Goal: Transaction & Acquisition: Book appointment/travel/reservation

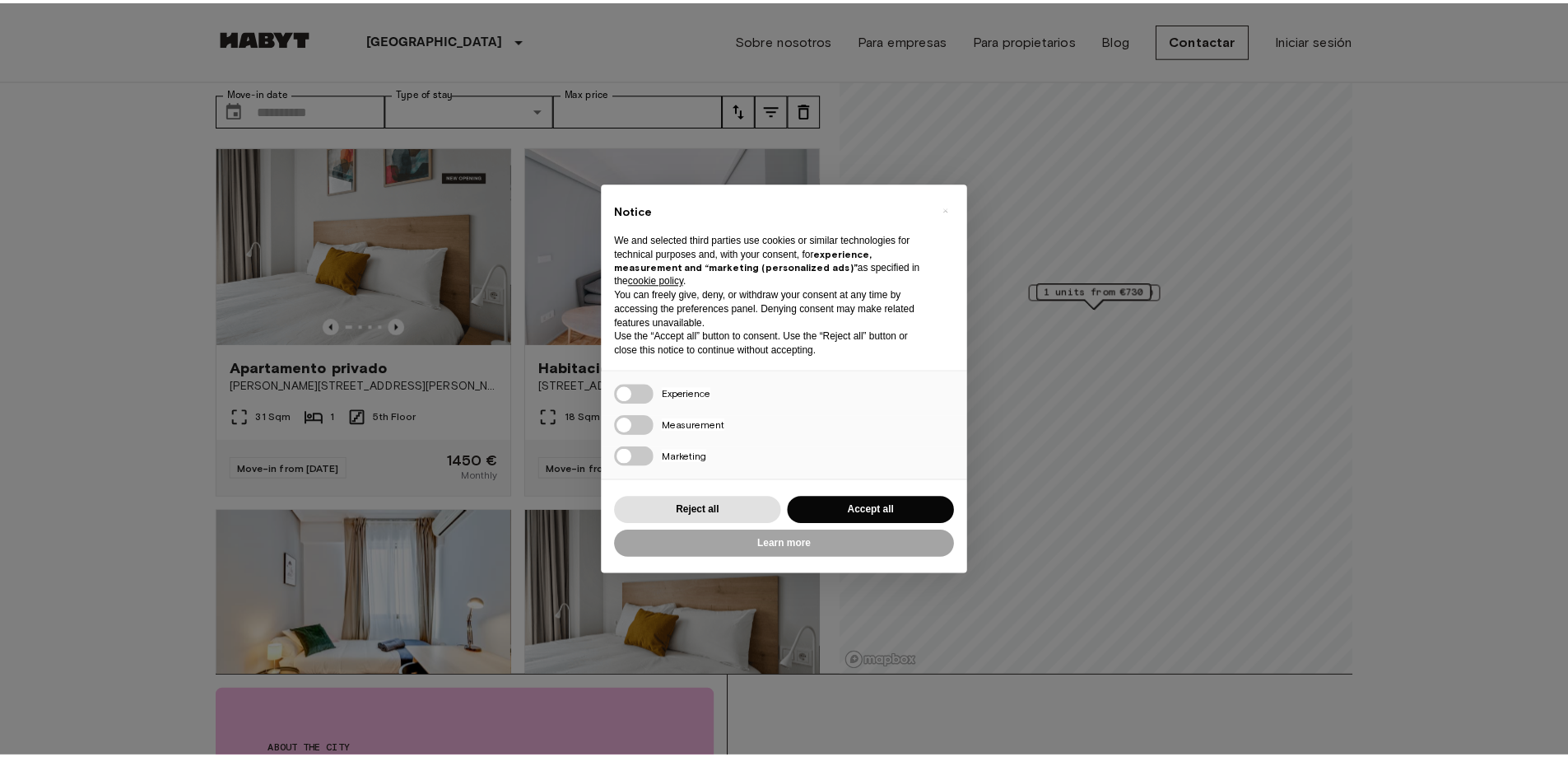
scroll to position [82, 0]
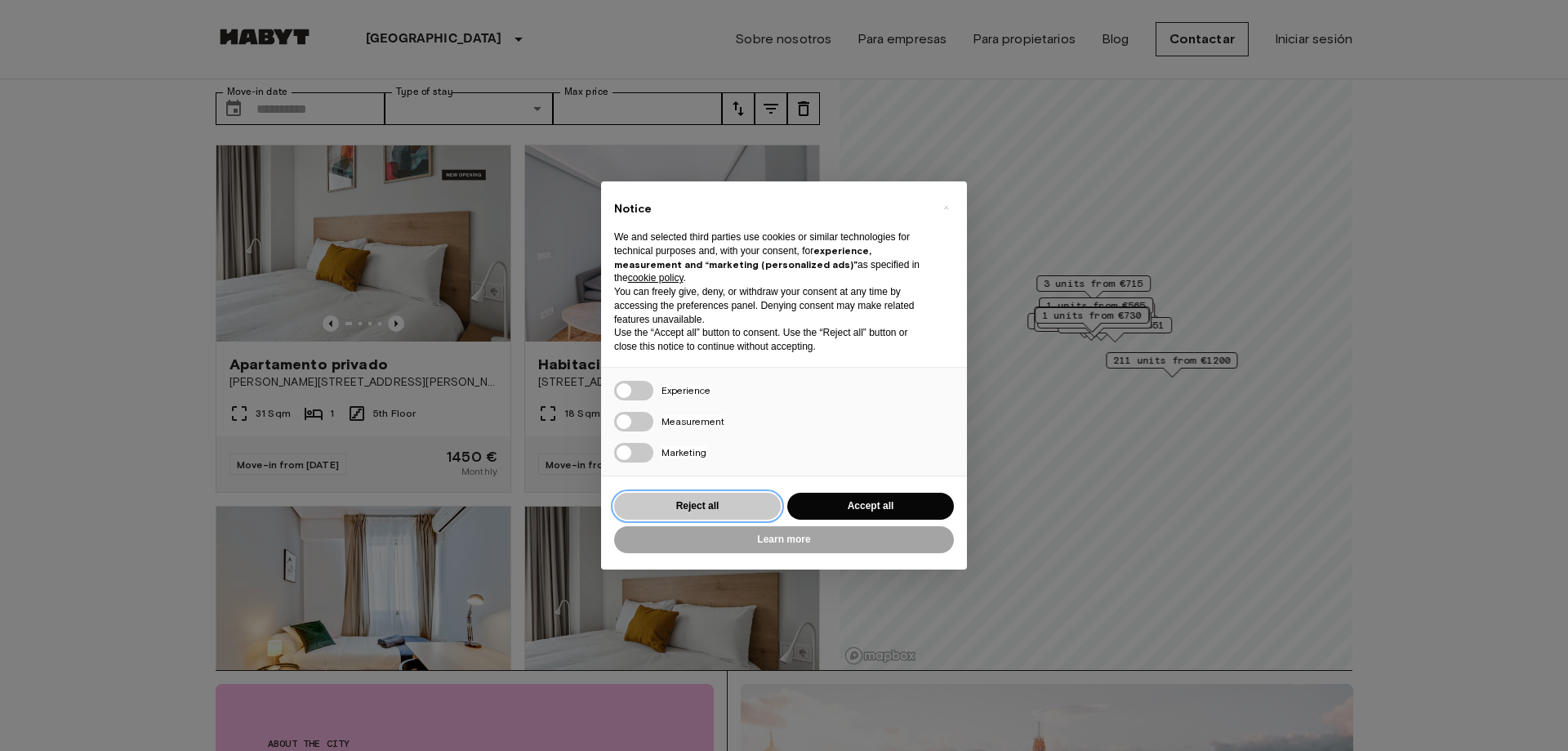
click at [713, 508] on button "Reject all" at bounding box center [697, 506] width 167 height 27
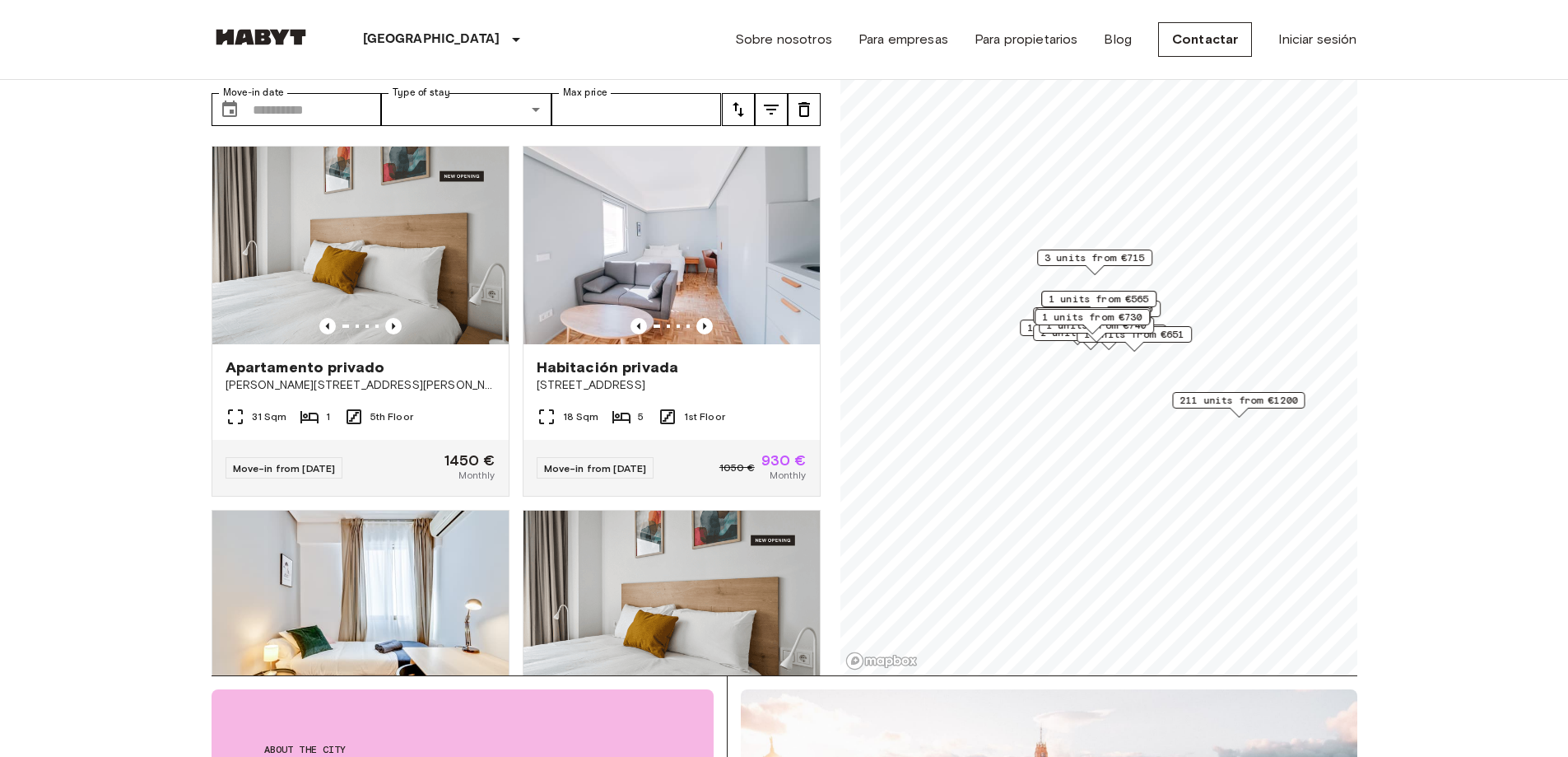
scroll to position [0, 0]
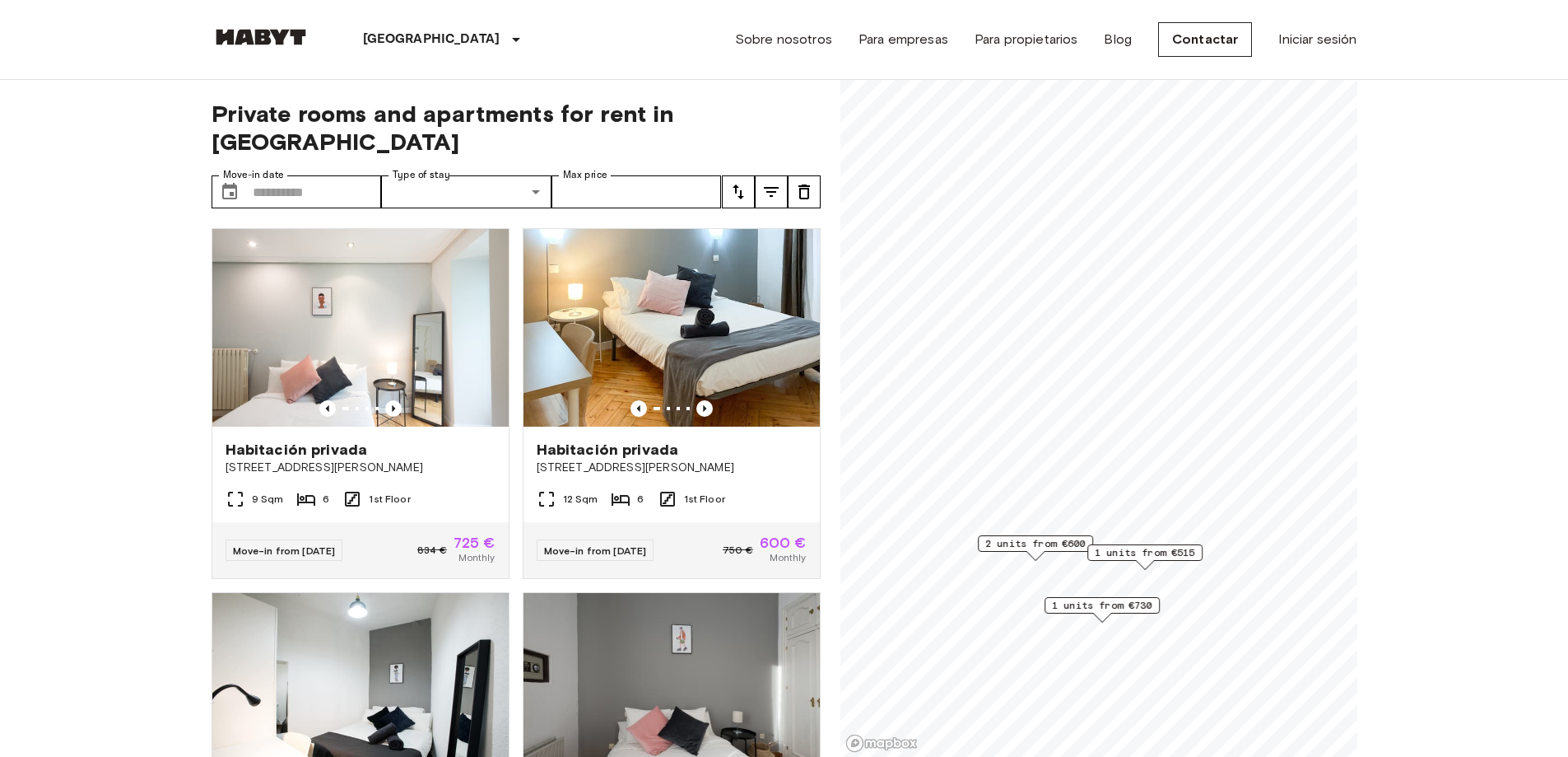
click at [1161, 549] on span "1 units from €515" at bounding box center [1146, 552] width 101 height 15
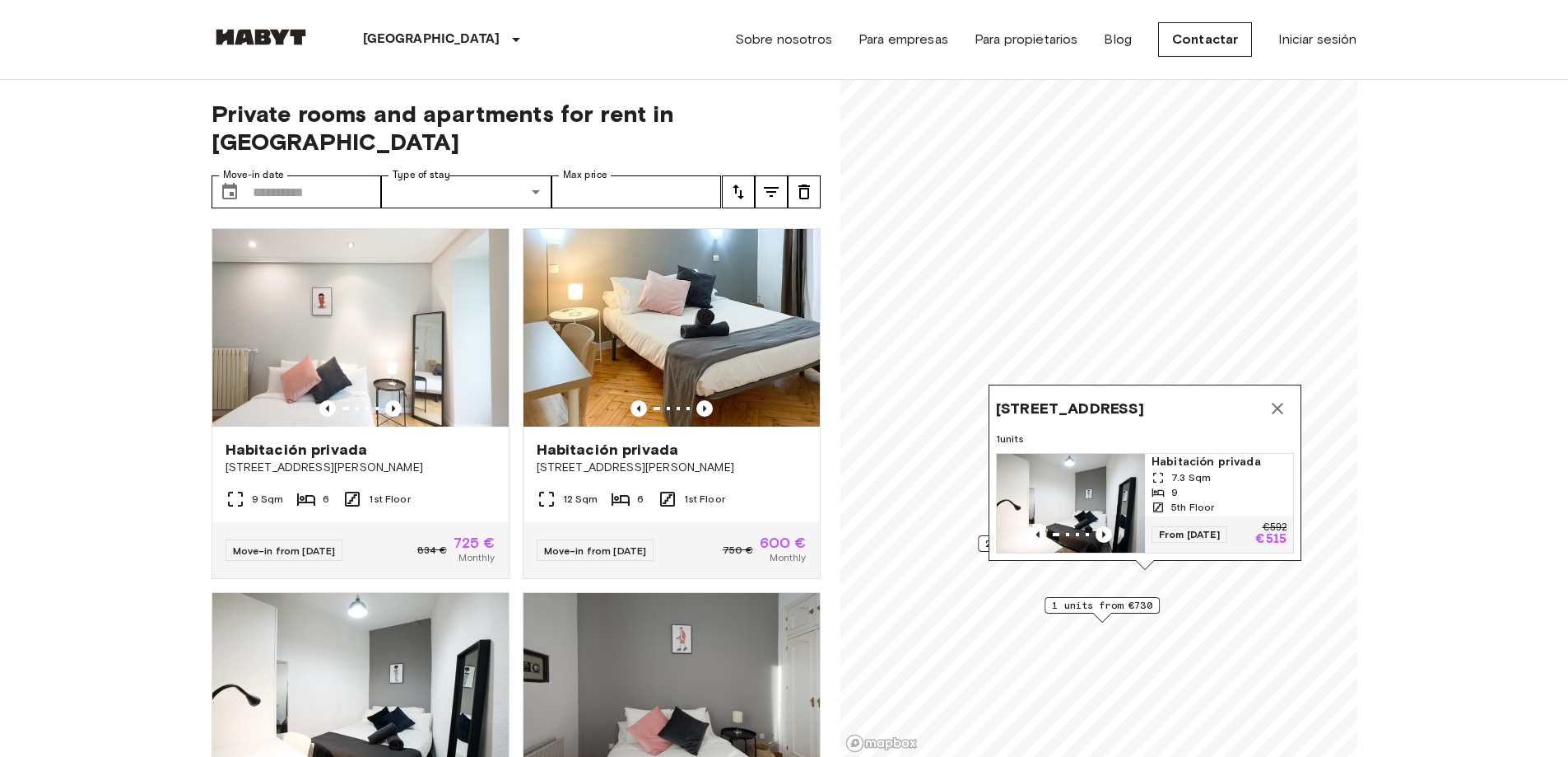
click at [1094, 478] on img "Map marker" at bounding box center [1071, 503] width 148 height 99
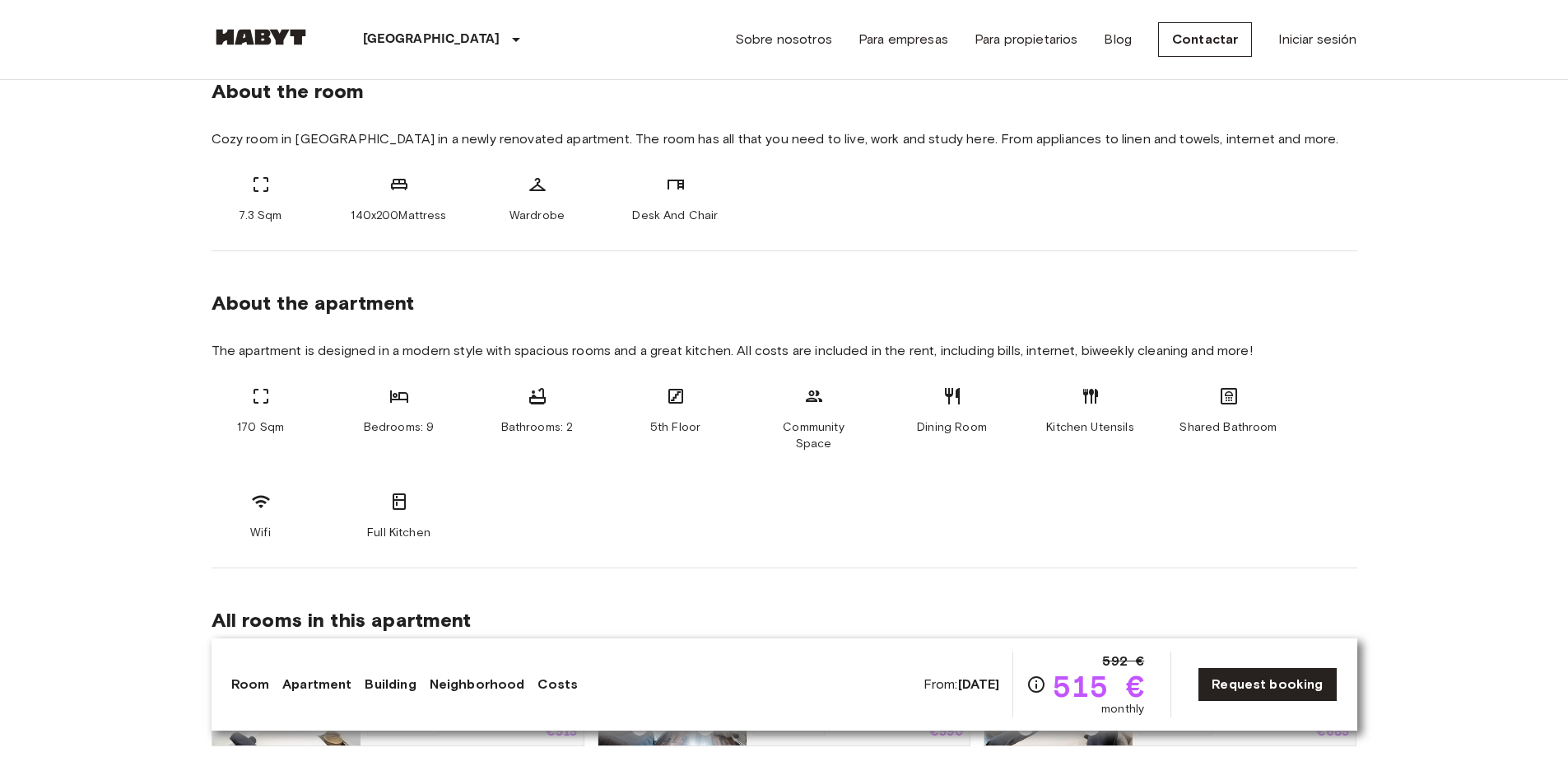
scroll to position [823, 0]
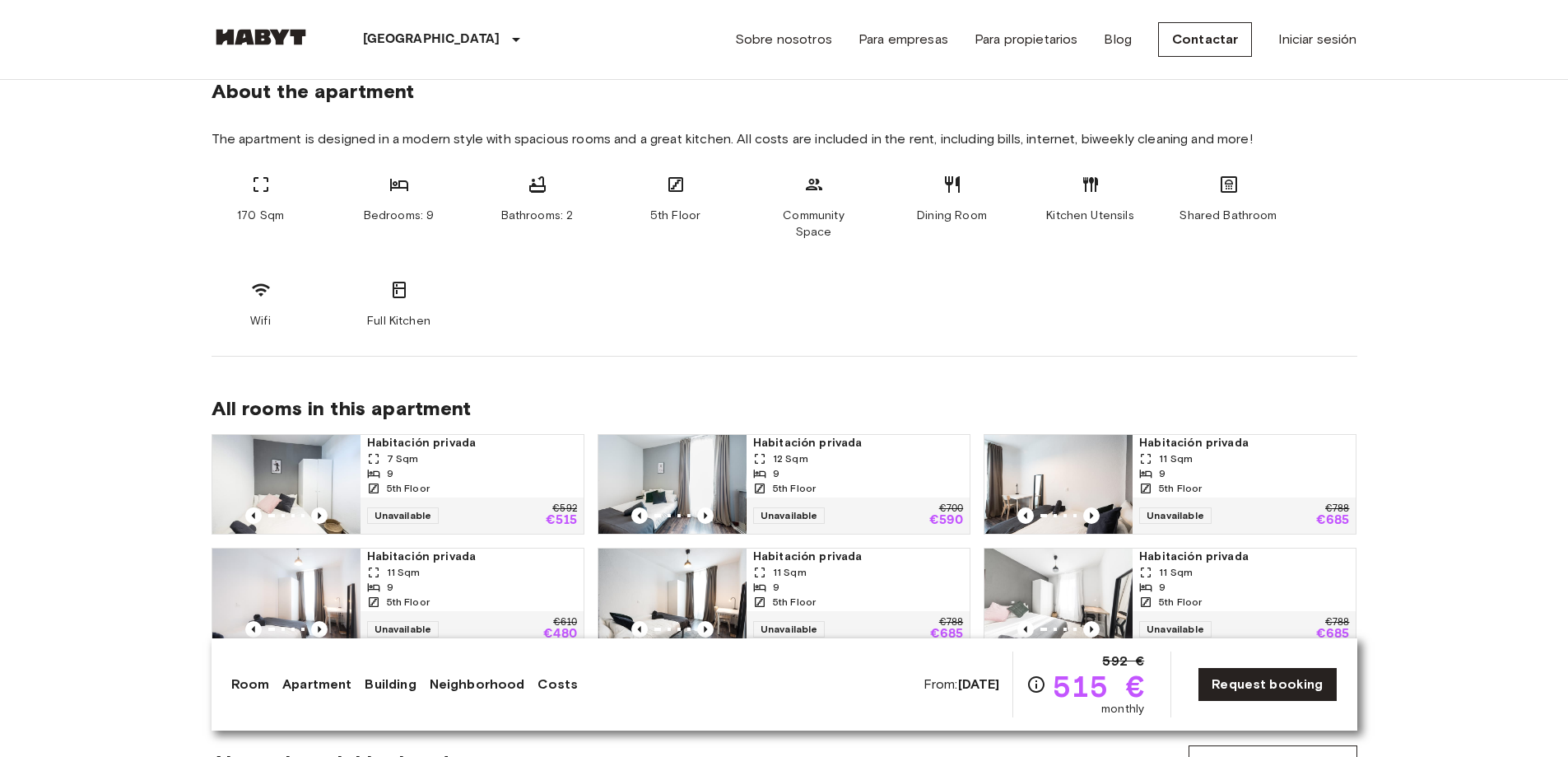
click at [479, 580] on div "9" at bounding box center [471, 587] width 209 height 15
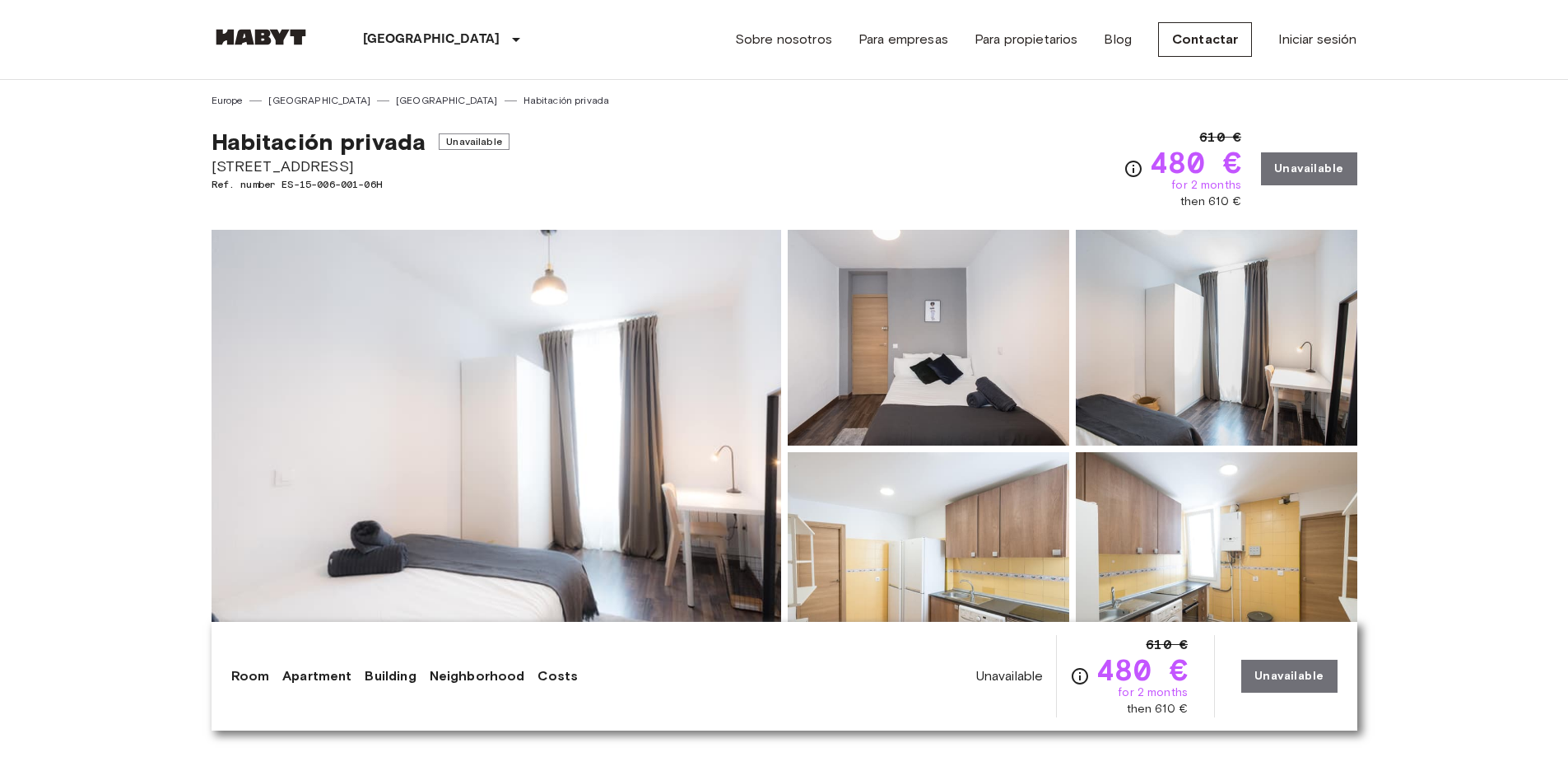
click at [1321, 170] on div "610 € 480 € for 2 months then 610 € Unavailable" at bounding box center [1240, 168] width 233 height 82
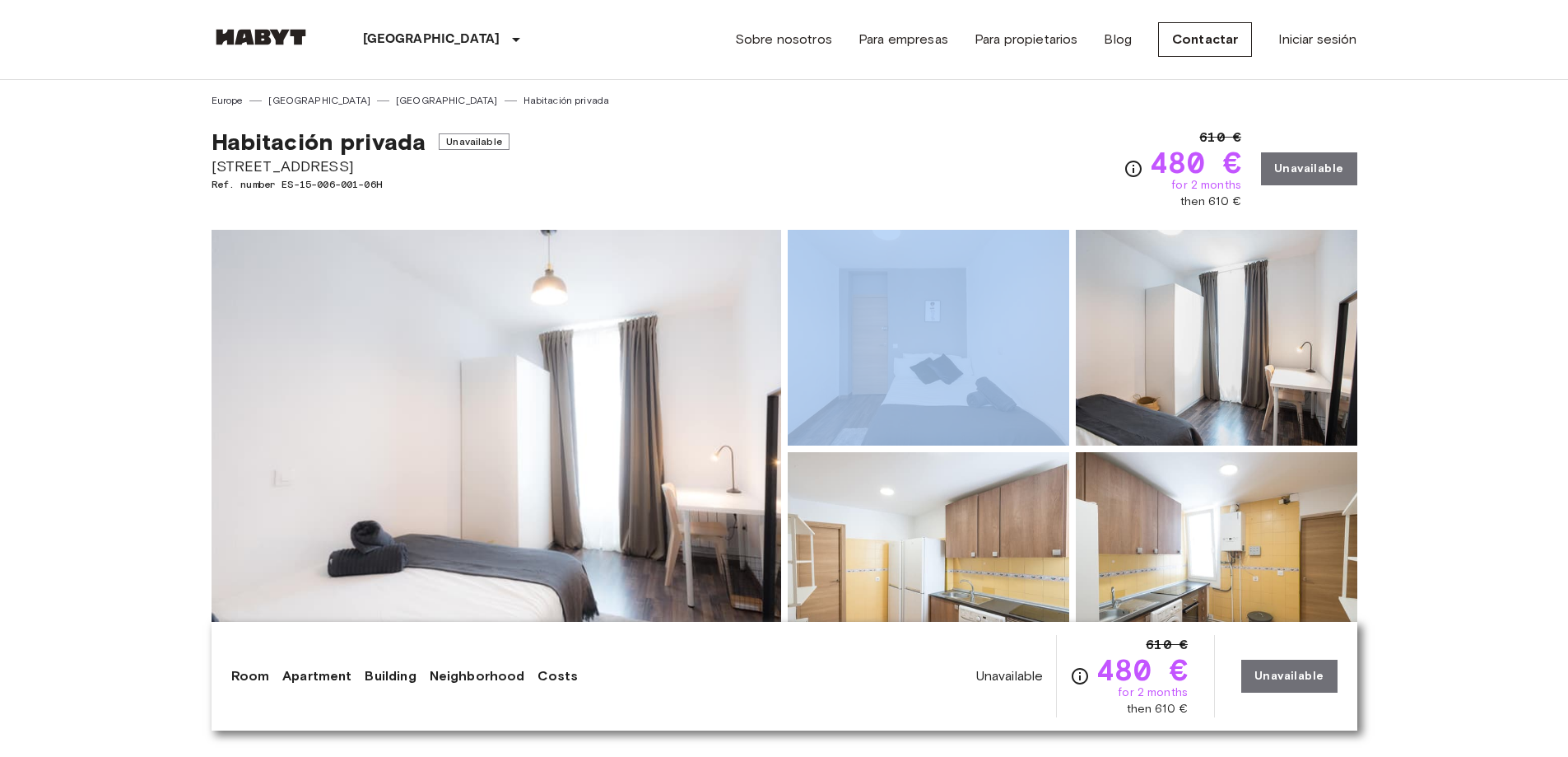
click at [1321, 170] on div "610 € 480 € for 2 months then 610 € Unavailable" at bounding box center [1240, 168] width 233 height 82
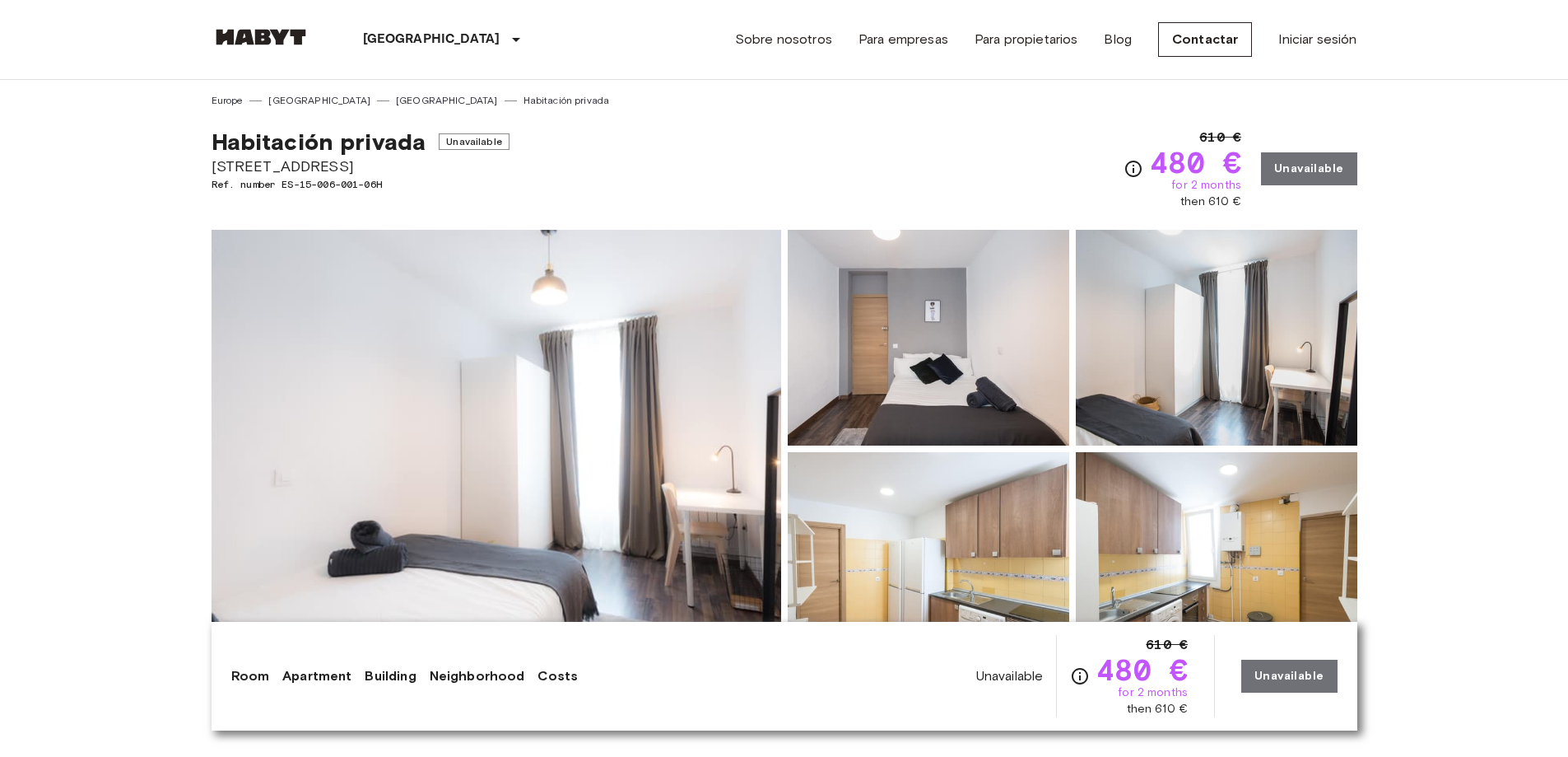
click at [473, 139] on span "Unavailable" at bounding box center [474, 141] width 71 height 17
click at [337, 181] on span "Ref. number ES-15-006-001-06H" at bounding box center [360, 184] width 298 height 15
click at [346, 169] on span "Calle Caños del Peral 6 5 Der" at bounding box center [360, 166] width 298 height 21
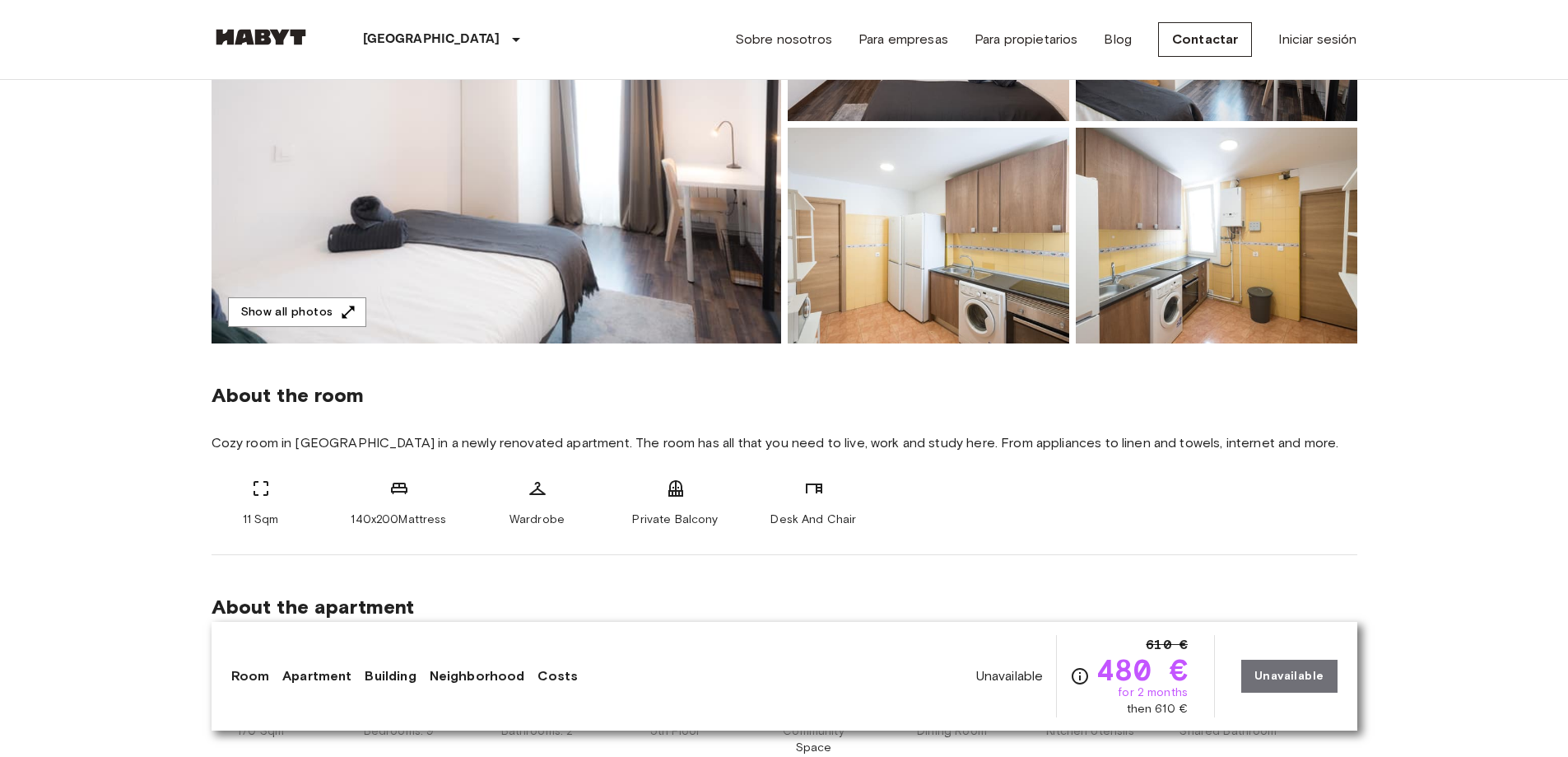
scroll to position [494, 0]
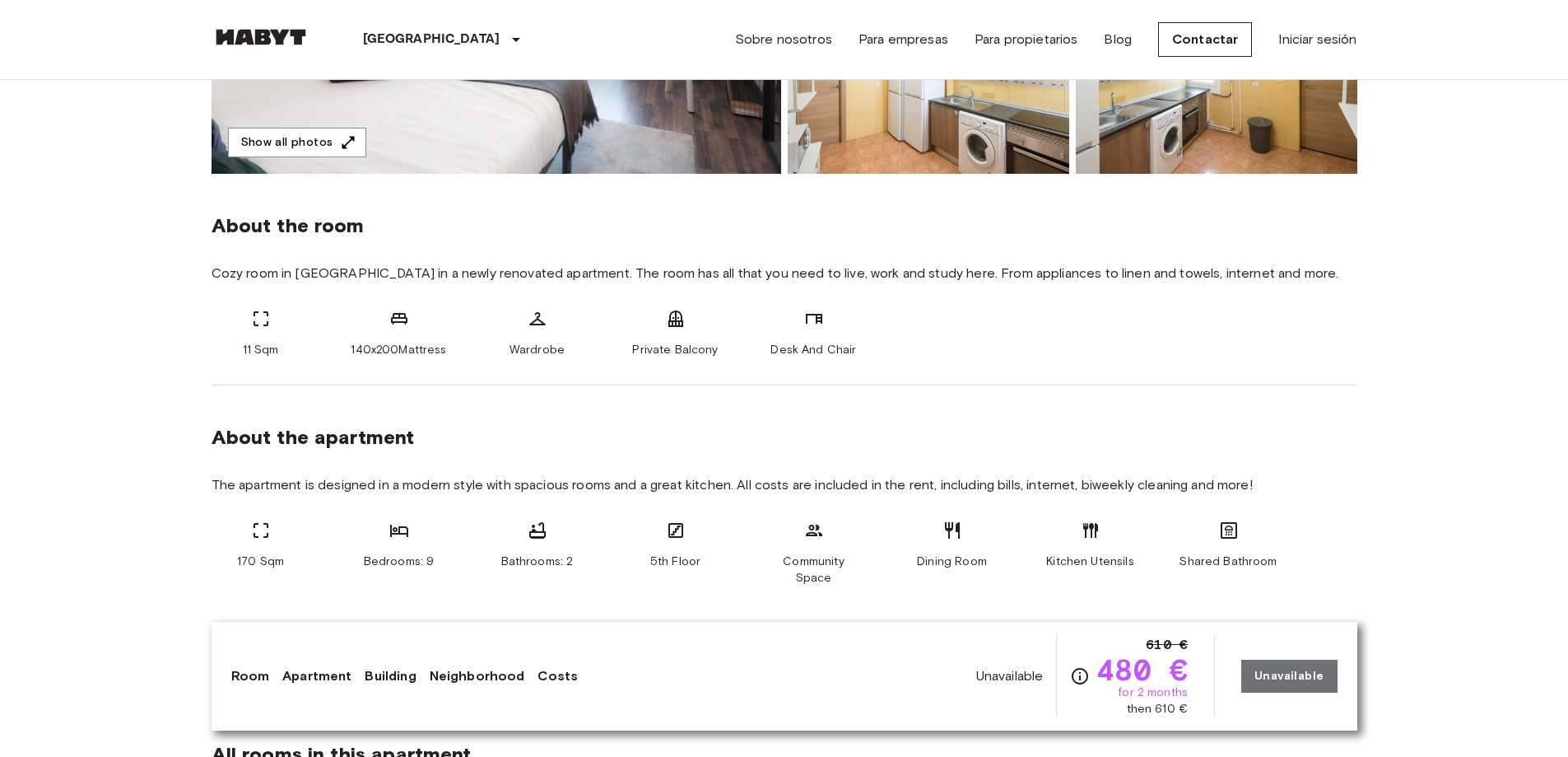
click at [997, 679] on span "Unavailable" at bounding box center [1009, 676] width 67 height 18
click at [1088, 670] on icon "Check cost overview for full price breakdown. Please note that discounts apply …" at bounding box center [1079, 676] width 17 height 17
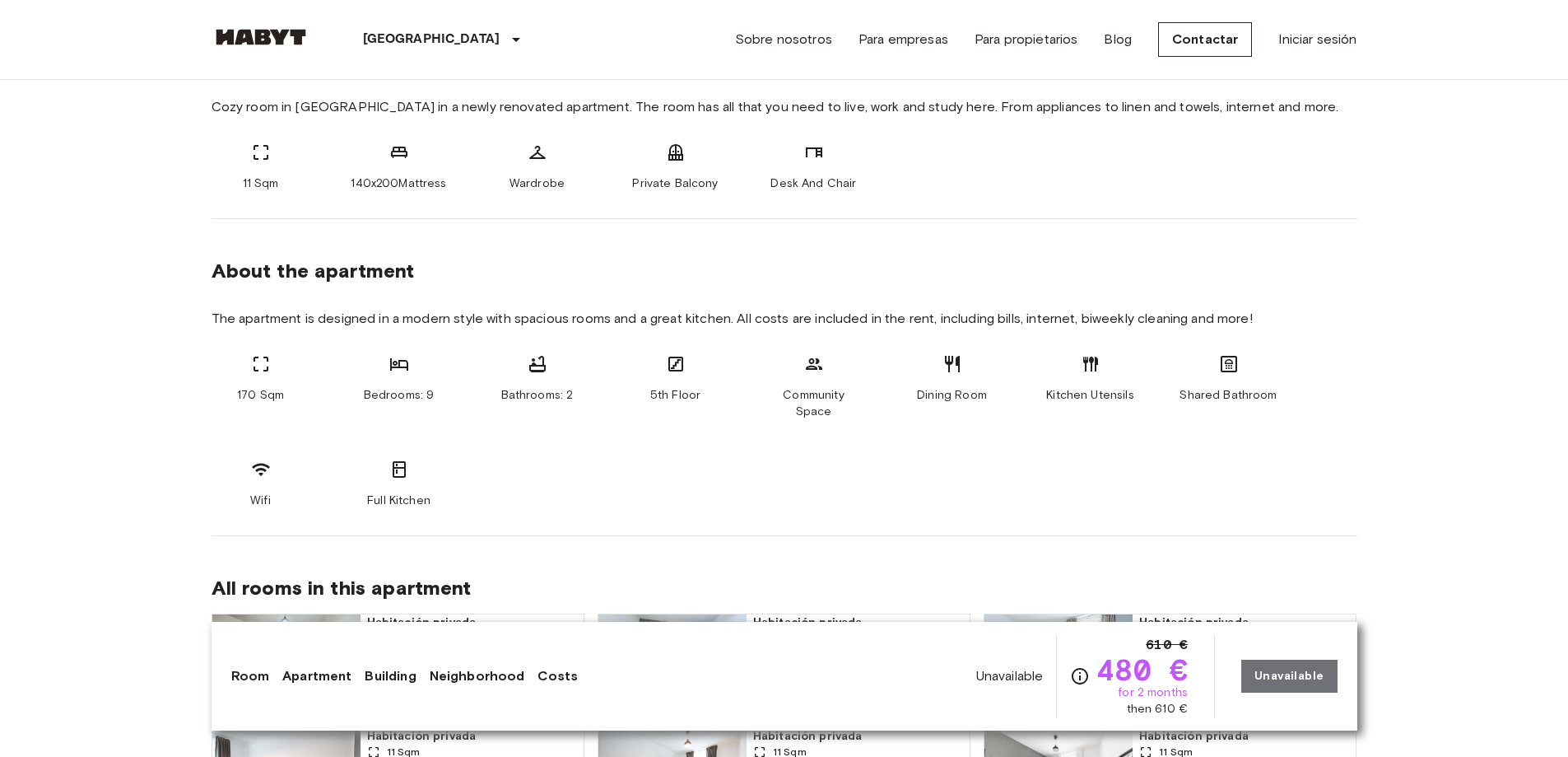
scroll to position [906, 0]
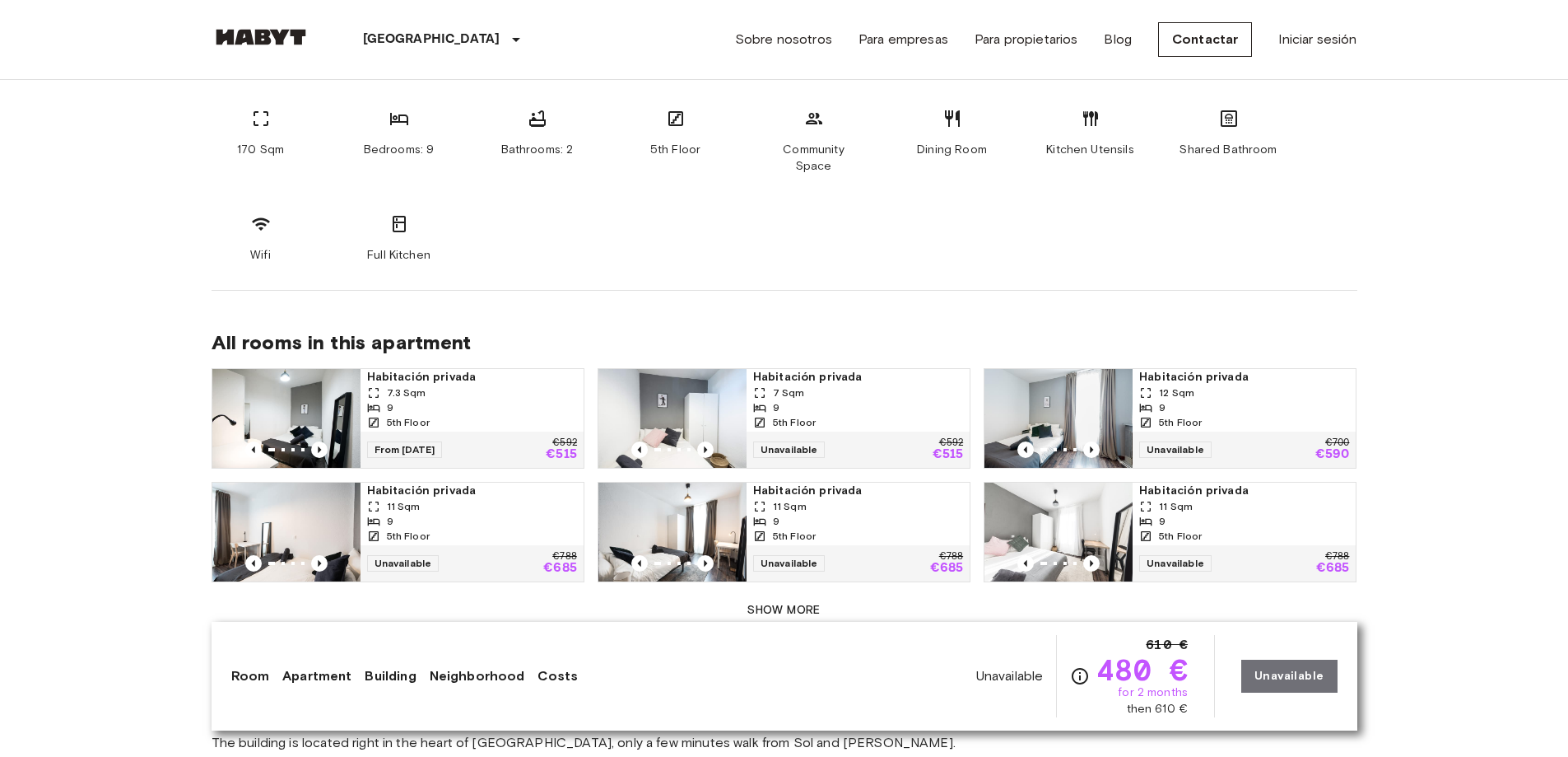
click at [437, 401] on div "9" at bounding box center [471, 408] width 209 height 15
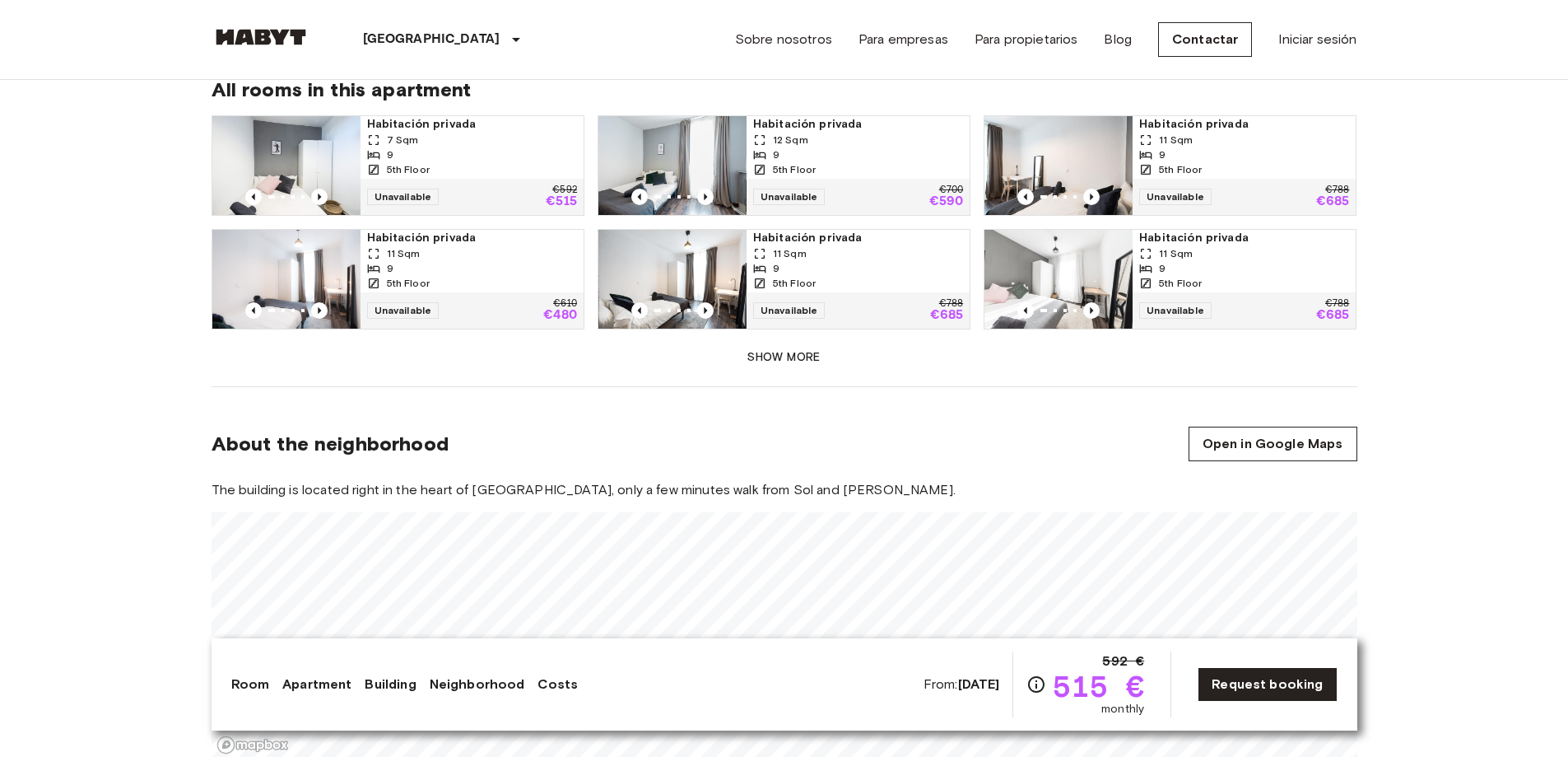
scroll to position [1071, 0]
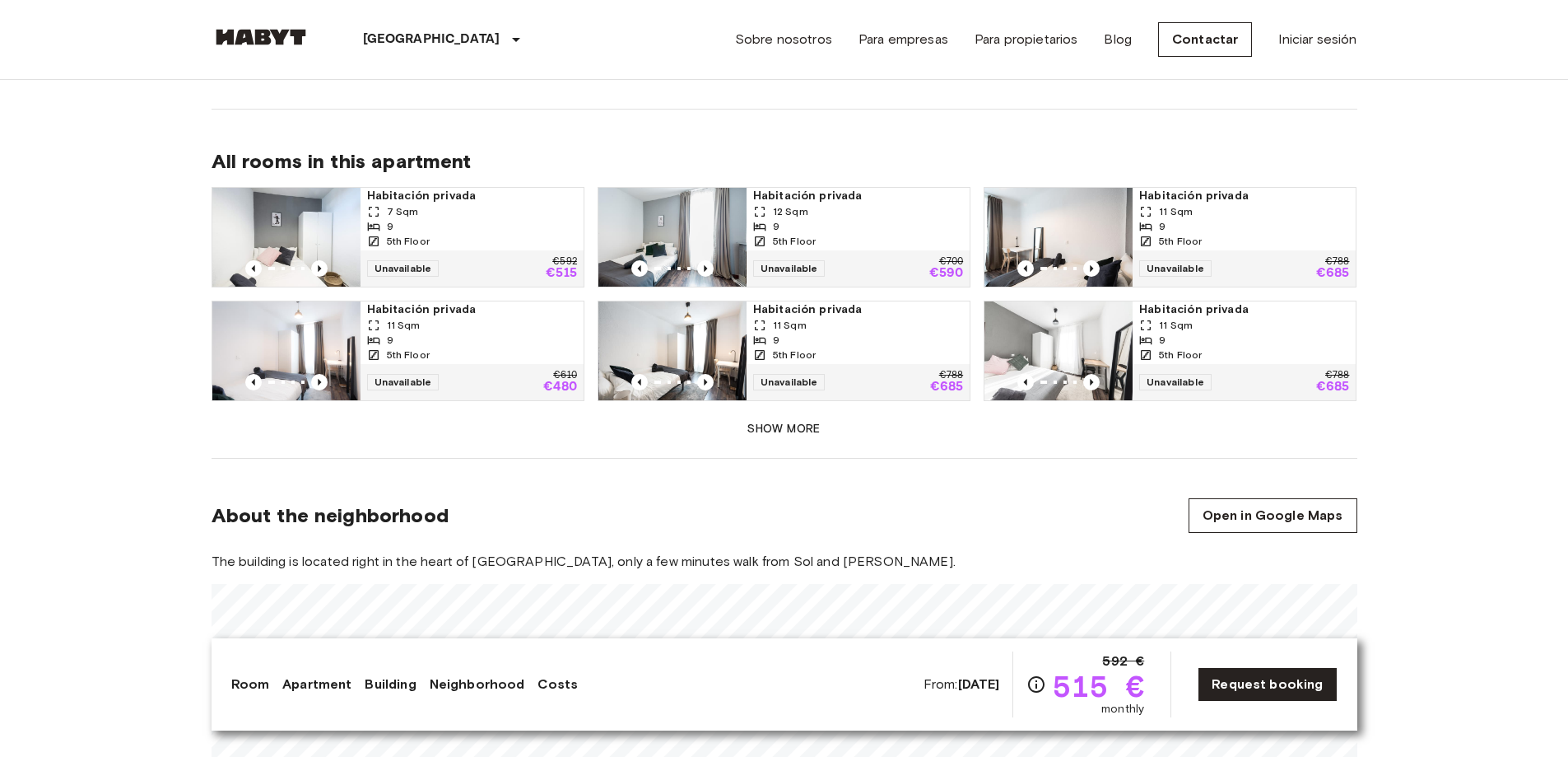
click at [765, 419] on button "Show more" at bounding box center [784, 429] width 1146 height 30
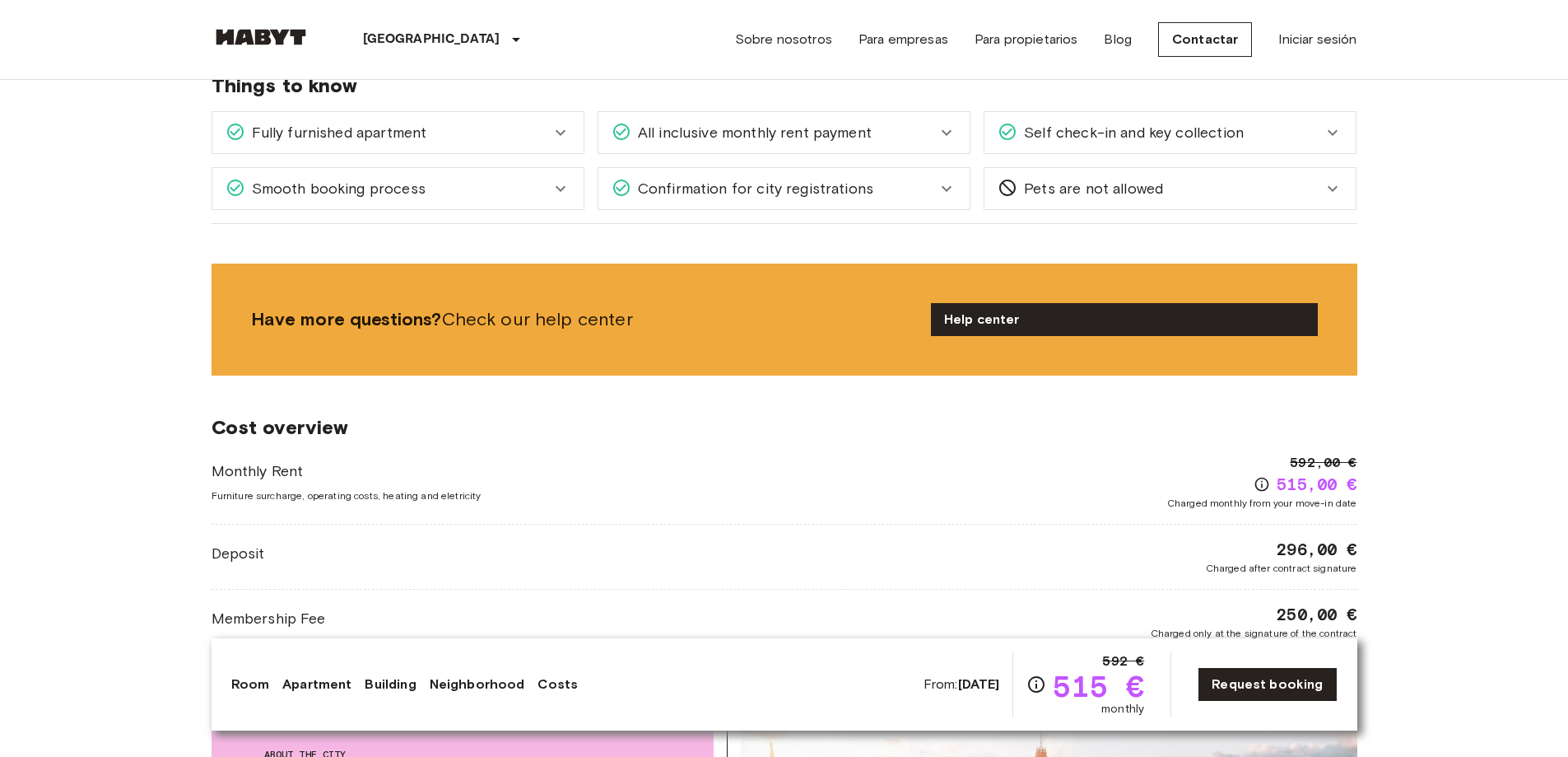
scroll to position [1977, 0]
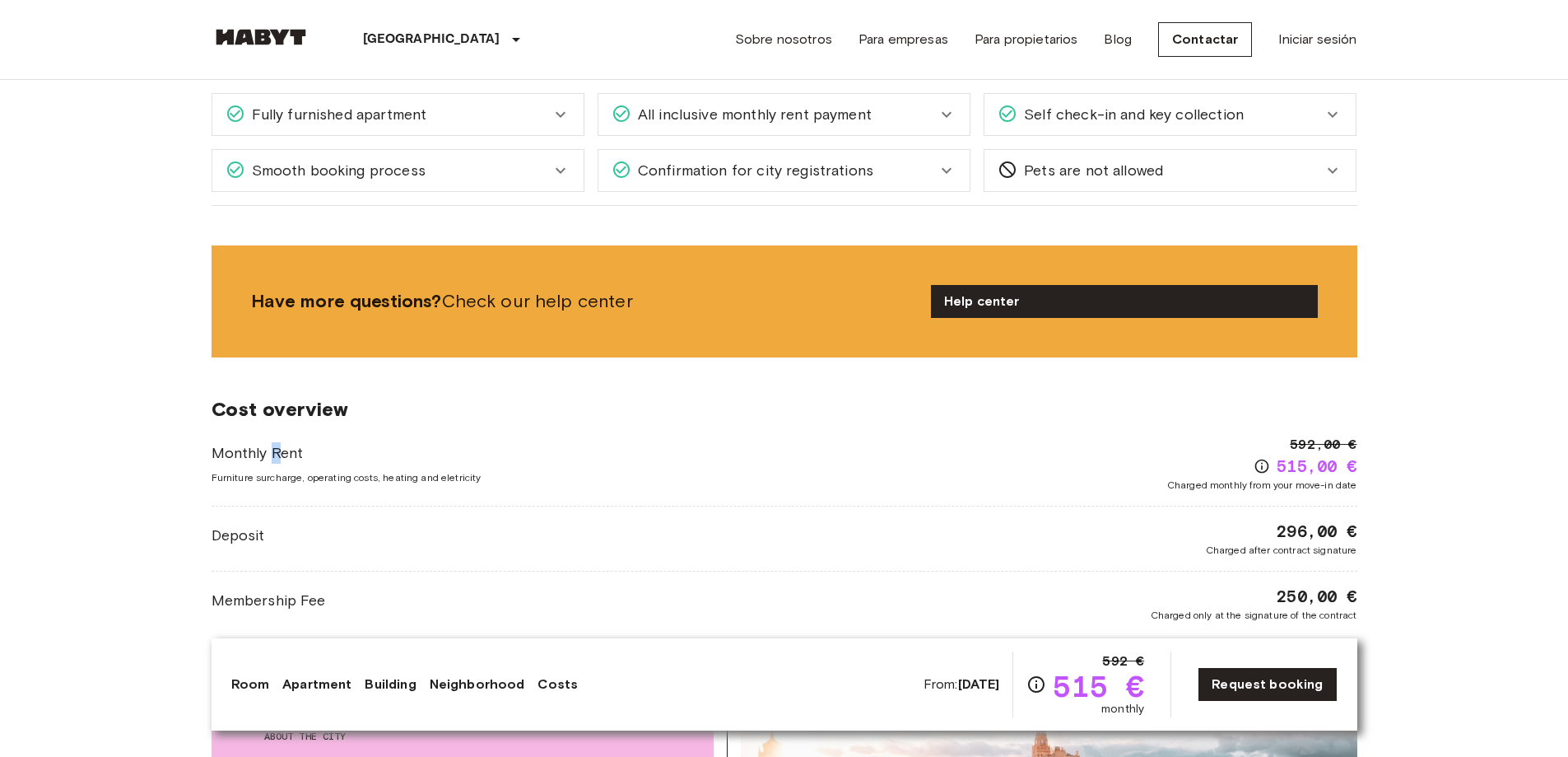
drag, startPoint x: 280, startPoint y: 430, endPoint x: 270, endPoint y: 432, distance: 10.2
click at [270, 442] on span "Monthly Rent" at bounding box center [346, 453] width 270 height 21
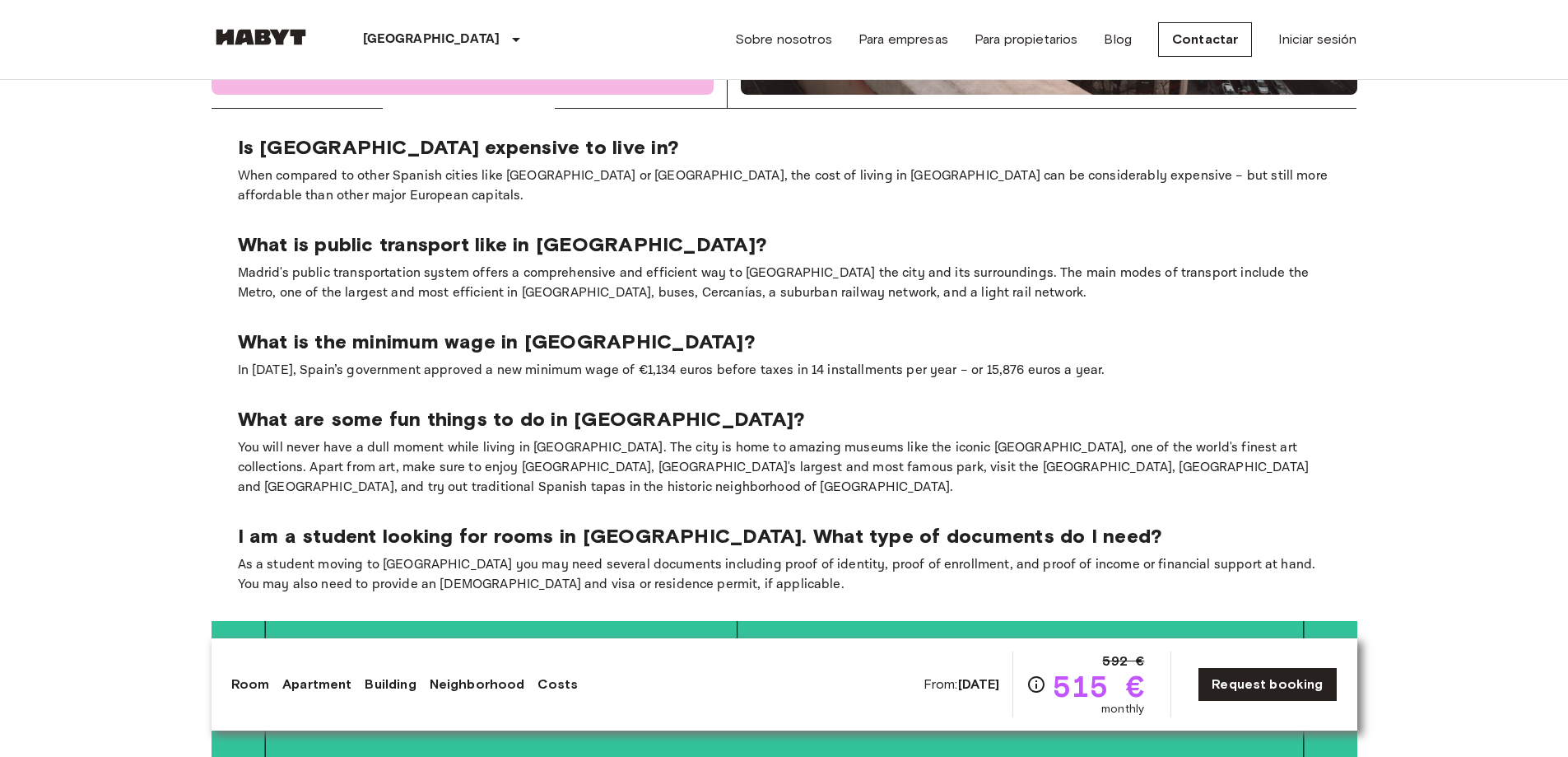
scroll to position [0, 0]
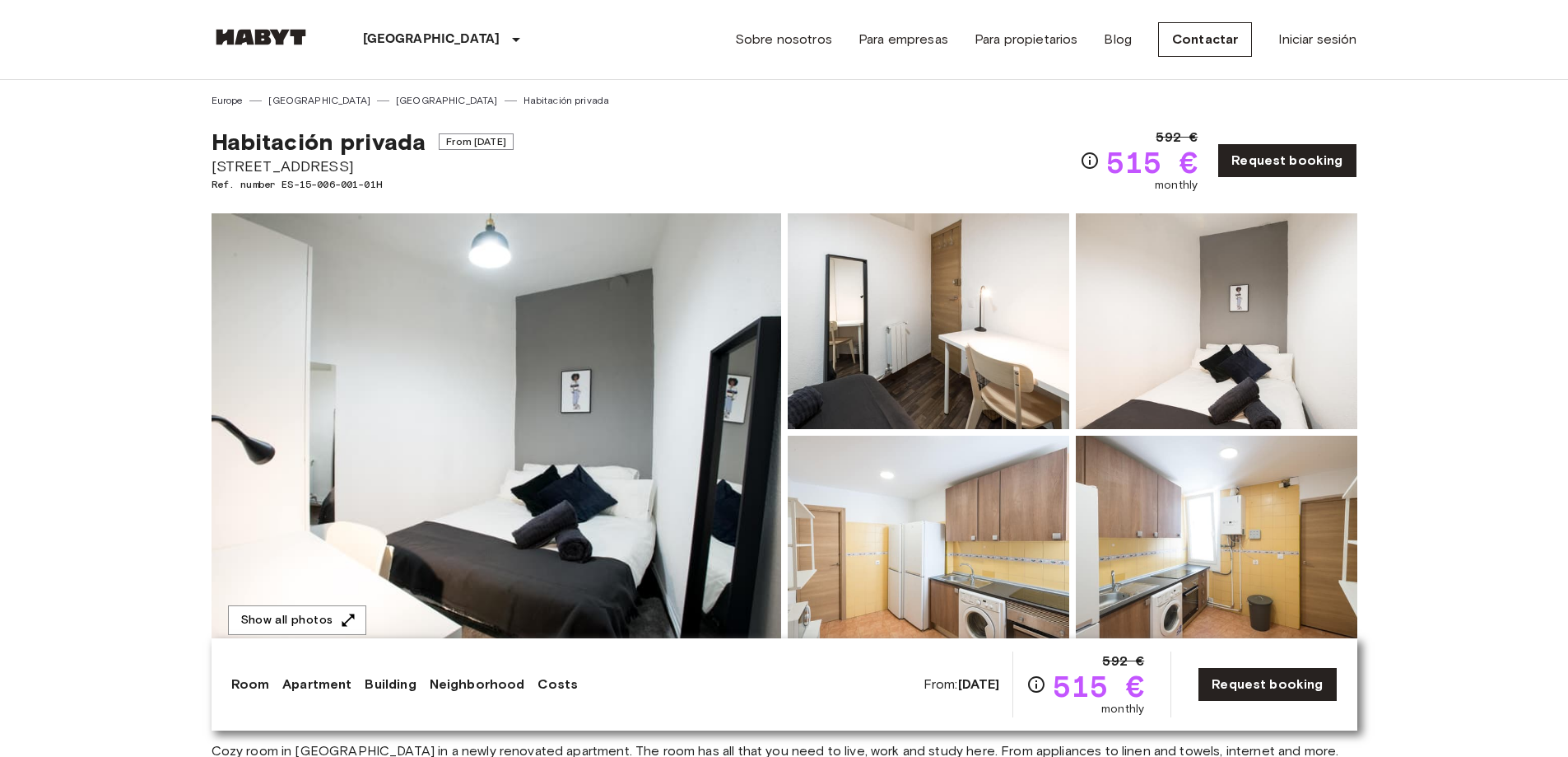
click at [253, 30] on img at bounding box center [261, 37] width 99 height 17
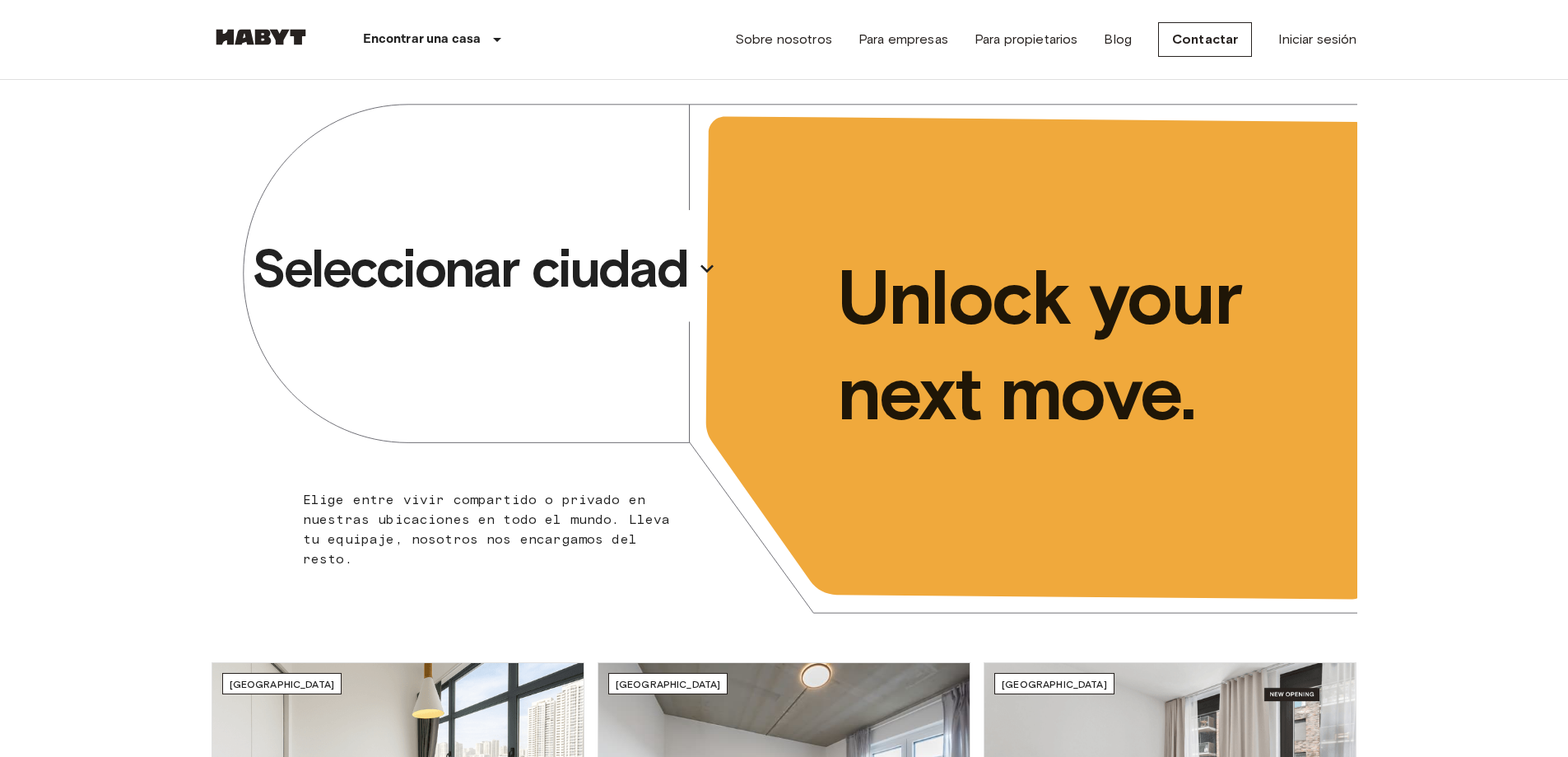
click at [593, 269] on p "Seleccionar ciudad" at bounding box center [470, 268] width 437 height 66
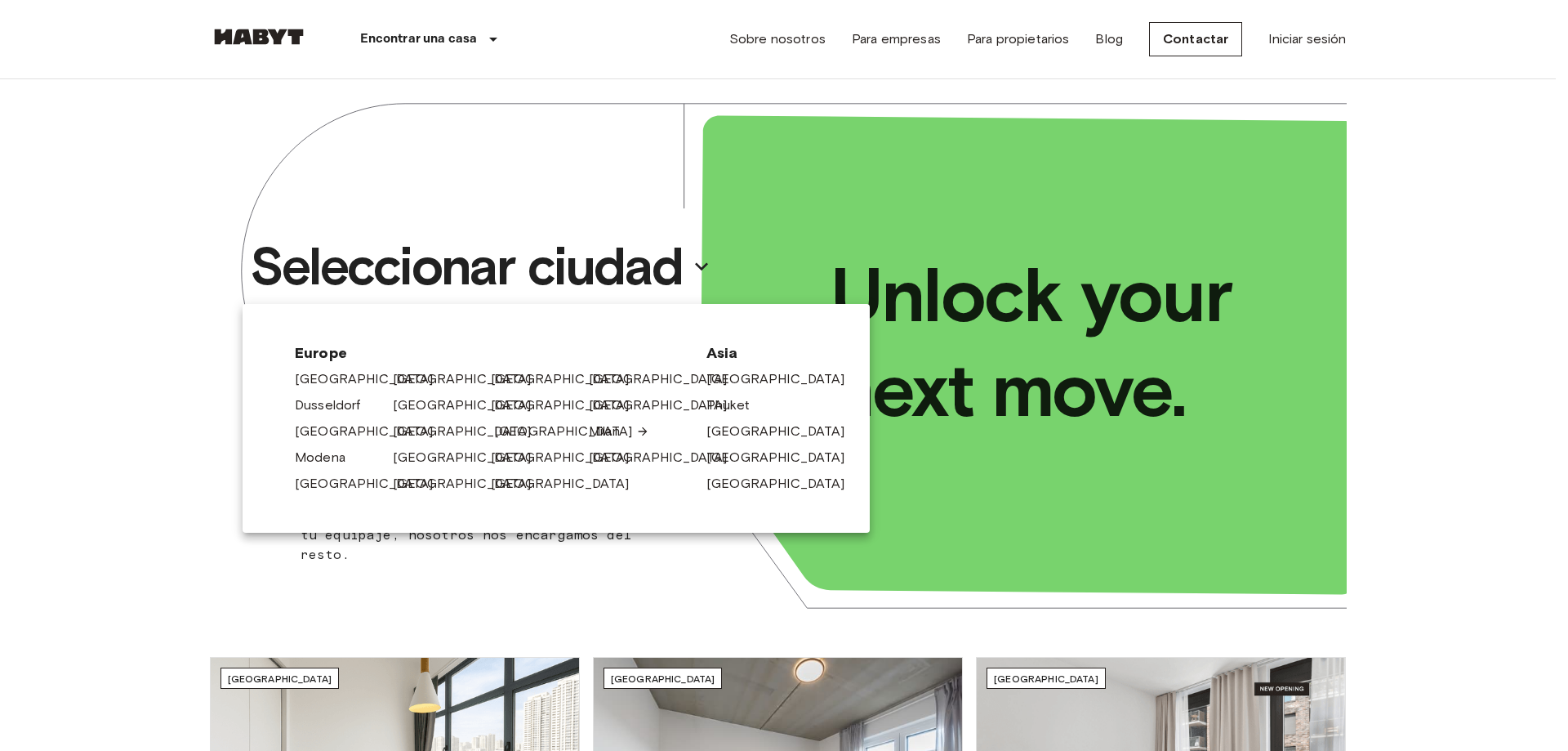
click at [506, 430] on link "[GEOGRAPHIC_DATA]" at bounding box center [571, 432] width 155 height 19
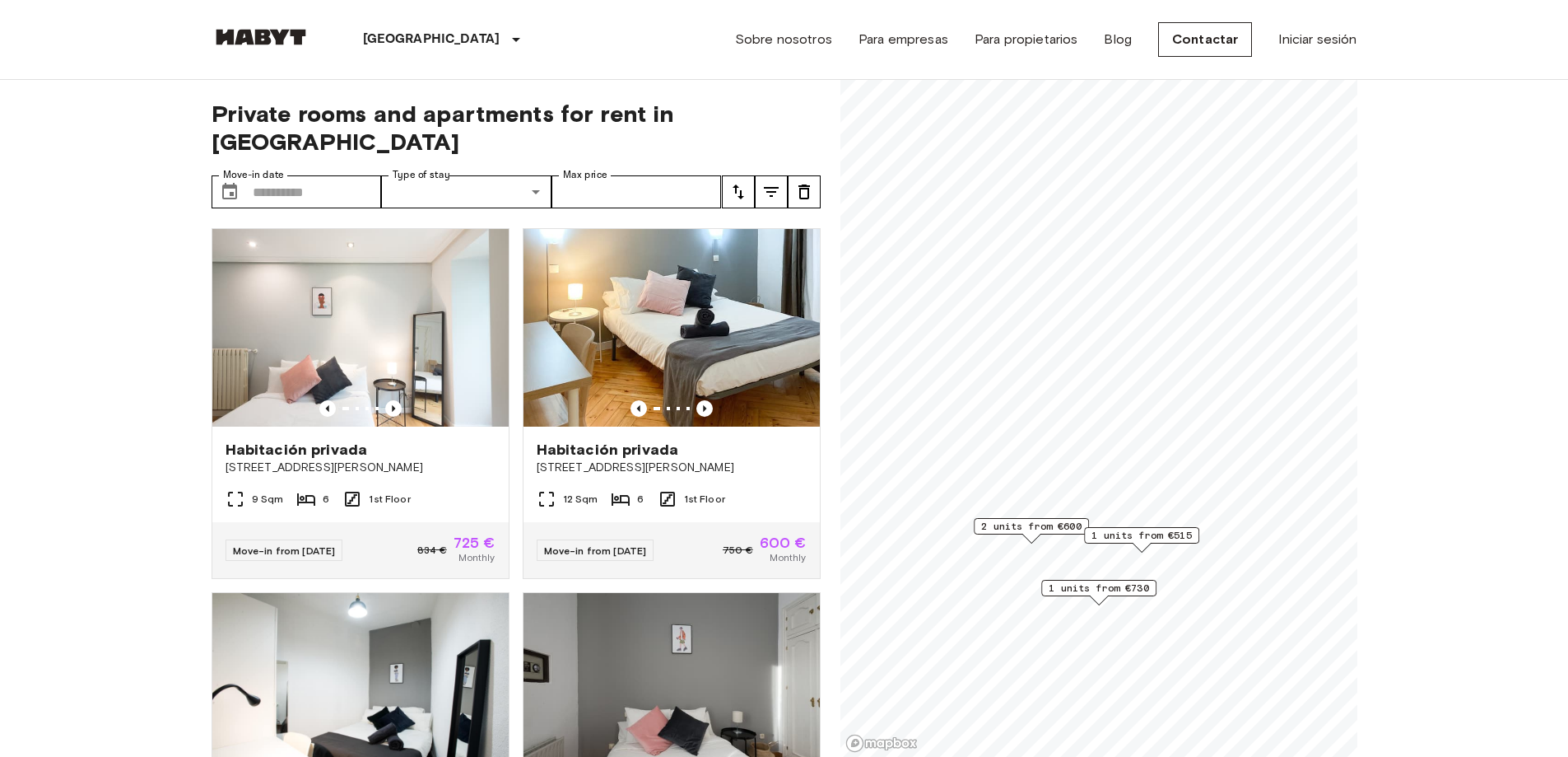
click at [1047, 524] on span "2 units from €600" at bounding box center [1031, 526] width 101 height 15
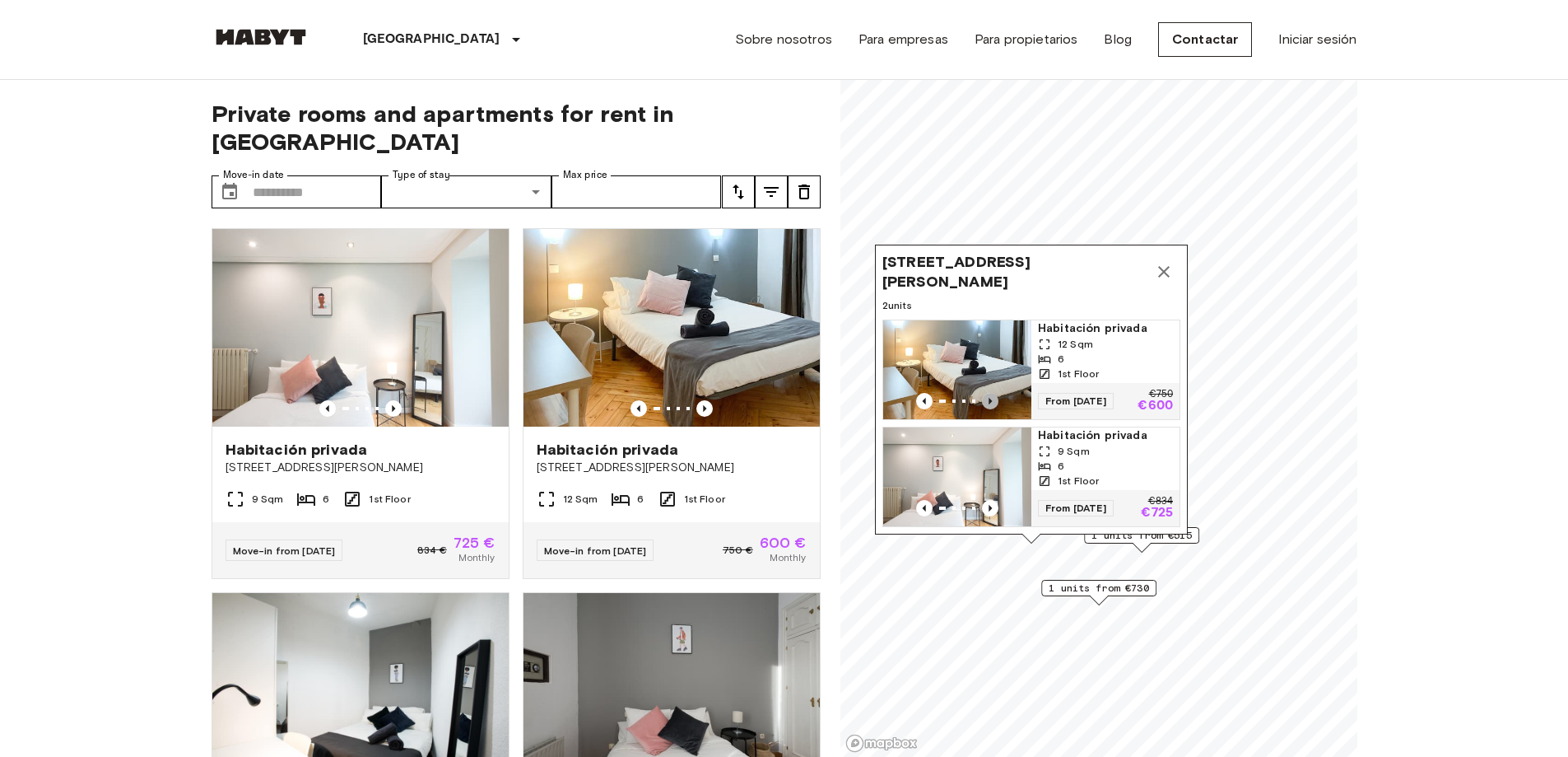
click at [993, 393] on icon "Previous image" at bounding box center [990, 401] width 17 height 17
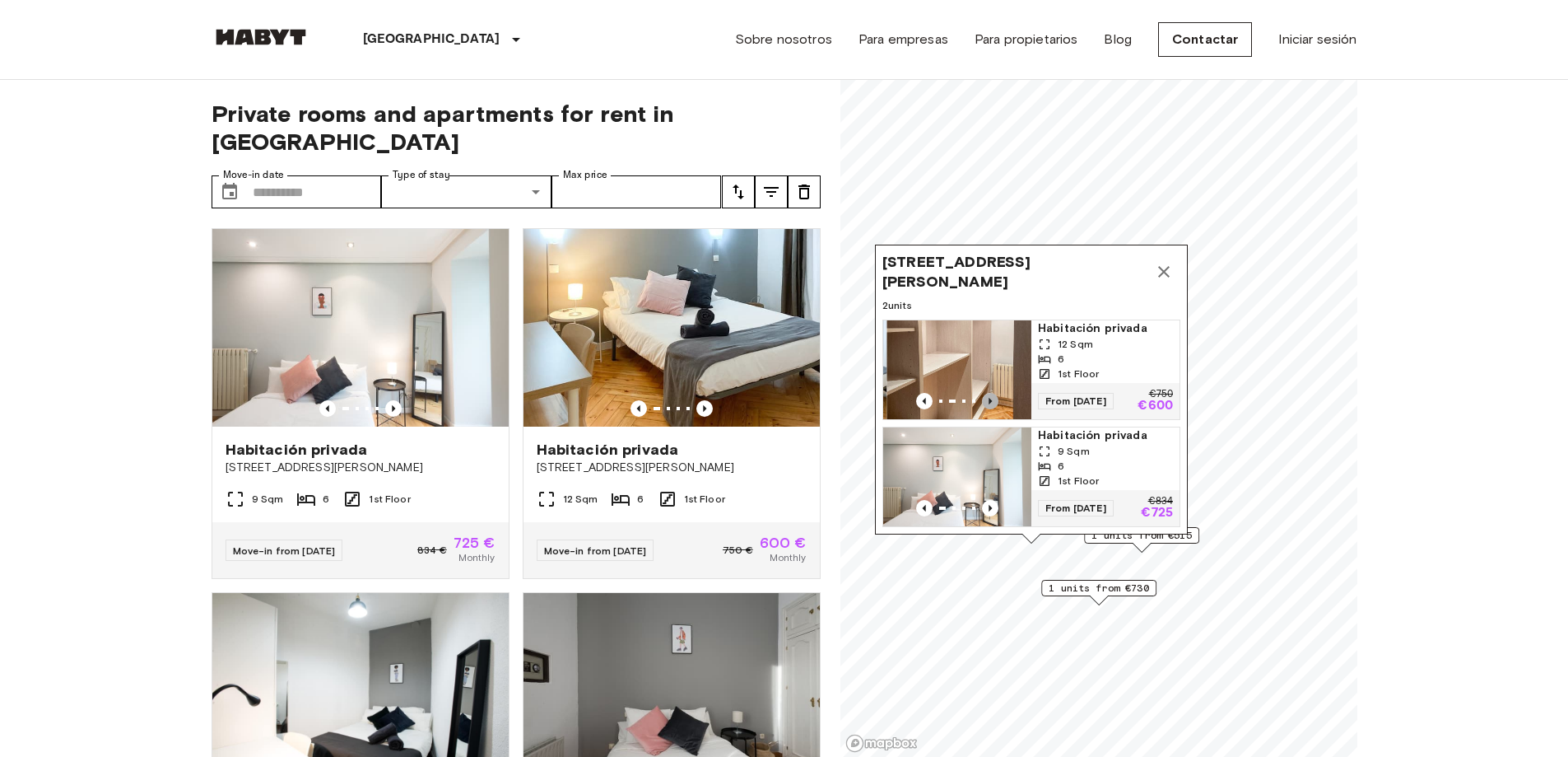
click at [993, 393] on icon "Previous image" at bounding box center [990, 401] width 17 height 17
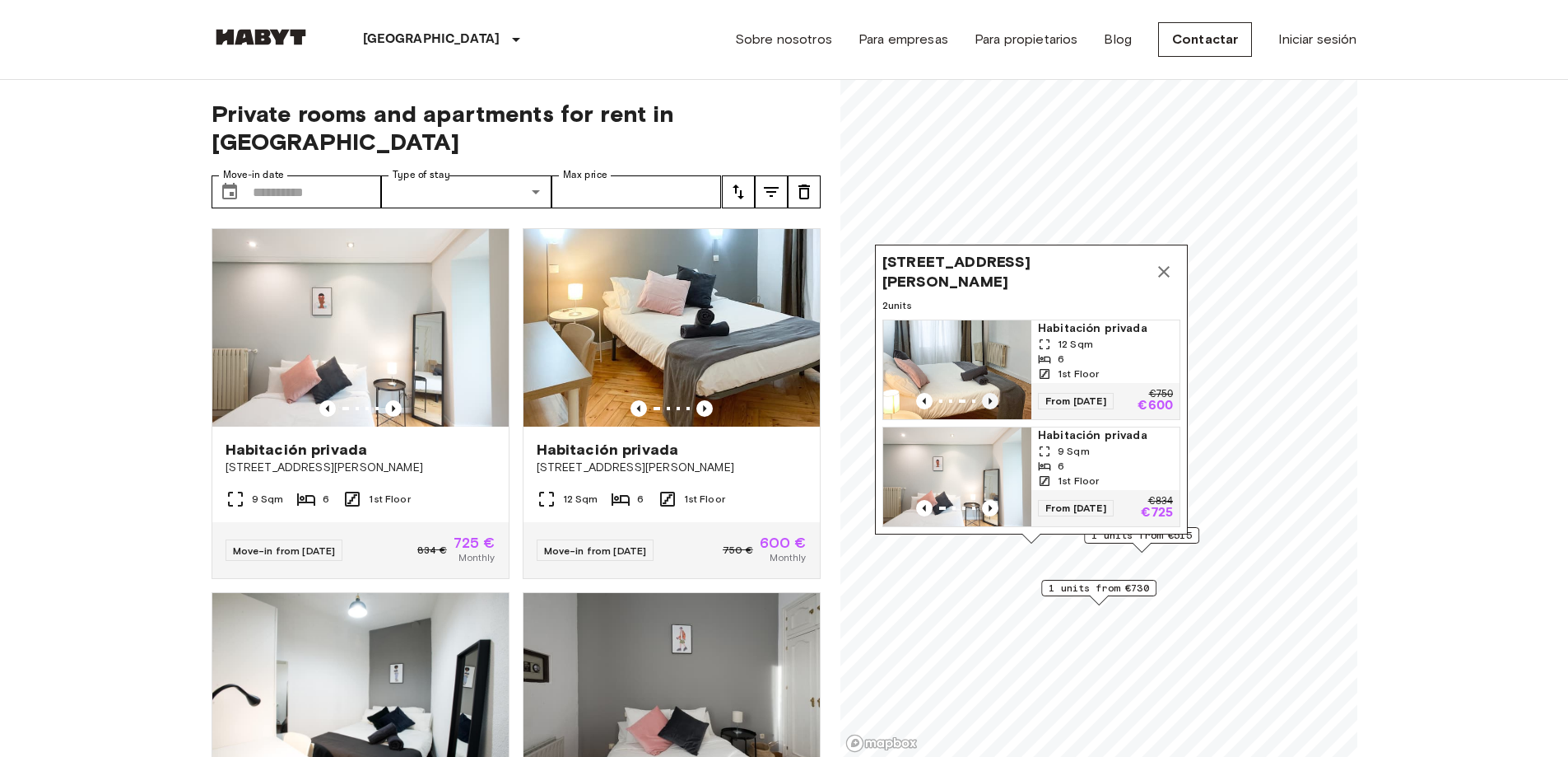
click at [993, 393] on icon "Previous image" at bounding box center [990, 401] width 17 height 17
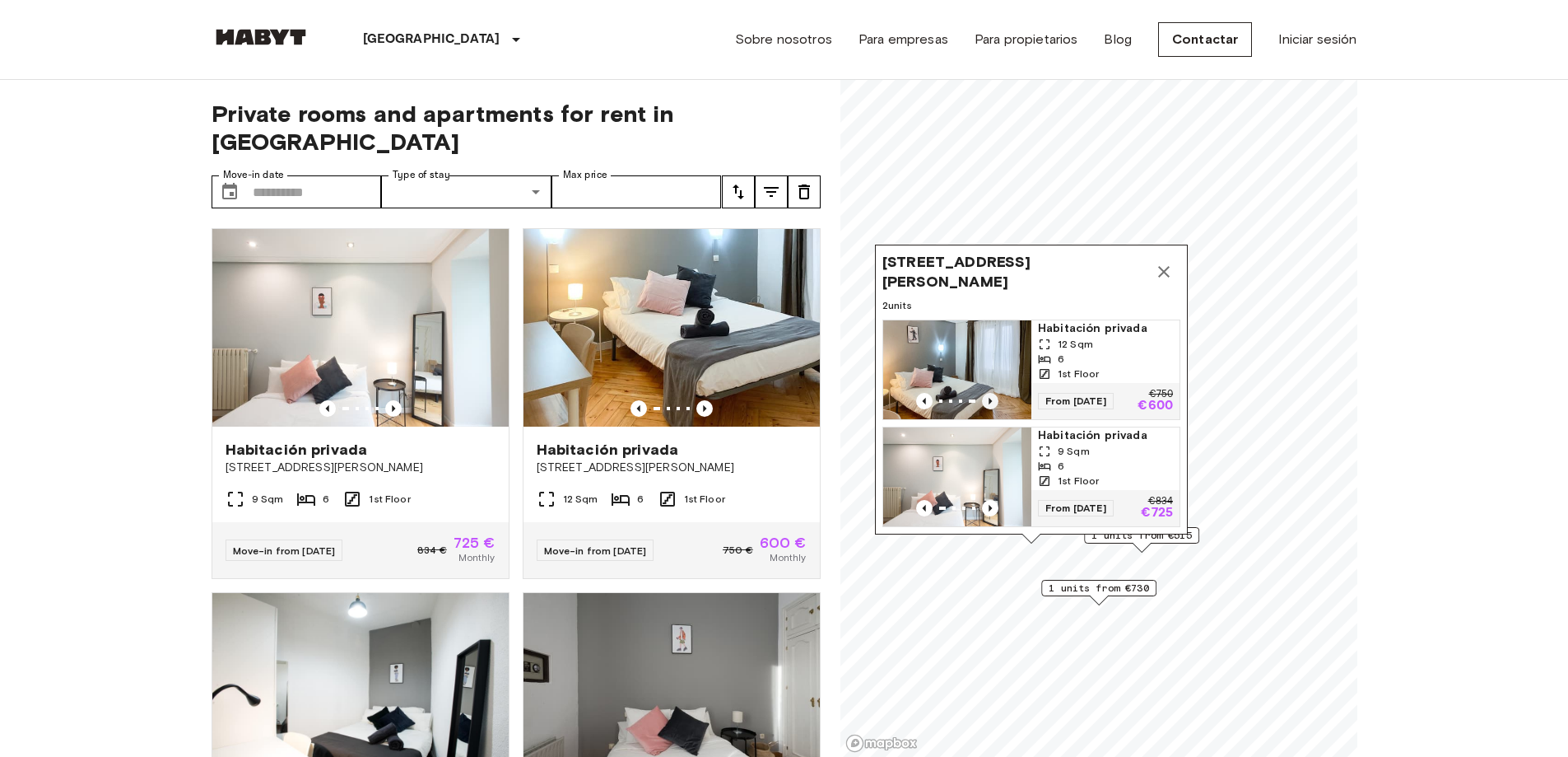
click at [993, 393] on icon "Previous image" at bounding box center [990, 401] width 17 height 17
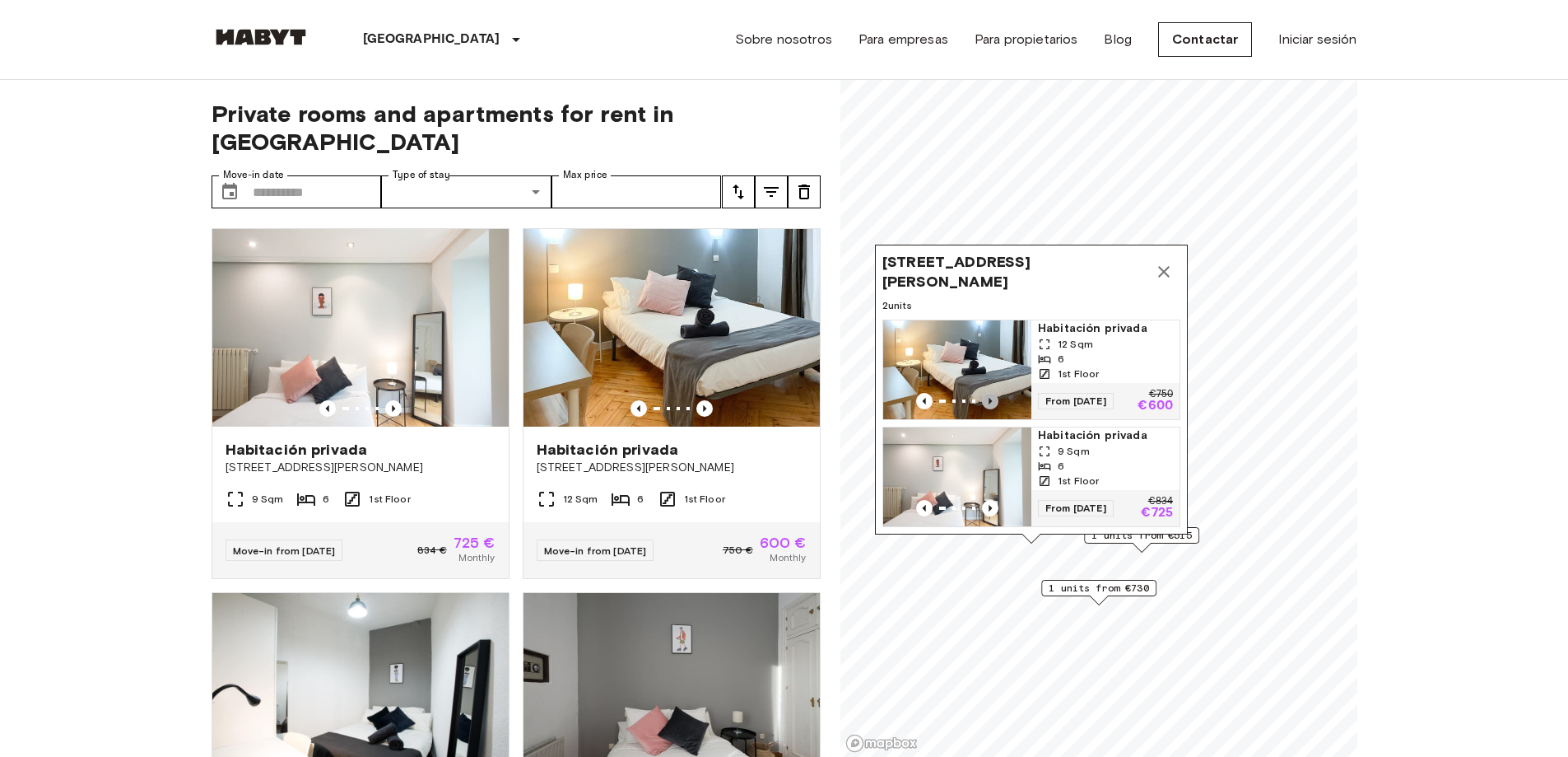
click at [993, 393] on icon "Previous image" at bounding box center [990, 401] width 17 height 17
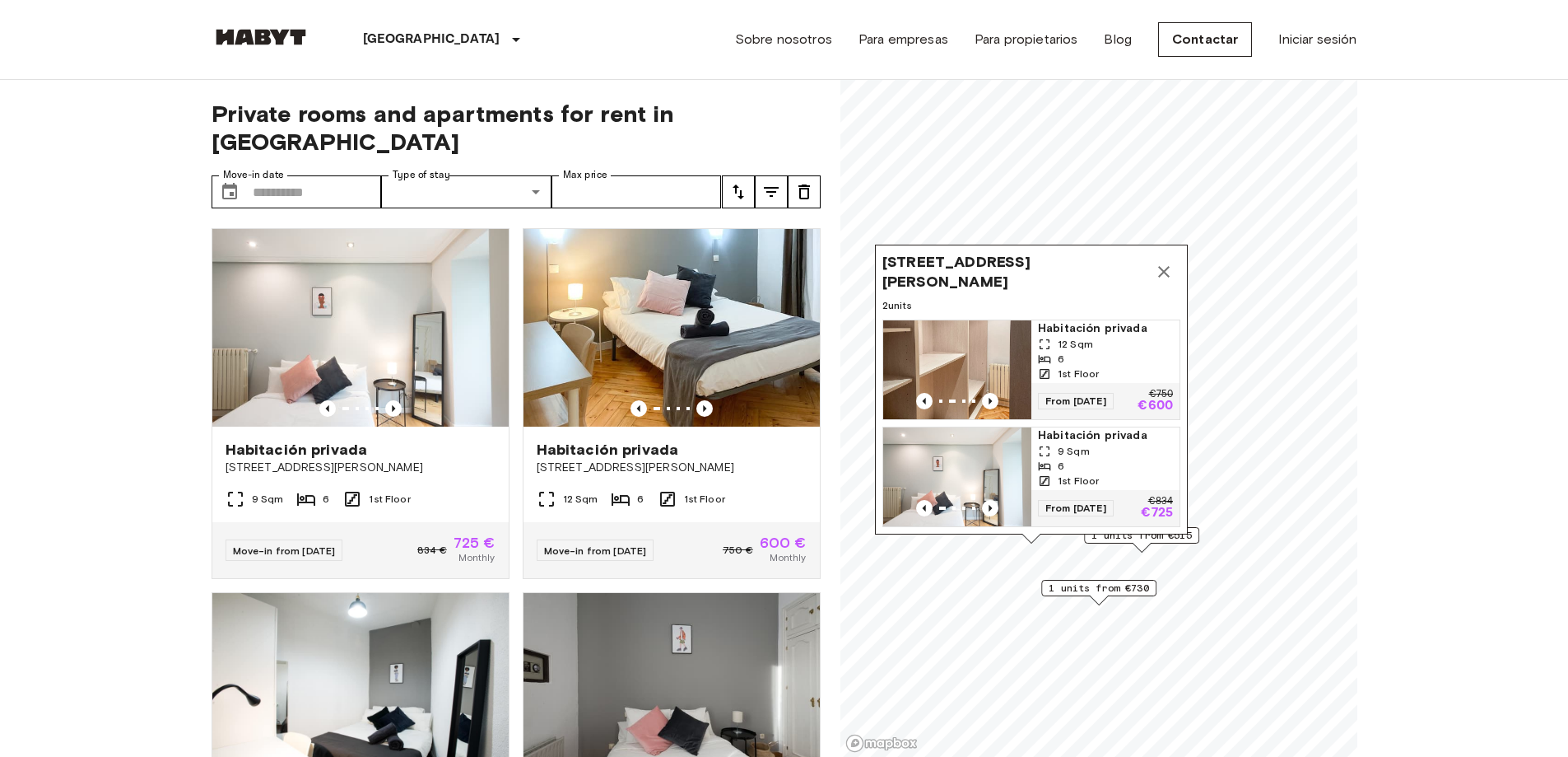
click at [977, 326] on img "Map marker" at bounding box center [957, 370] width 148 height 99
click at [1173, 262] on icon "Map marker" at bounding box center [1164, 271] width 19 height 19
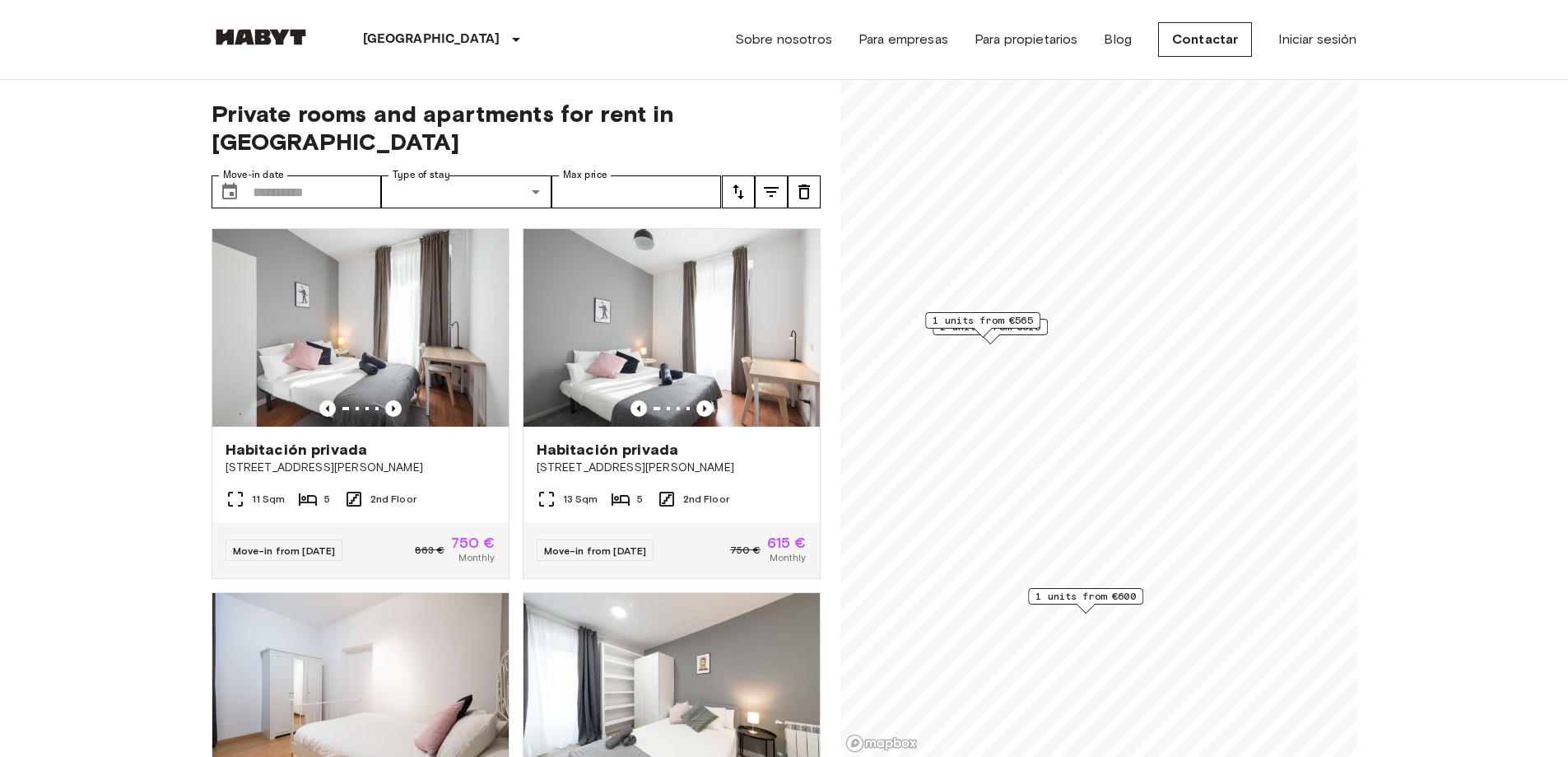
click at [1107, 598] on span "1 units from €600" at bounding box center [1086, 596] width 101 height 15
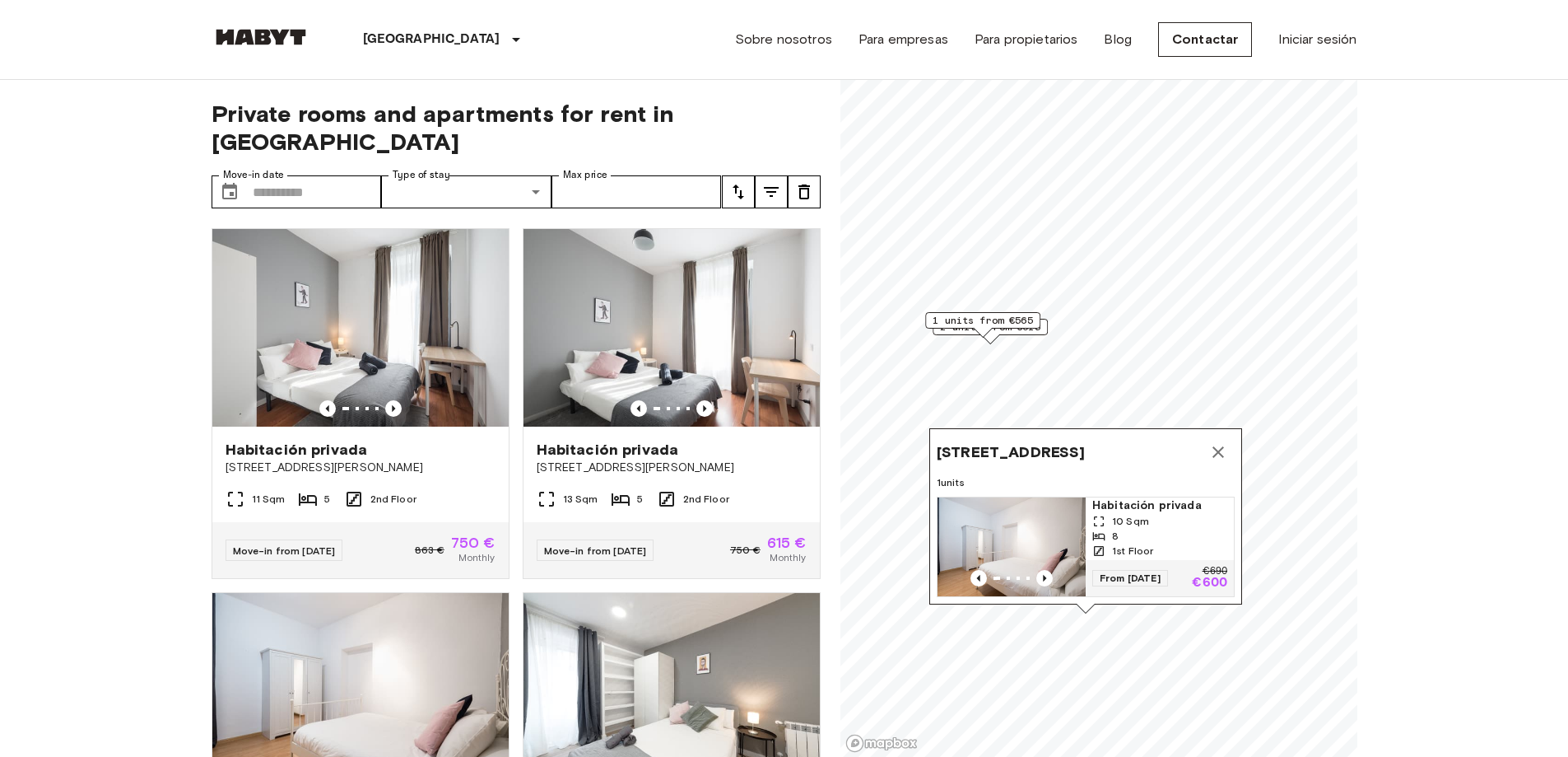
click at [1041, 509] on img "Map marker" at bounding box center [1012, 547] width 148 height 99
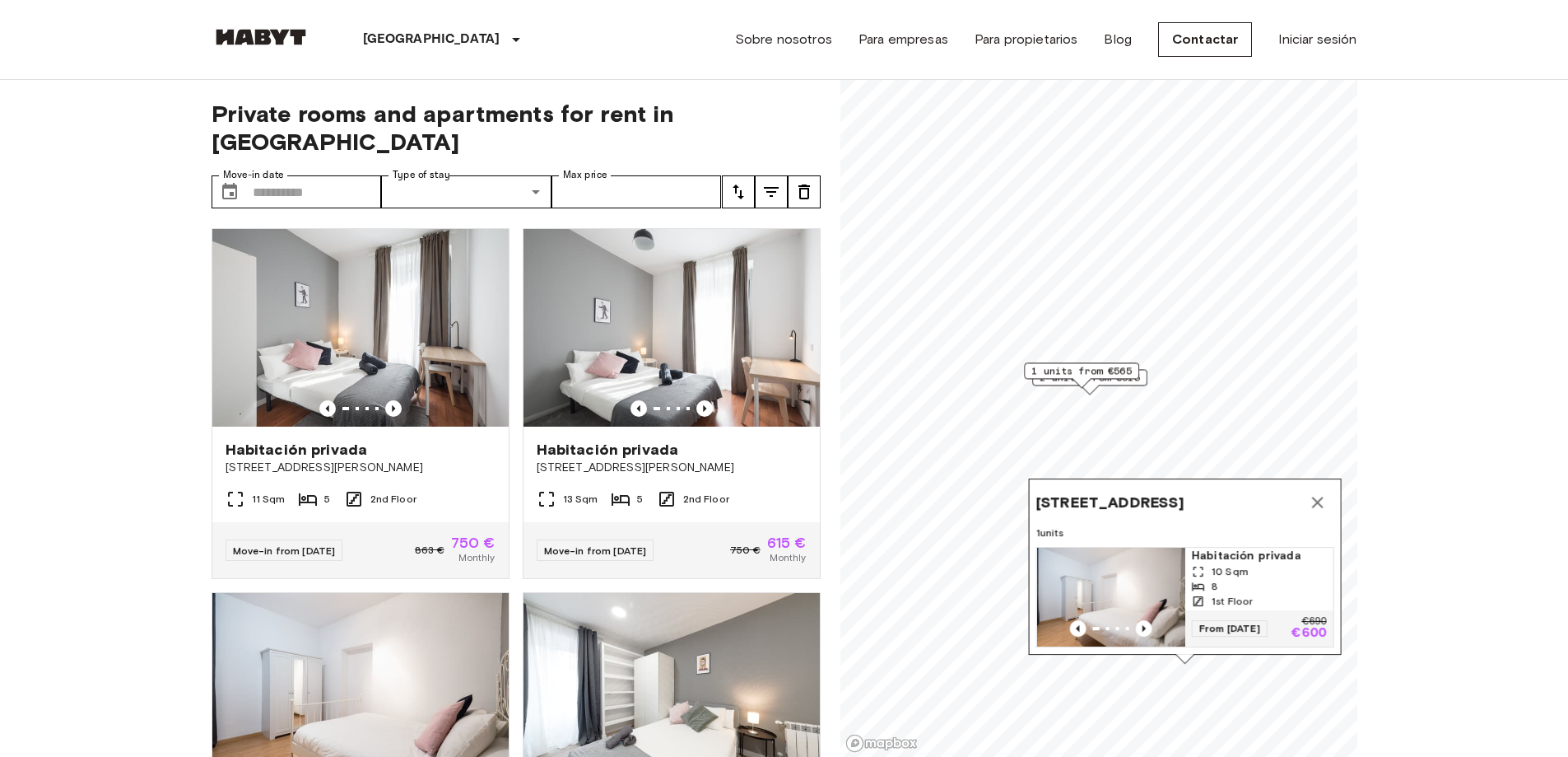
drag, startPoint x: 1318, startPoint y: 480, endPoint x: 1255, endPoint y: 477, distance: 63.1
click at [1184, 493] on span "Calle Fuencarral 41 1º, 28004 Madrid, ESP" at bounding box center [1110, 502] width 148 height 19
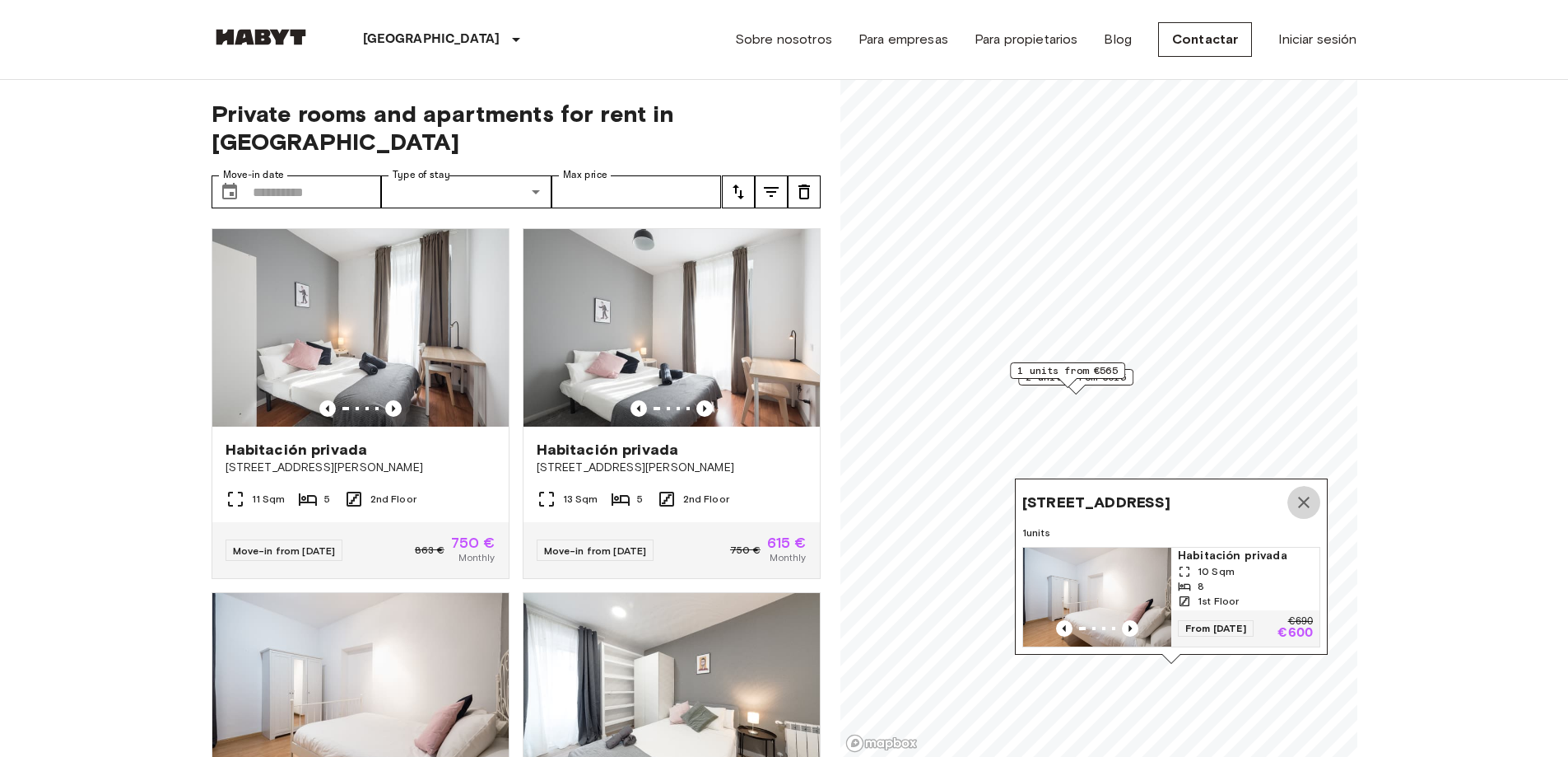
click at [1310, 493] on icon "Map marker" at bounding box center [1304, 502] width 19 height 19
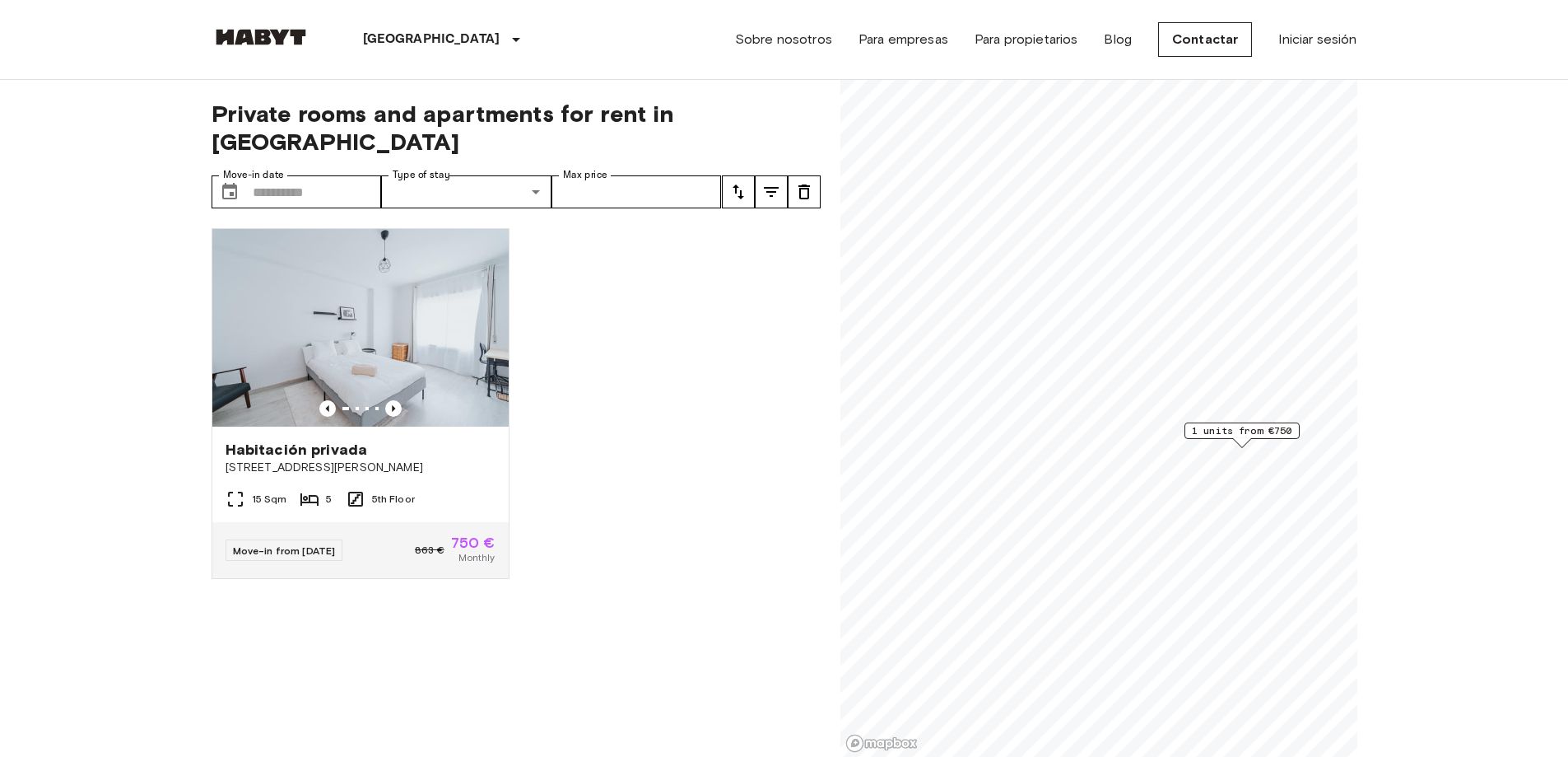
scroll to position [247, 0]
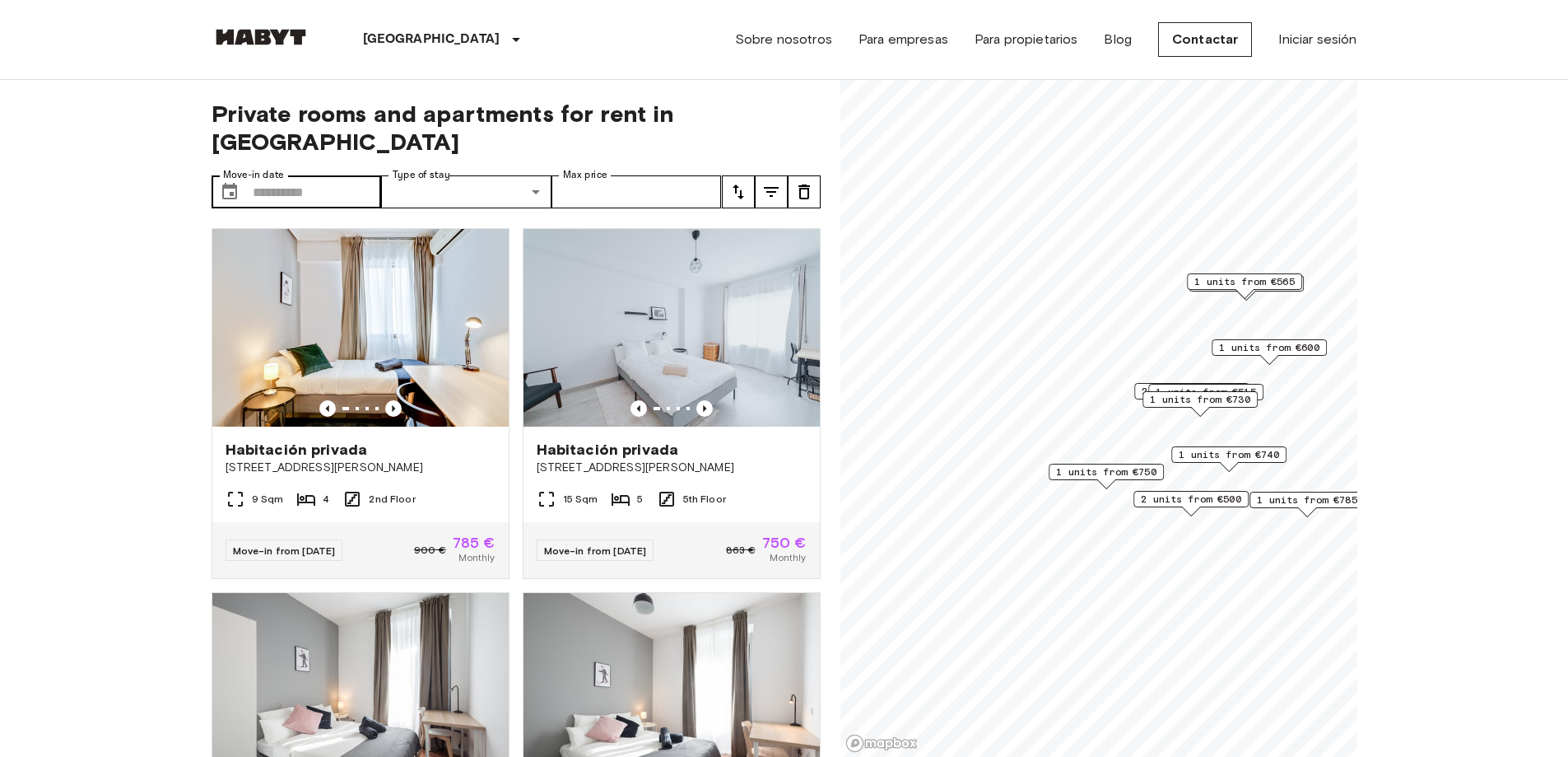
click at [271, 168] on label "Move-in date" at bounding box center [253, 175] width 61 height 14
click at [271, 175] on input "Move-in date" at bounding box center [317, 191] width 129 height 33
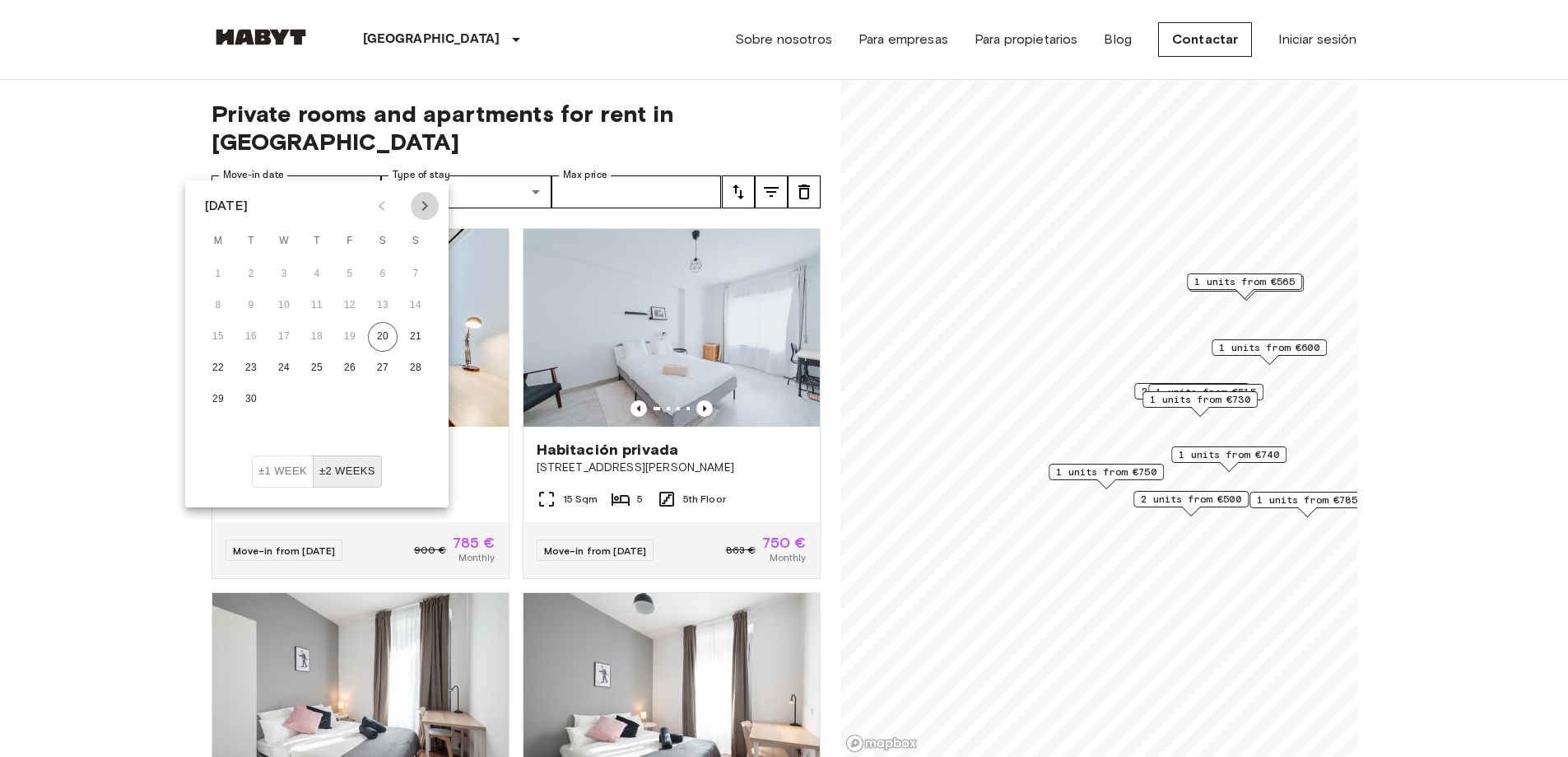
click at [427, 210] on icon "Next month" at bounding box center [424, 206] width 19 height 19
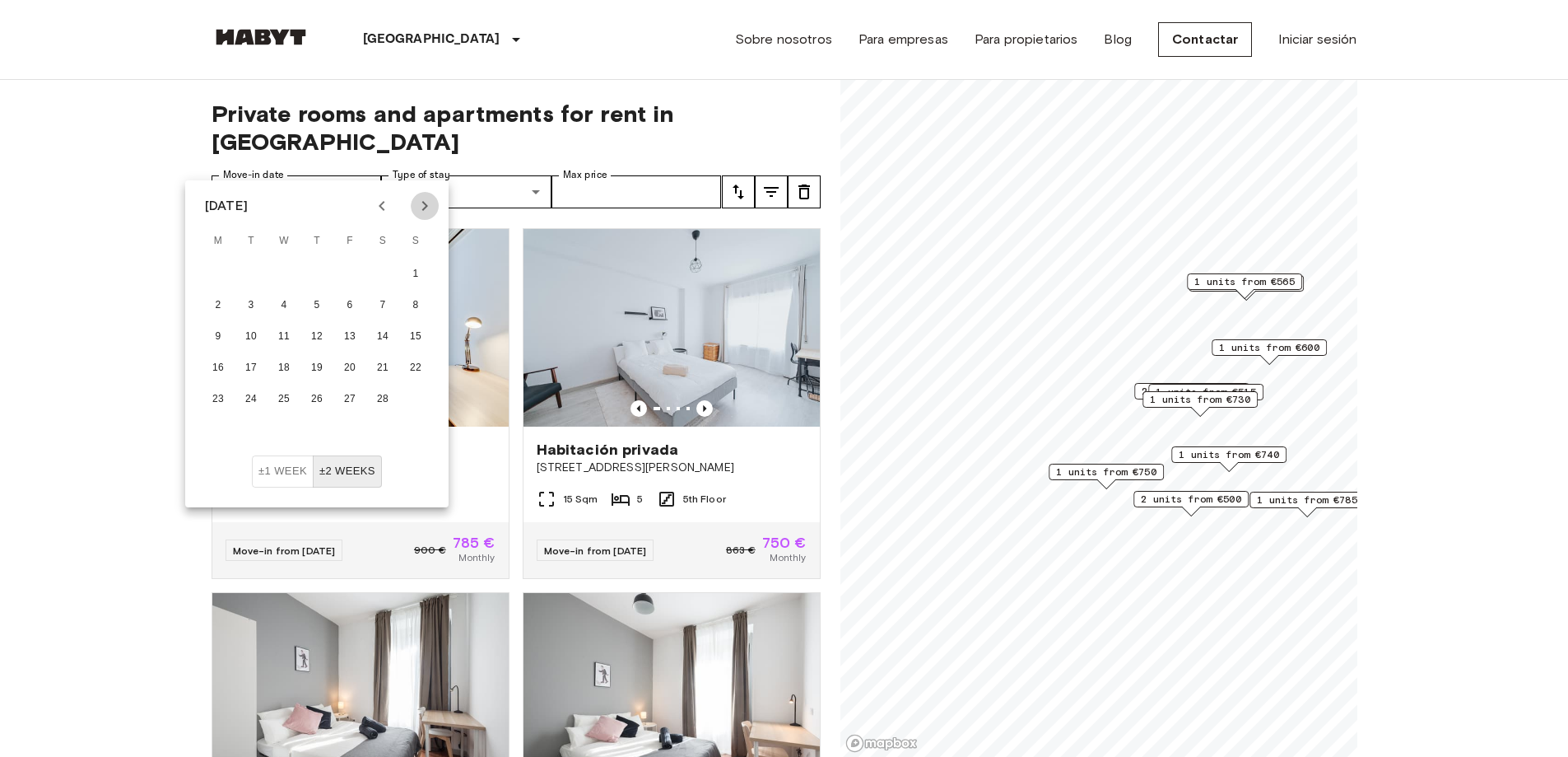
click at [427, 210] on icon "Next month" at bounding box center [424, 206] width 19 height 19
click at [286, 271] on button "1" at bounding box center [285, 274] width 30 height 30
type input "**********"
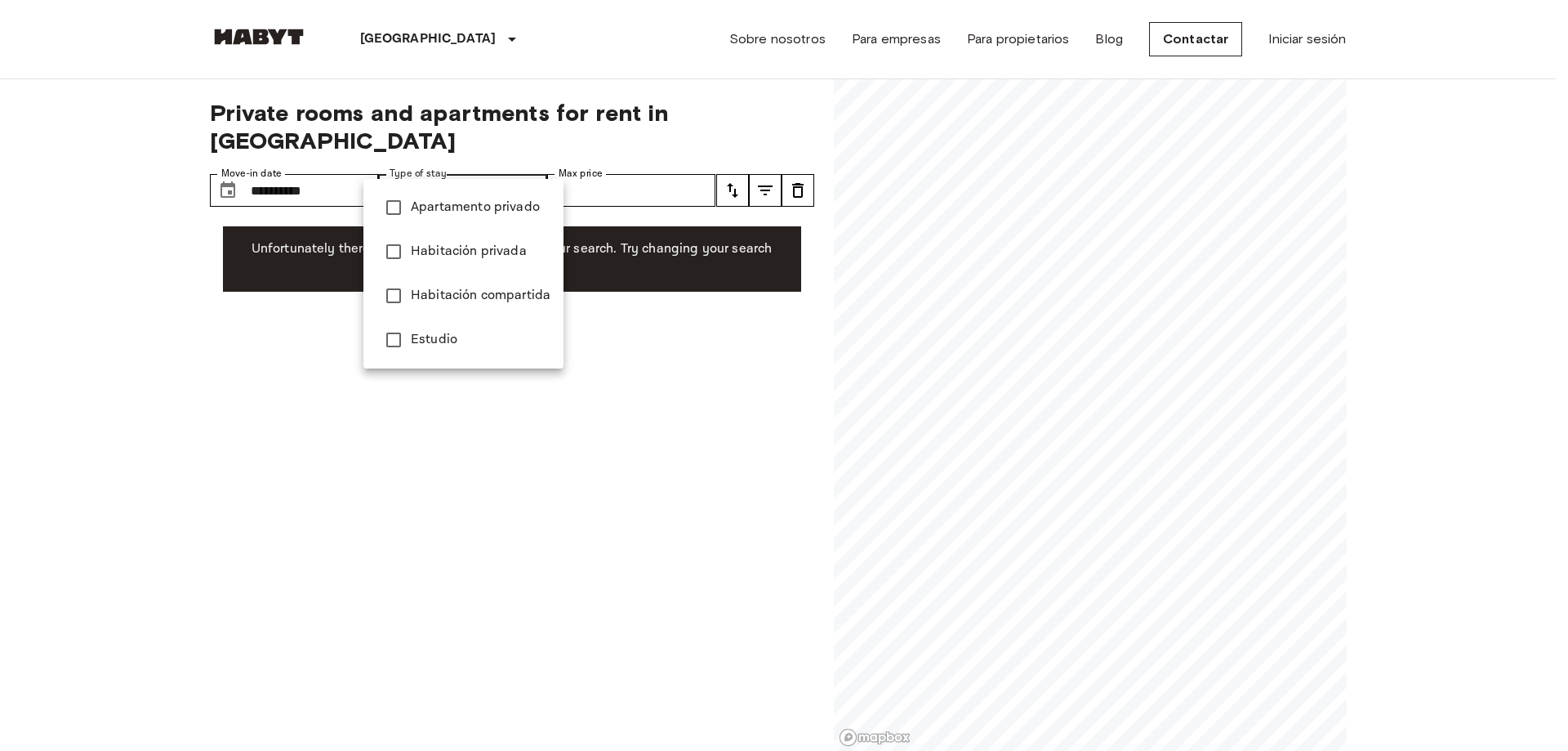
click at [458, 252] on span "Habitación privada" at bounding box center [480, 252] width 139 height 19
type input "**********"
click at [303, 161] on div at bounding box center [784, 376] width 1568 height 751
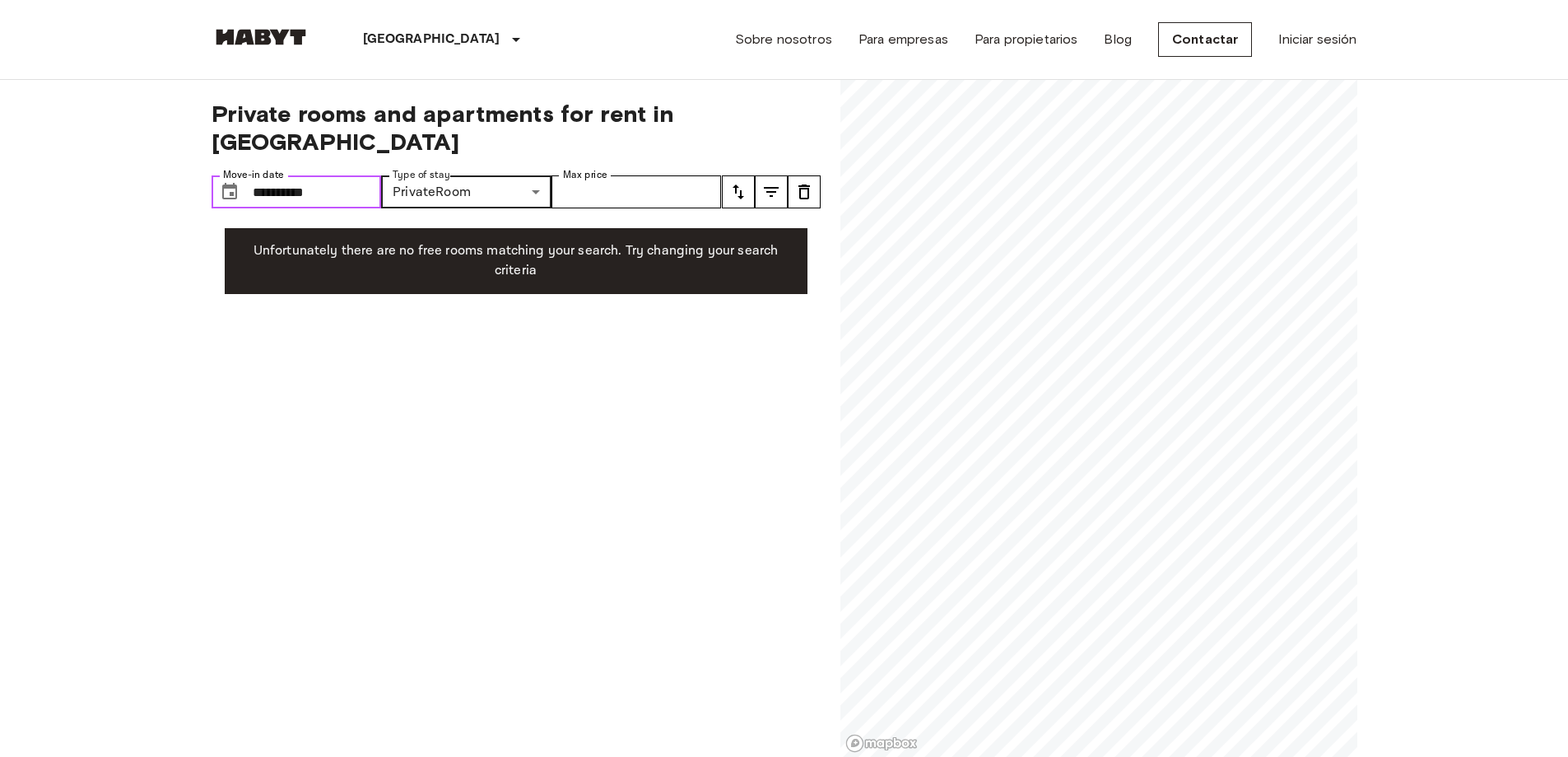
click at [274, 175] on input "**********" at bounding box center [317, 191] width 129 height 33
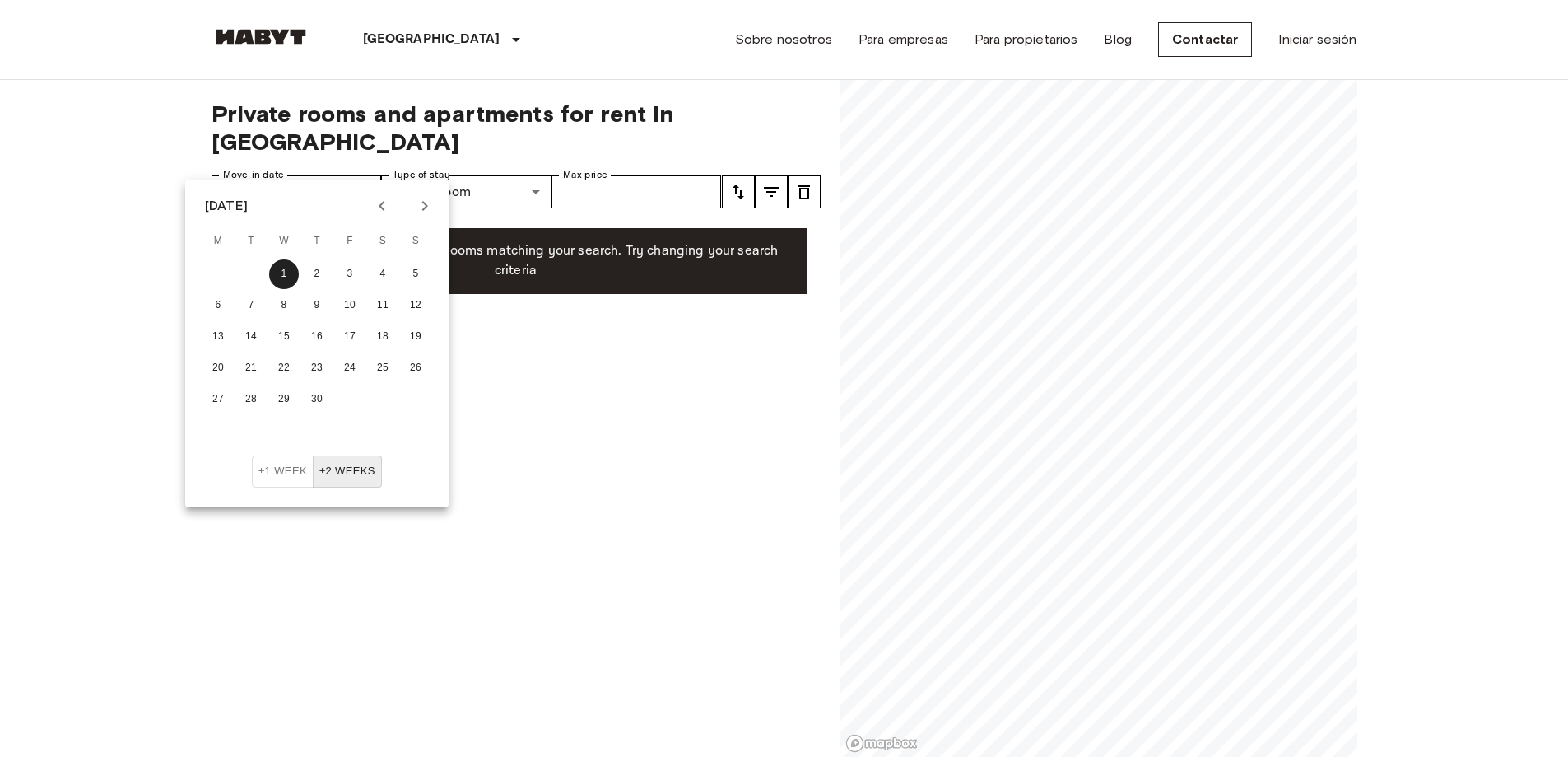
click at [652, 422] on div "**********" at bounding box center [515, 418] width 609 height 677
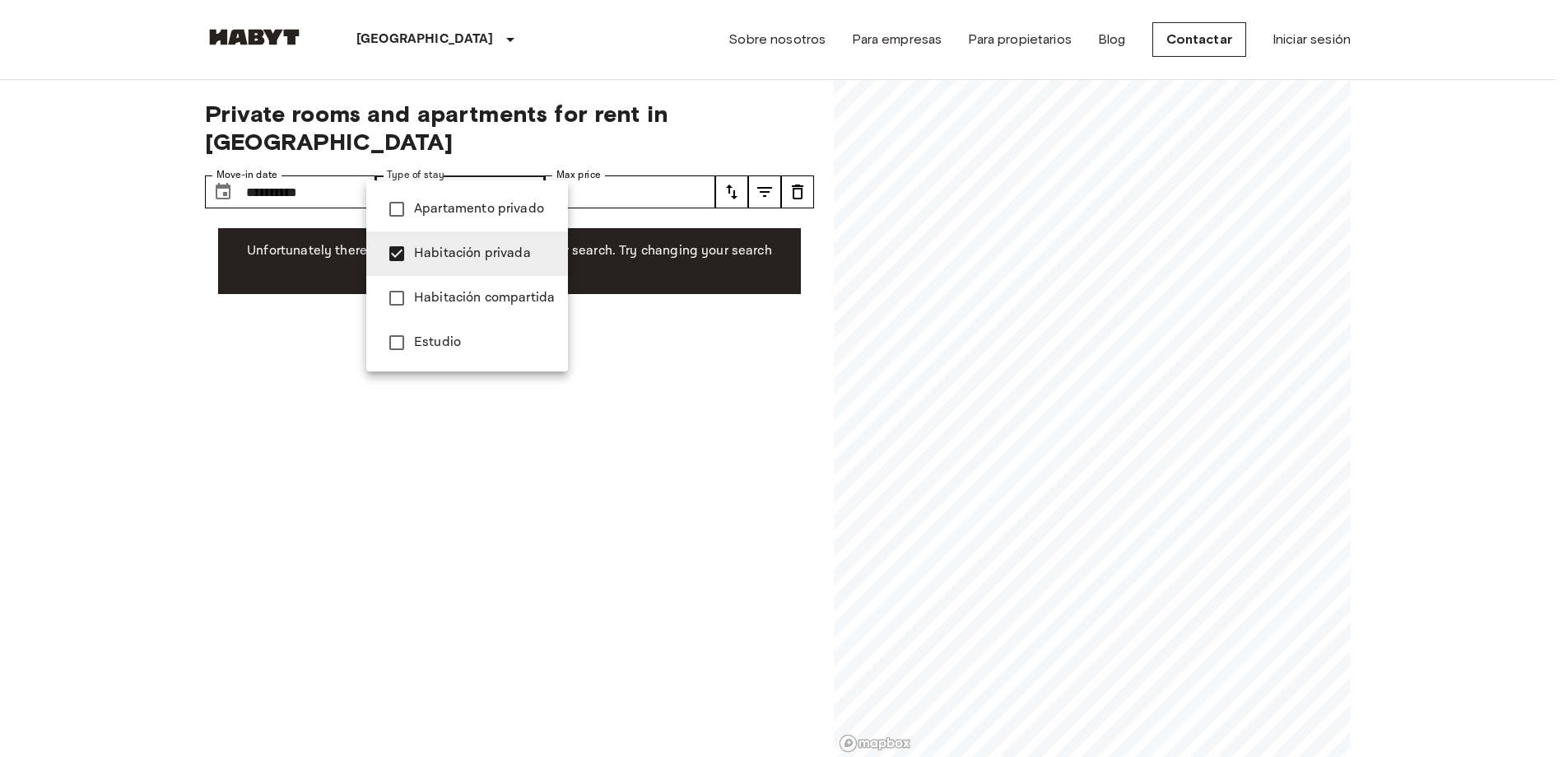
click at [646, 410] on div at bounding box center [790, 378] width 1580 height 757
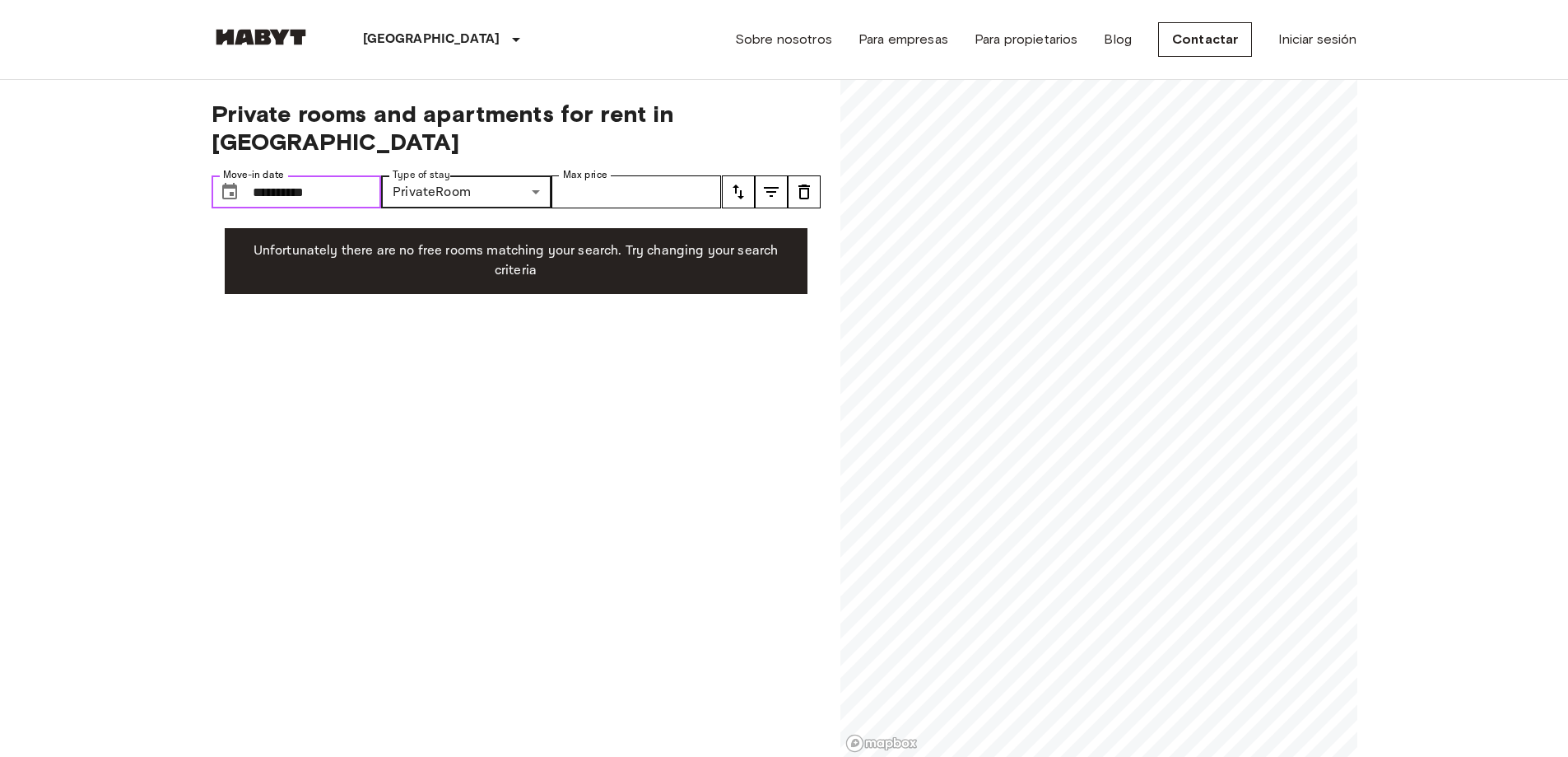
click at [281, 175] on input "**********" at bounding box center [317, 191] width 129 height 33
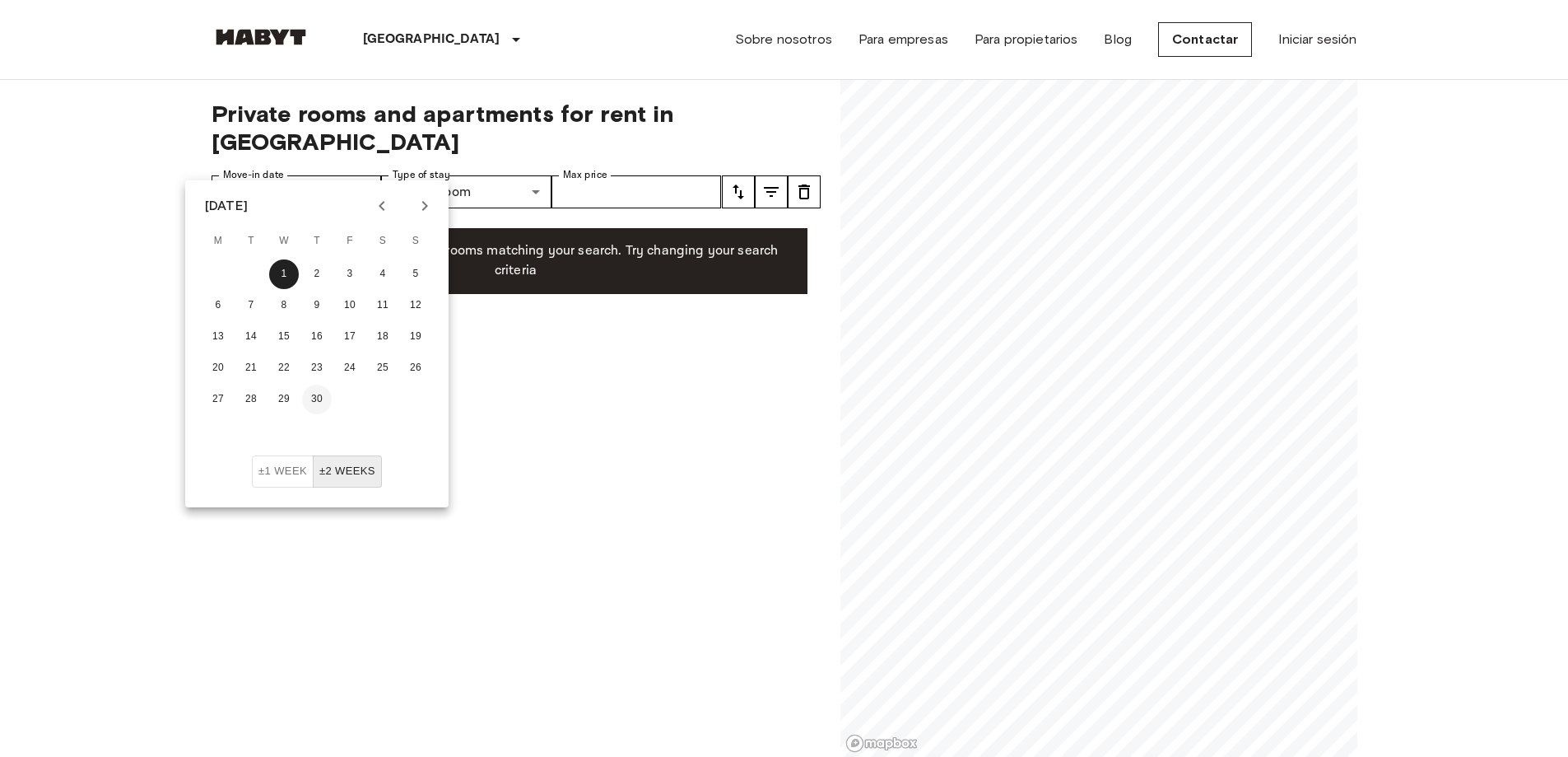
click at [318, 387] on button "30" at bounding box center [317, 400] width 30 height 30
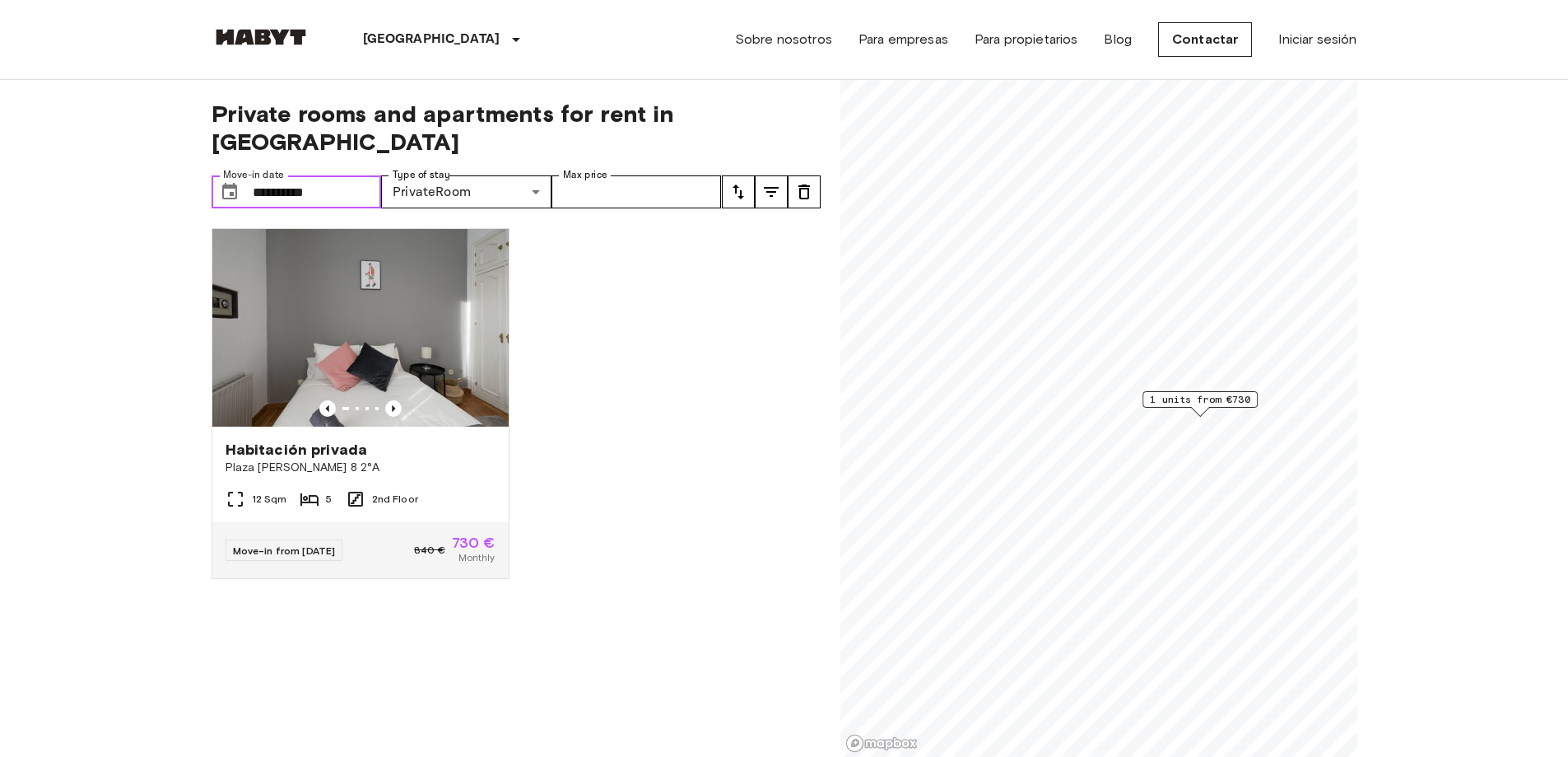
click at [308, 175] on input "**********" at bounding box center [317, 191] width 129 height 33
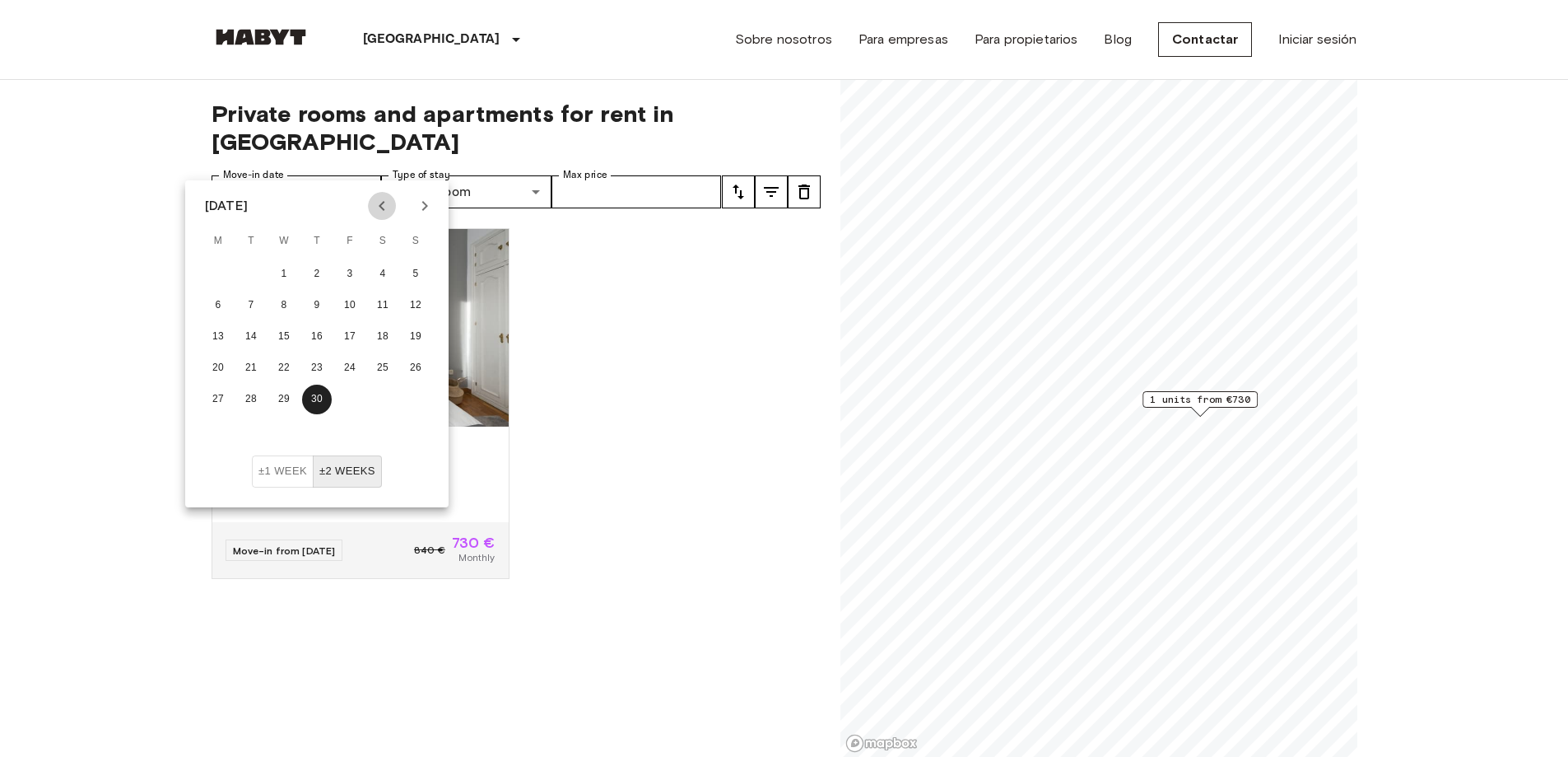
click at [389, 210] on icon "Previous month" at bounding box center [382, 206] width 19 height 19
click at [407, 267] on button "1" at bounding box center [416, 274] width 30 height 30
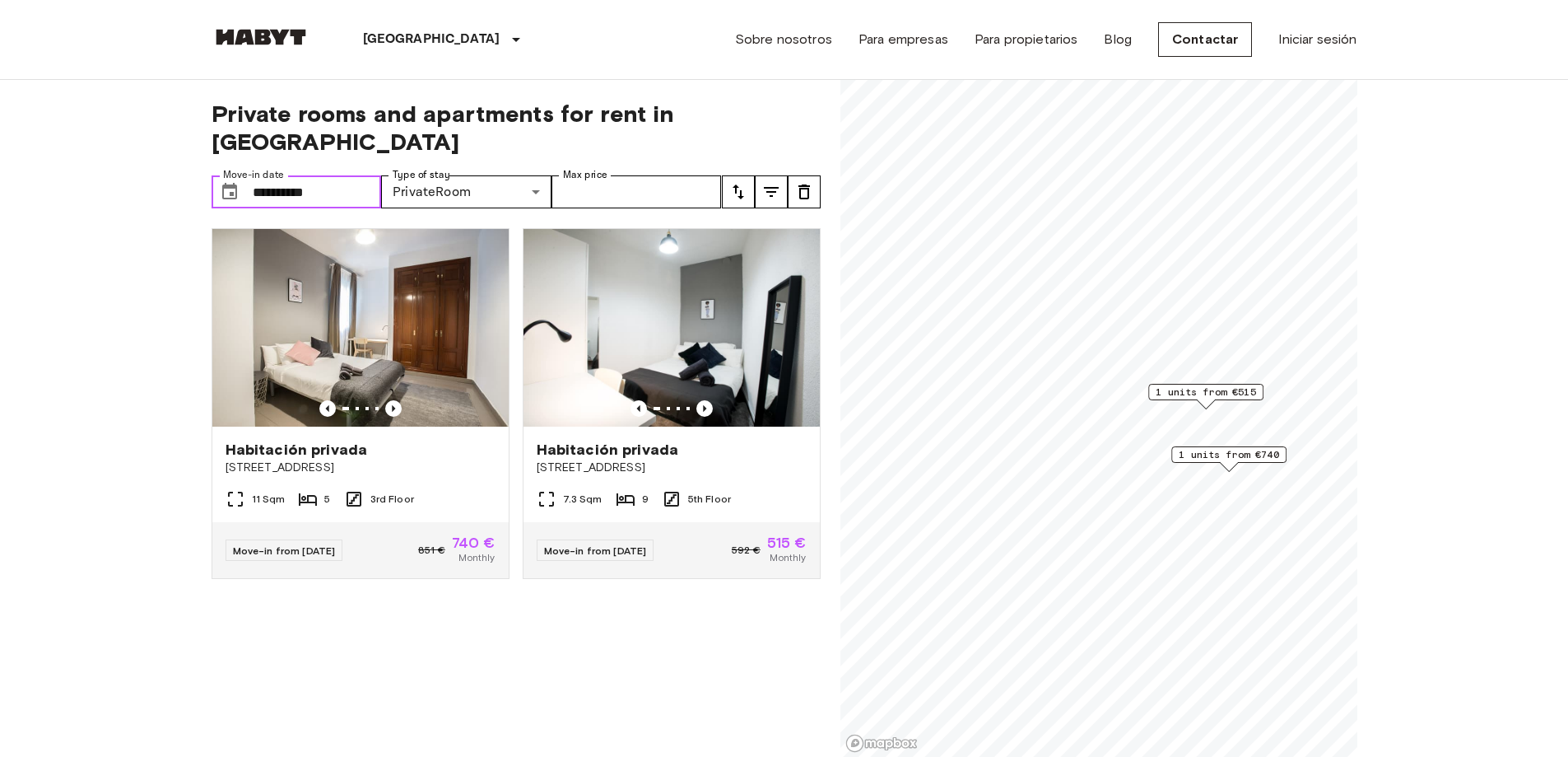
click at [309, 175] on input "**********" at bounding box center [317, 191] width 129 height 33
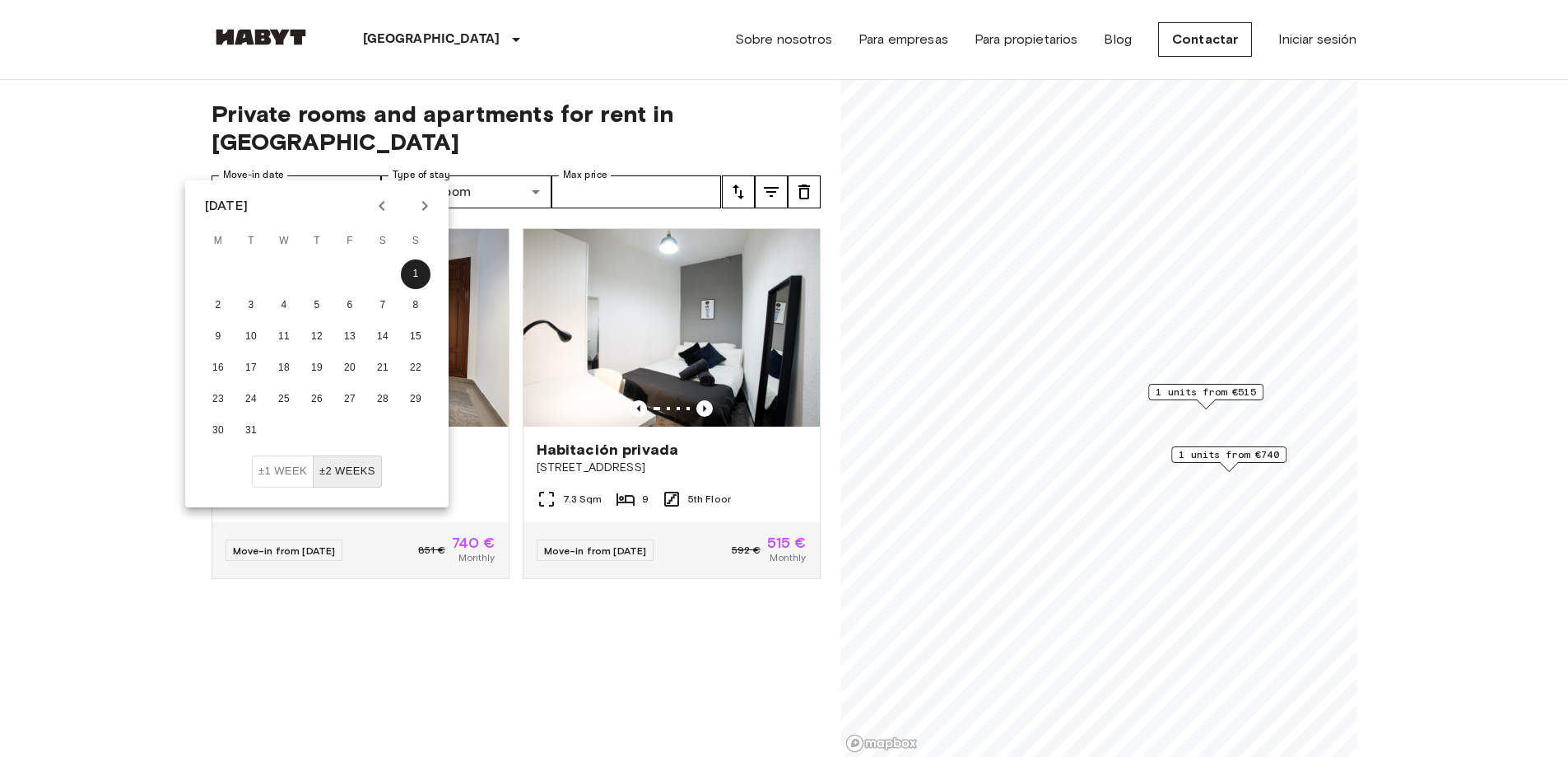
click at [424, 198] on icon "Next month" at bounding box center [424, 206] width 19 height 19
click at [318, 394] on button "30" at bounding box center [317, 400] width 30 height 30
type input "**********"
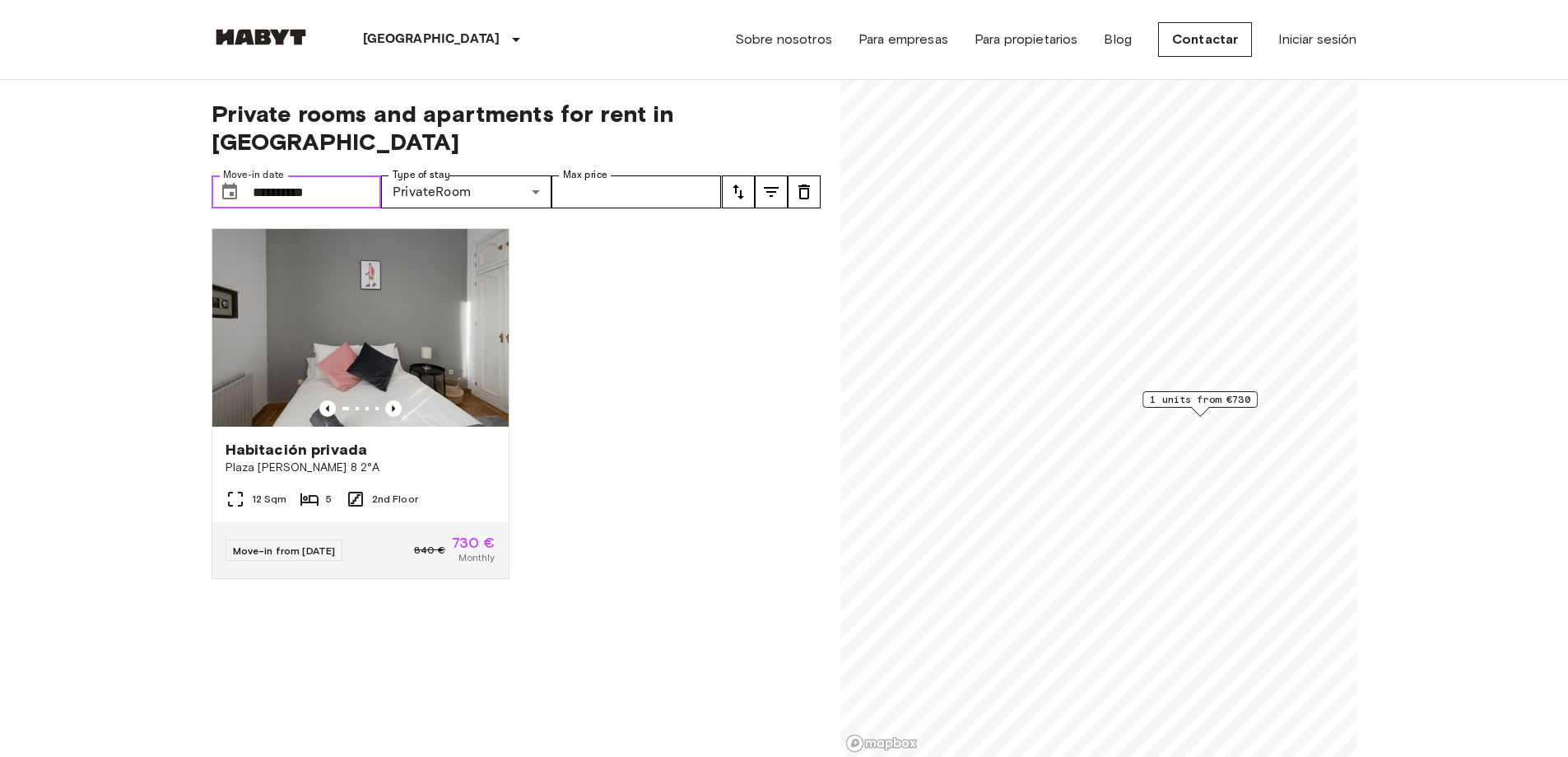
click at [323, 175] on input "**********" at bounding box center [317, 191] width 129 height 33
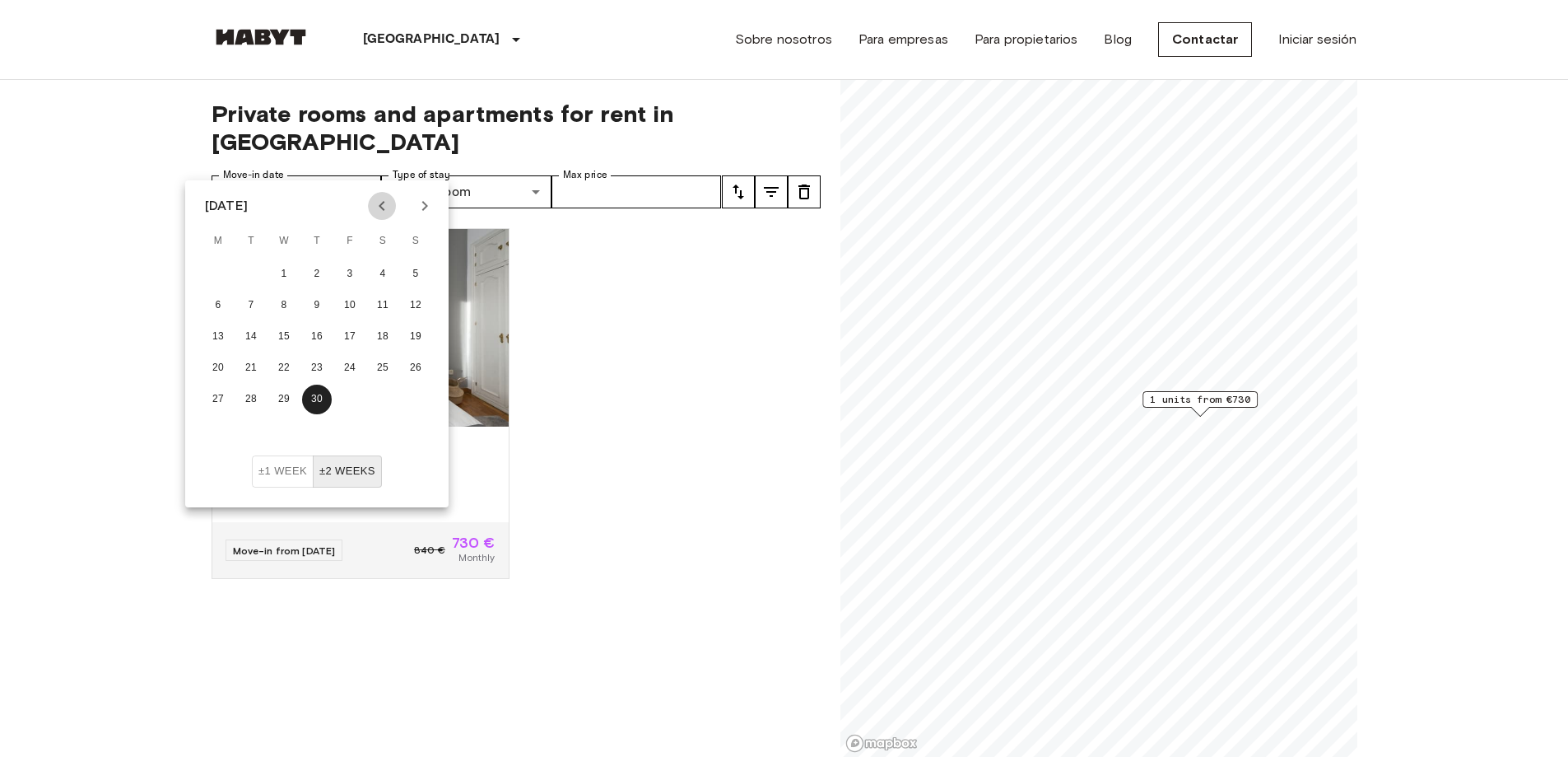
click at [381, 204] on icon "Previous month" at bounding box center [381, 205] width 6 height 10
click at [614, 456] on div "Habitación privada Plaza Isabel II 8 2°A 12 Sqm 5 2nd Floor Move-in from 01 May…" at bounding box center [509, 486] width 622 height 543
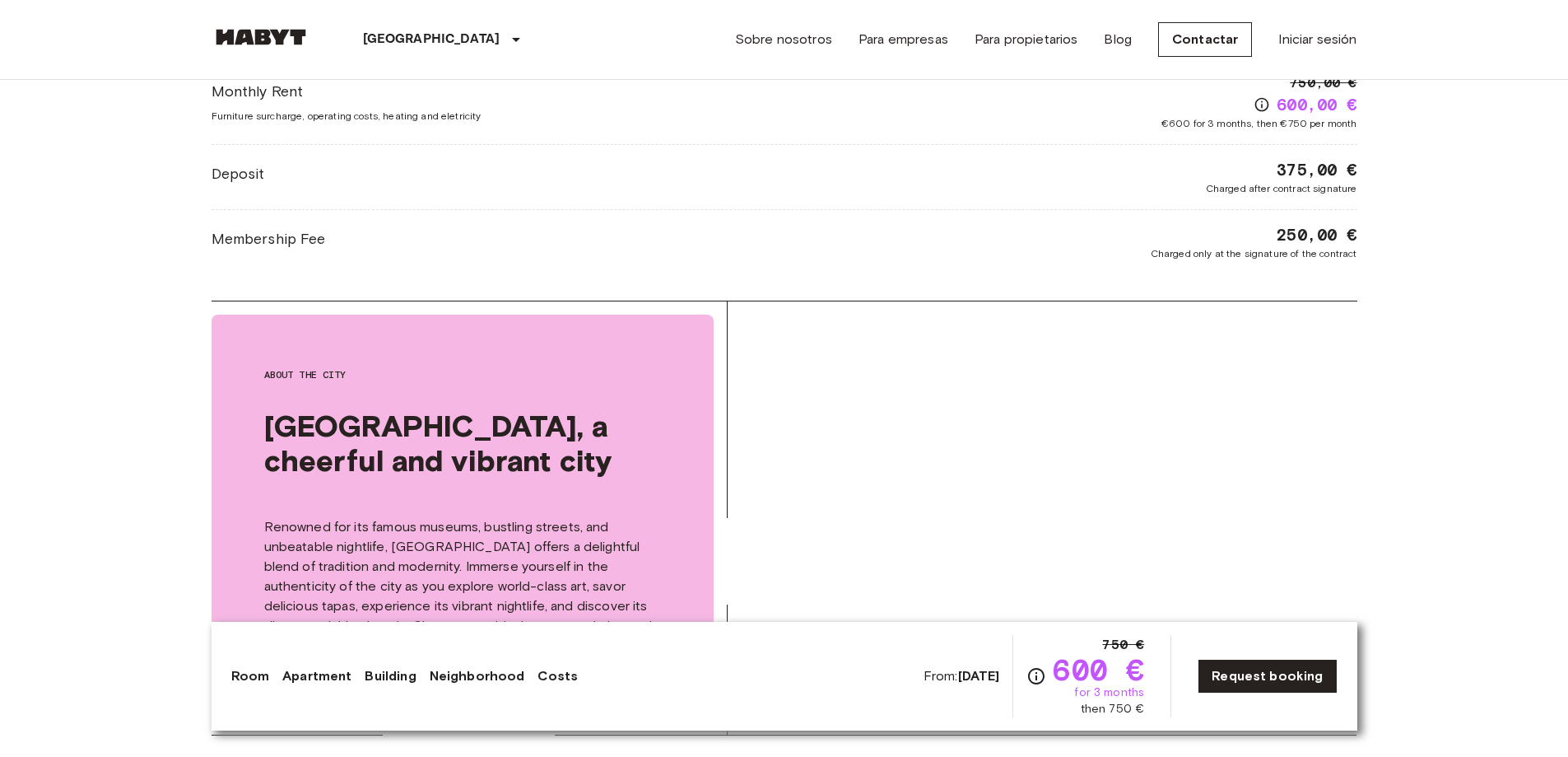
scroll to position [2059, 0]
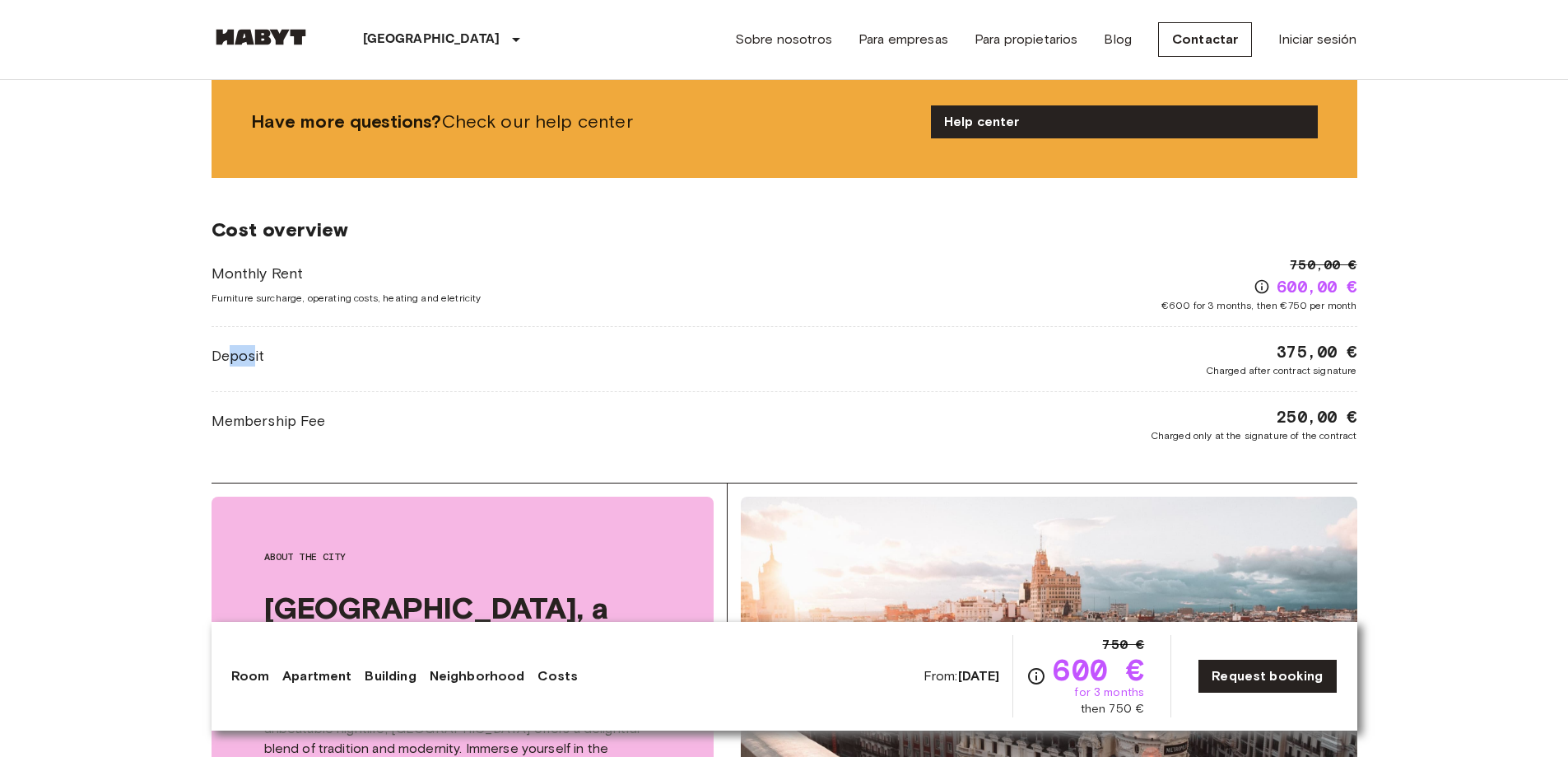
drag, startPoint x: 253, startPoint y: 335, endPoint x: 230, endPoint y: 333, distance: 23.1
click at [230, 345] on span "Deposit" at bounding box center [238, 356] width 54 height 21
drag, startPoint x: 1240, startPoint y: 294, endPoint x: 1191, endPoint y: 288, distance: 49.4
click at [1191, 298] on span "€600 for 3 months, then €750 per month" at bounding box center [1260, 305] width 196 height 15
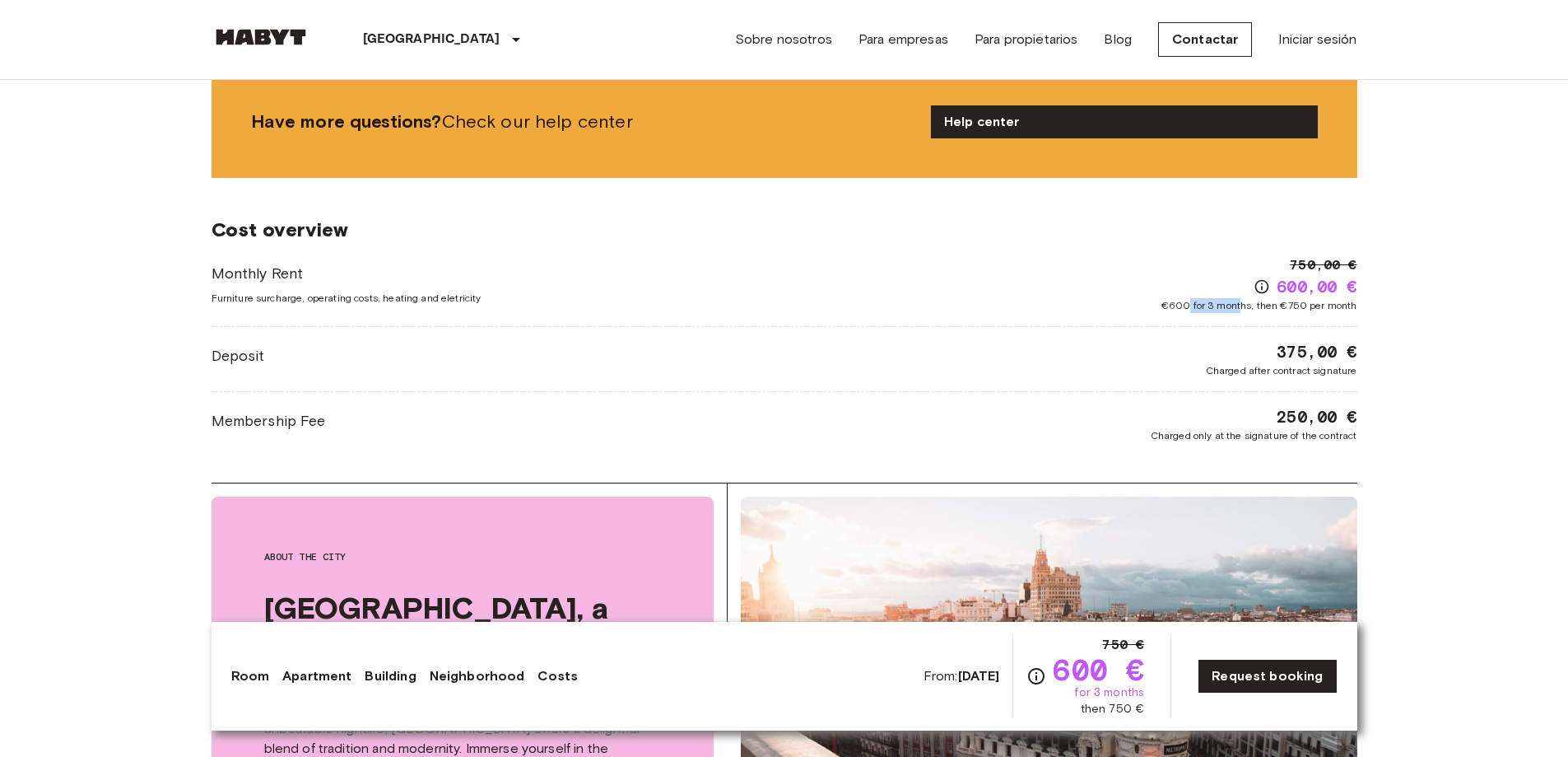
click at [1191, 298] on span "€600 for 3 months, then €750 per month" at bounding box center [1260, 305] width 196 height 15
drag, startPoint x: 246, startPoint y: 283, endPoint x: 293, endPoint y: 281, distance: 47.0
click at [293, 291] on span "Furniture surcharge, operating costs, heating and eletricity" at bounding box center [346, 298] width 270 height 15
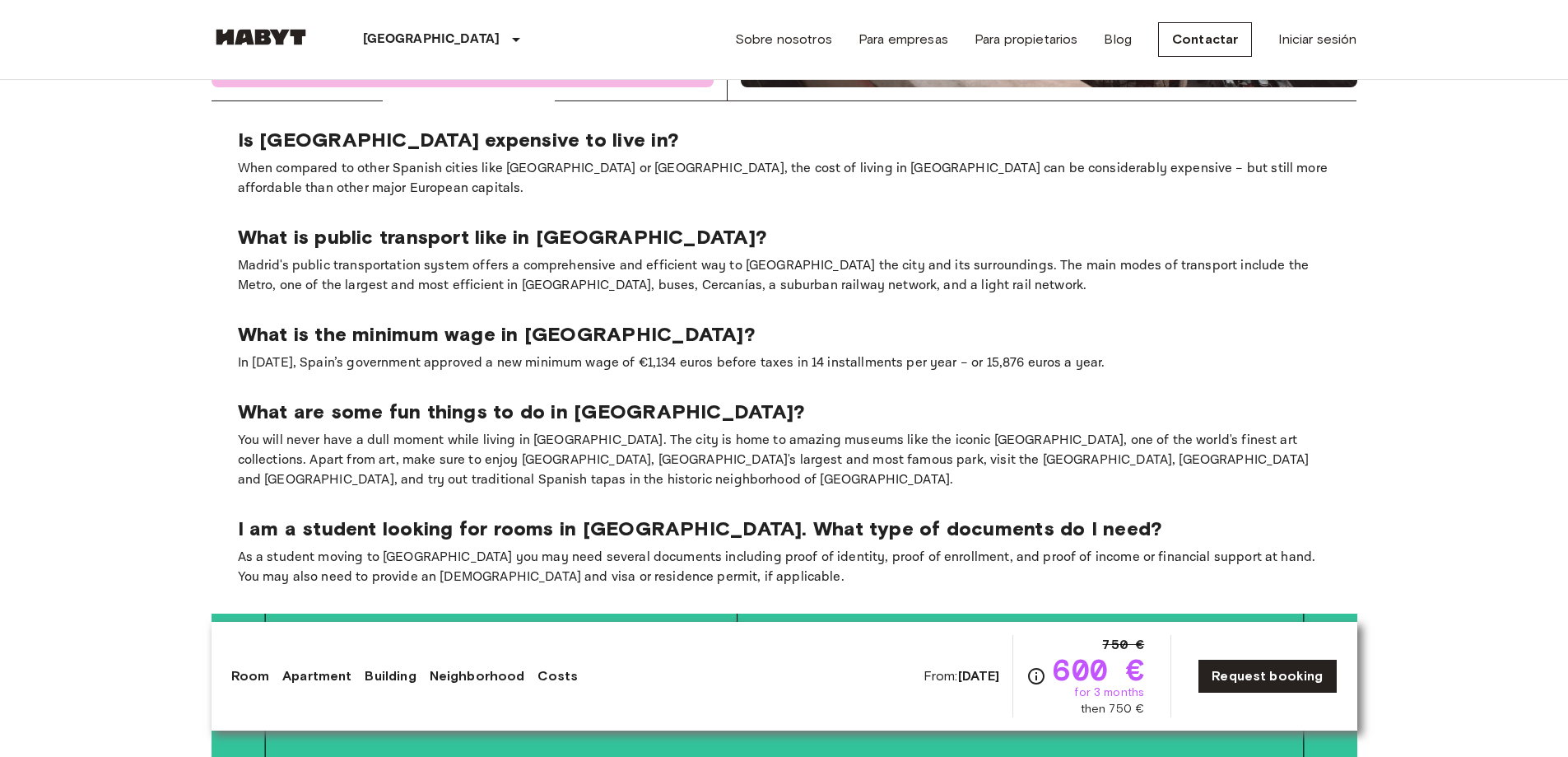
scroll to position [2800, 0]
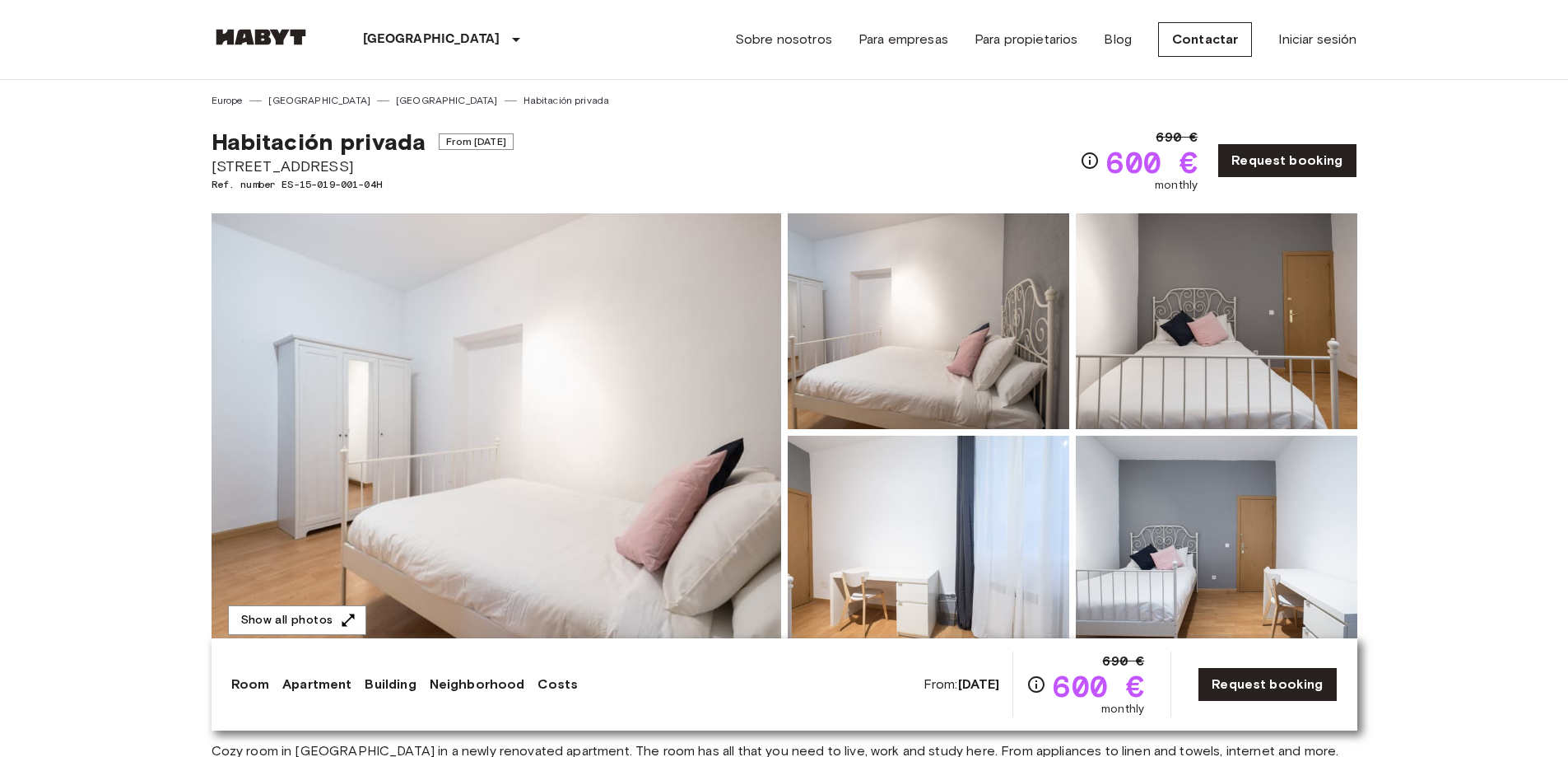
scroll to position [82, 0]
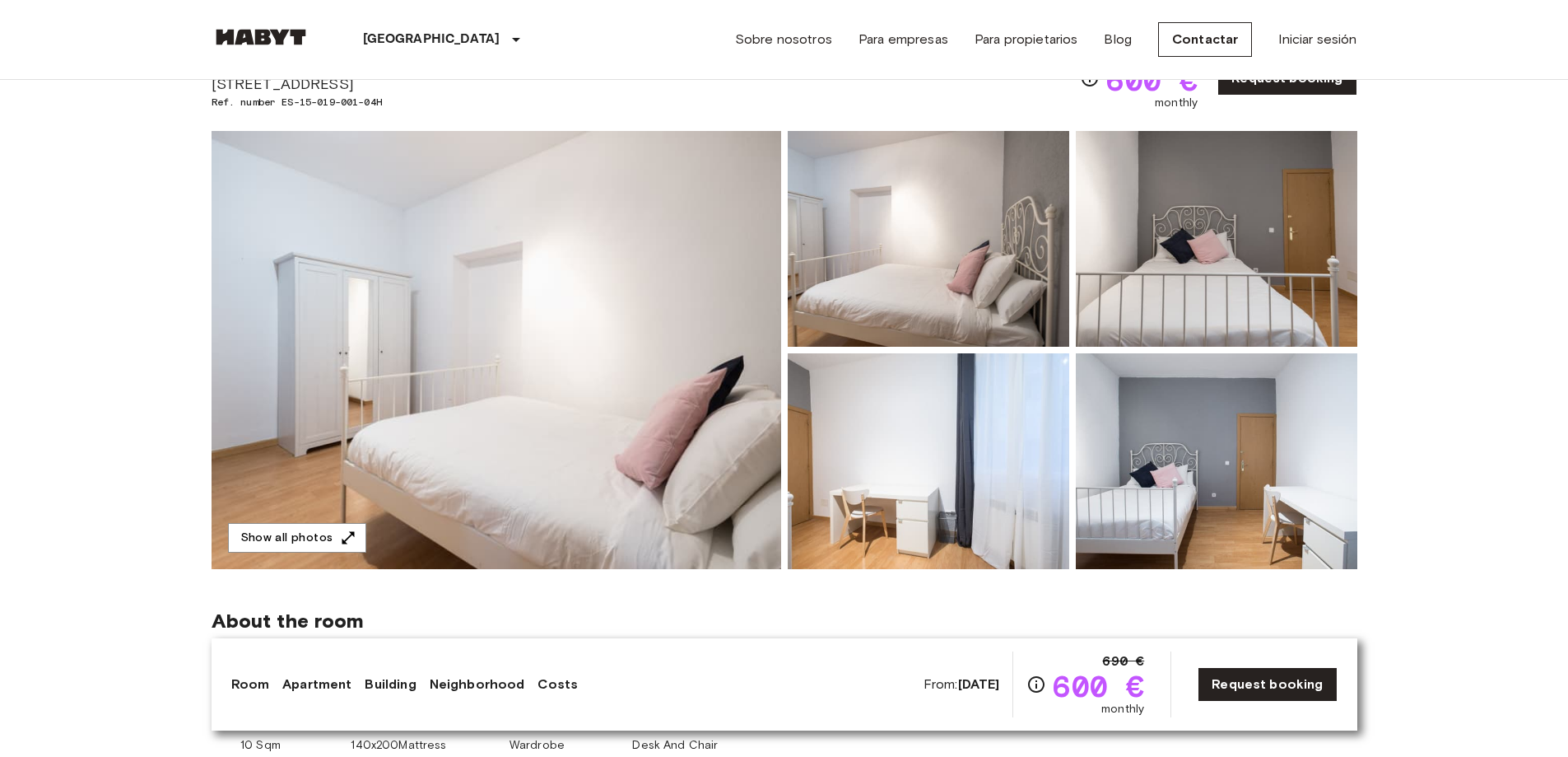
click at [554, 448] on img at bounding box center [496, 349] width 569 height 438
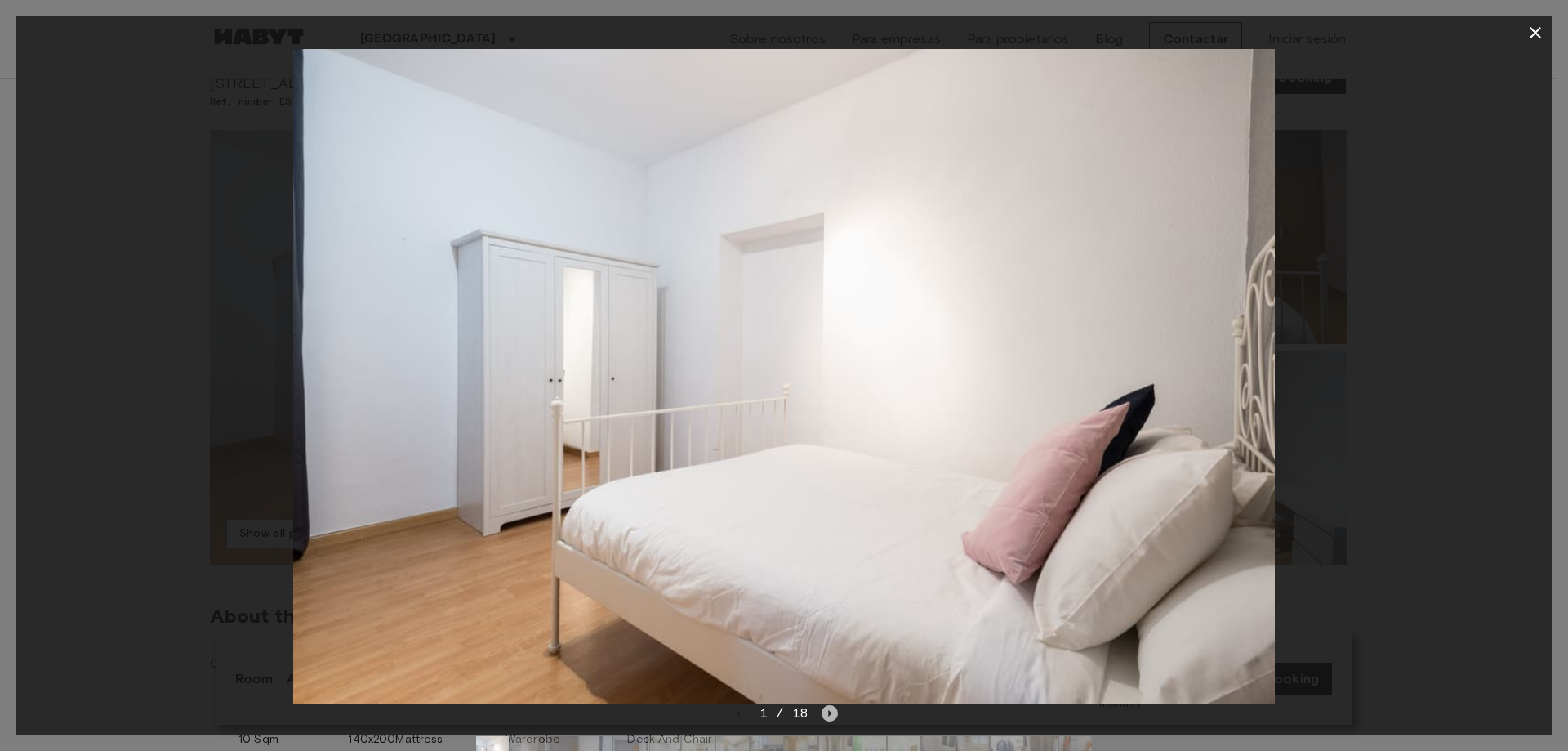
click at [827, 712] on icon "Next image" at bounding box center [830, 713] width 17 height 17
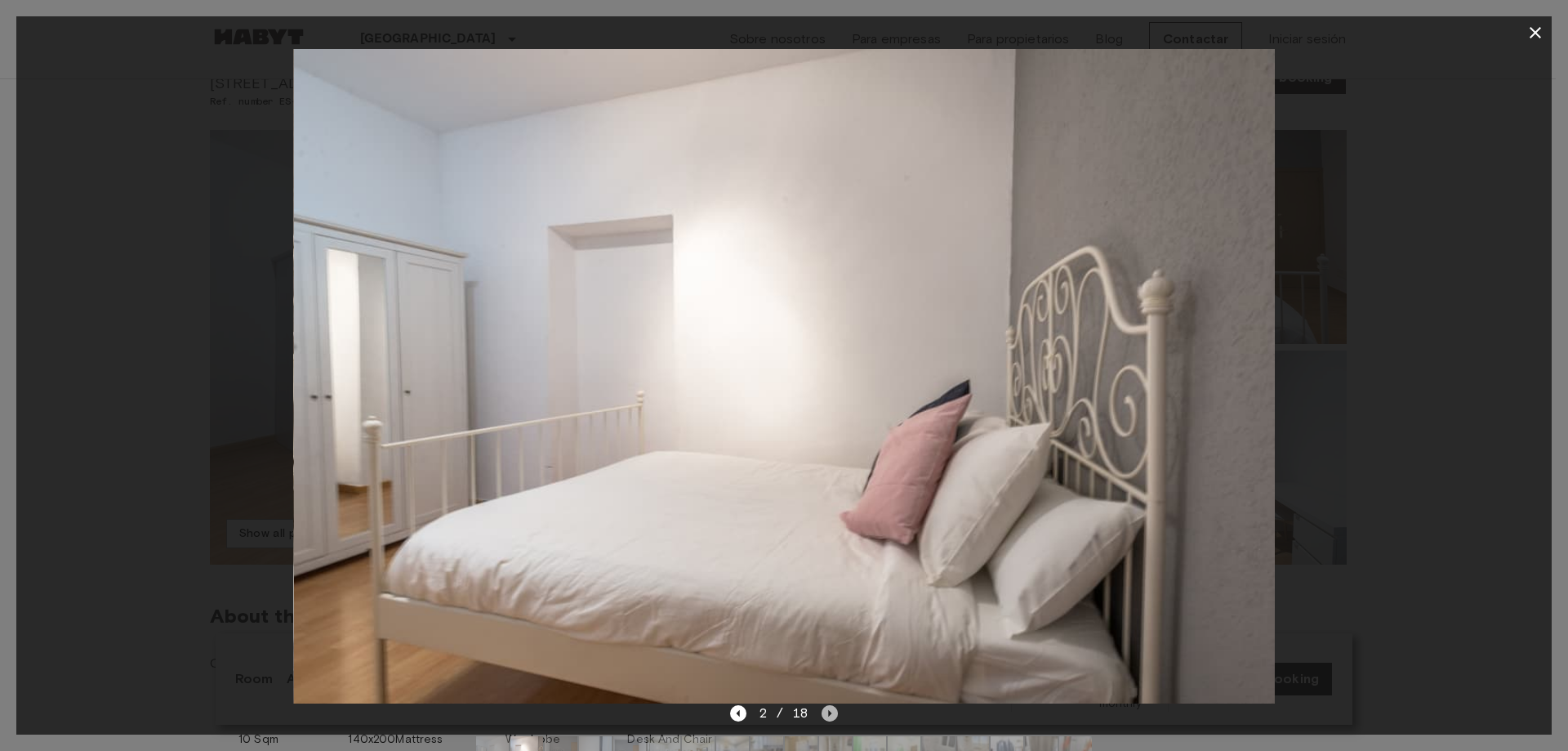
click at [827, 712] on icon "Next image" at bounding box center [830, 713] width 17 height 17
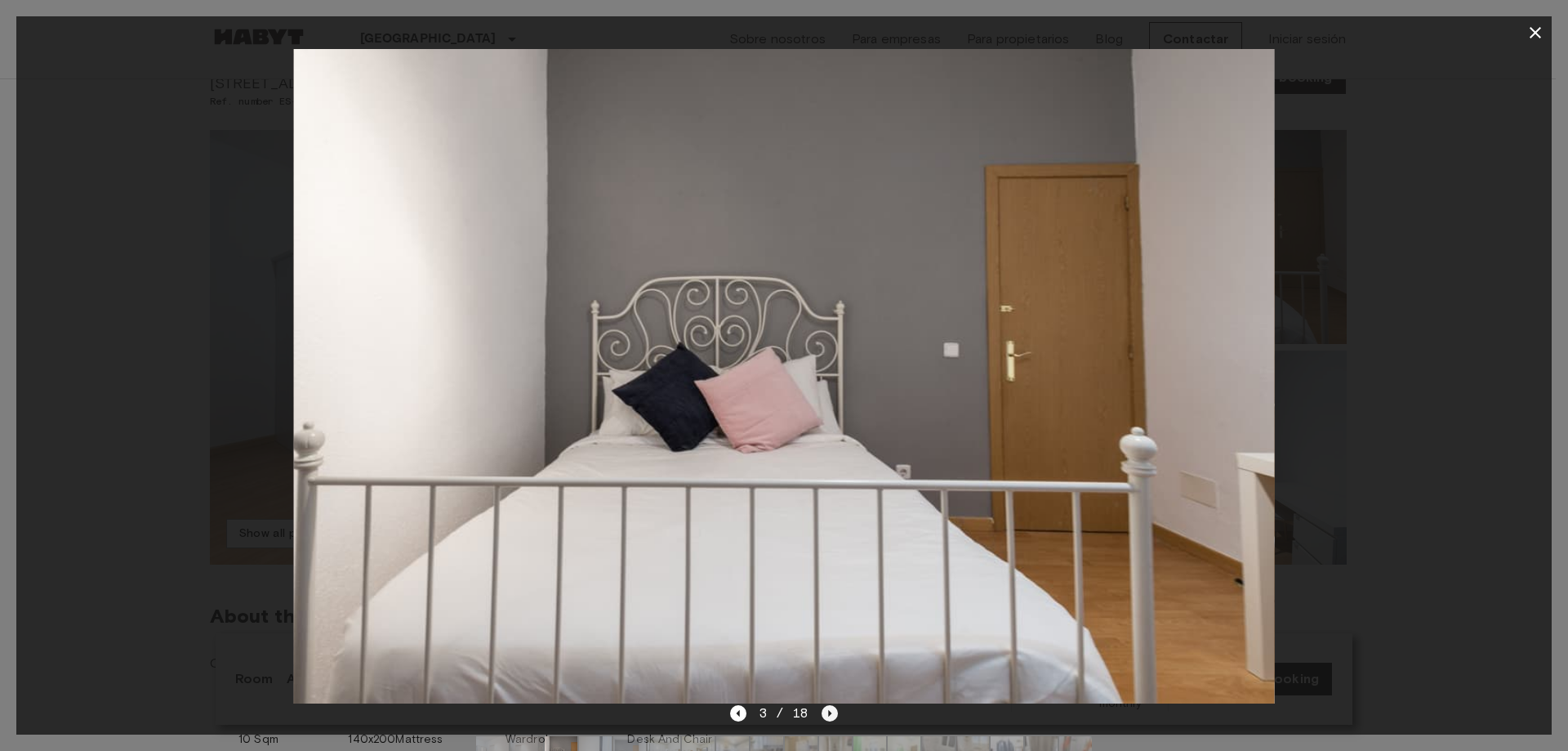
click at [827, 712] on icon "Next image" at bounding box center [830, 713] width 17 height 17
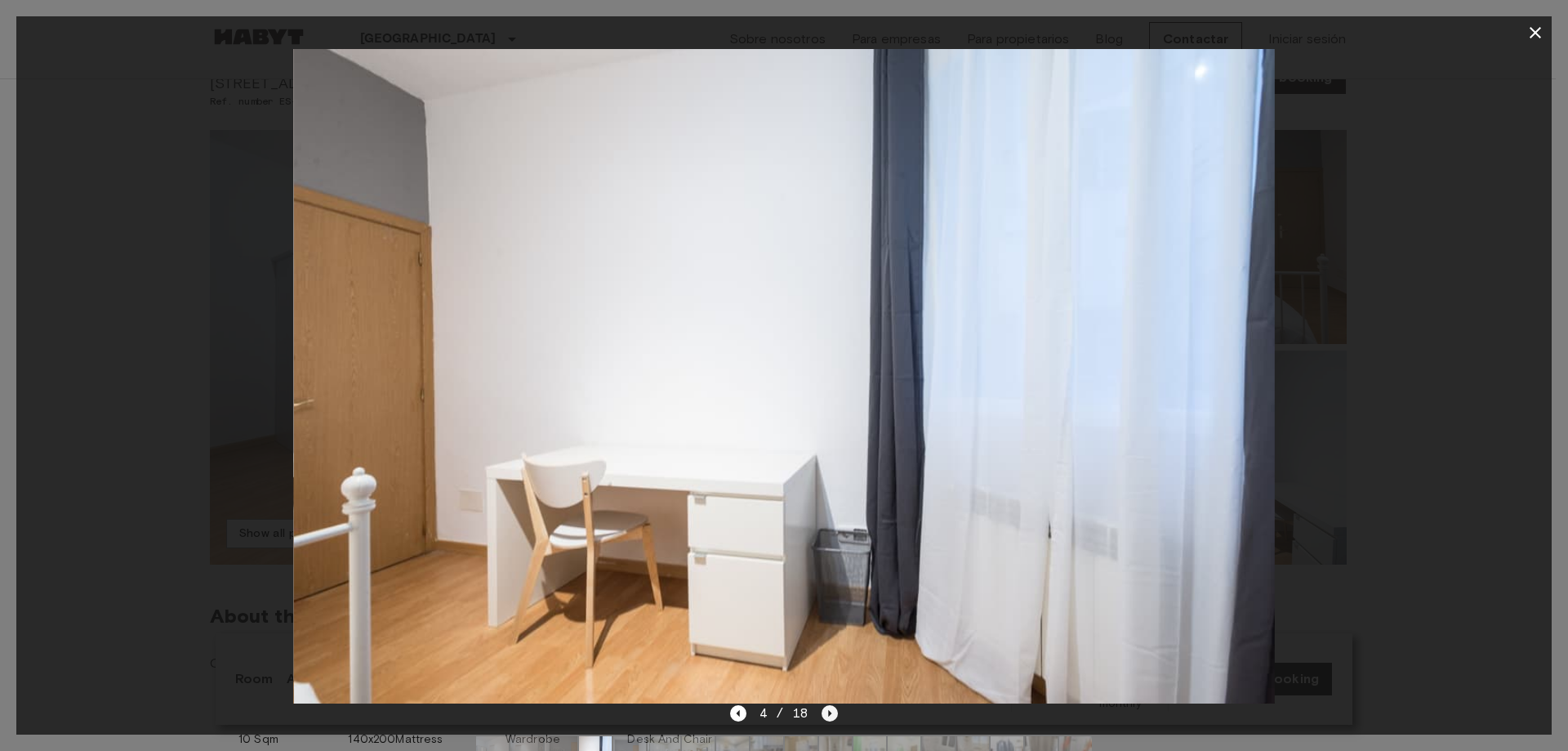
click at [827, 712] on icon "Next image" at bounding box center [830, 713] width 17 height 17
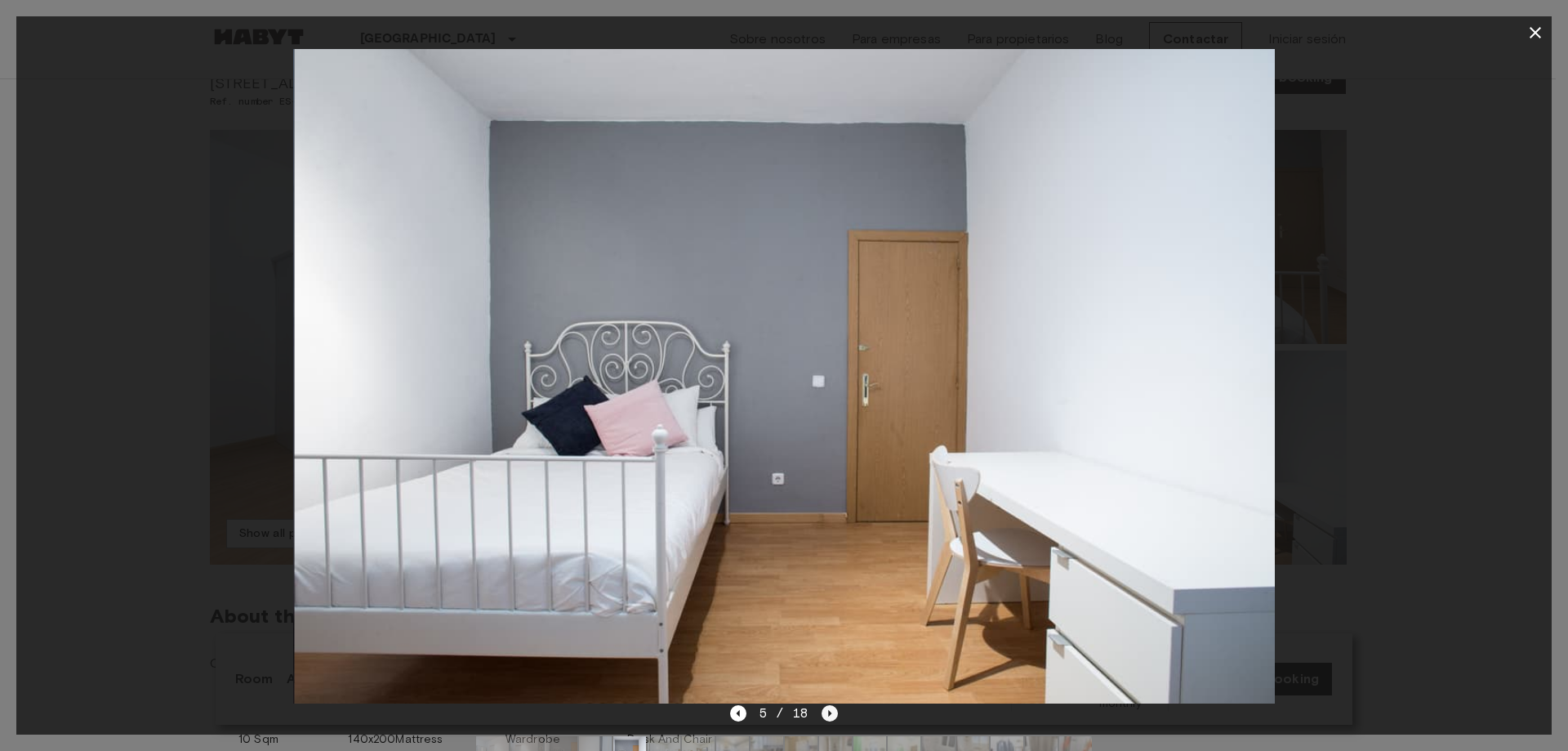
click at [827, 712] on icon "Next image" at bounding box center [830, 713] width 17 height 17
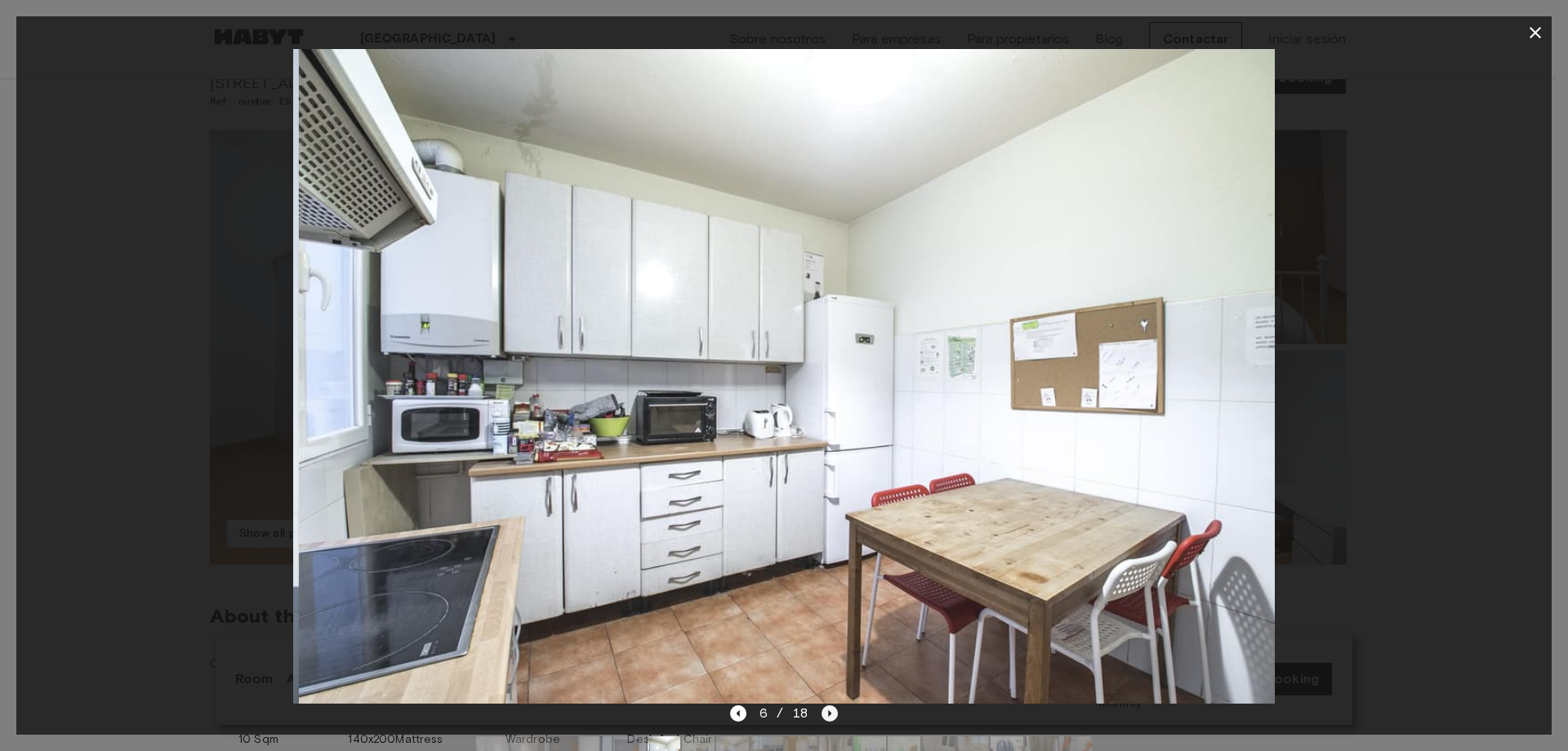
click at [827, 712] on icon "Next image" at bounding box center [830, 713] width 17 height 17
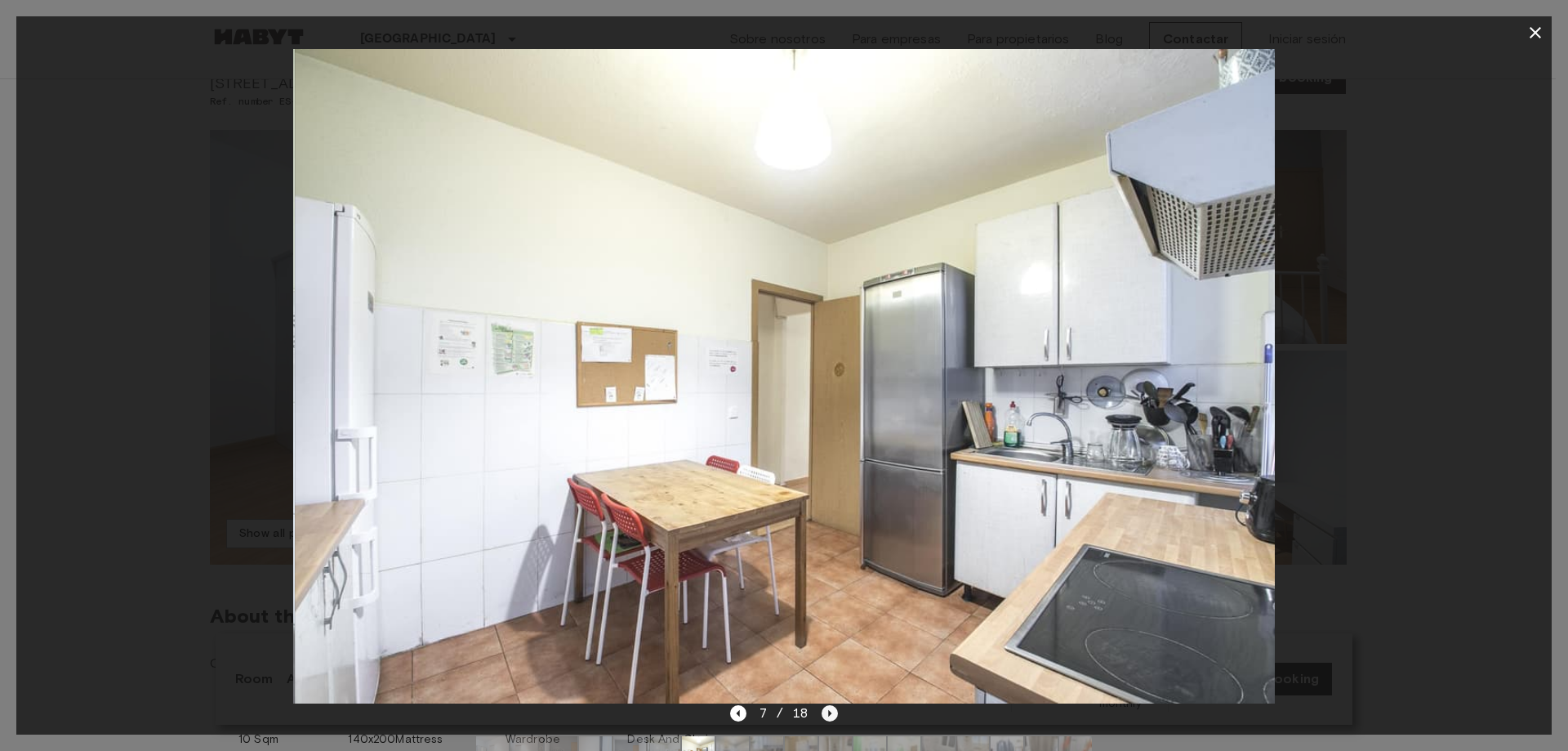
click at [827, 712] on icon "Next image" at bounding box center [830, 713] width 17 height 17
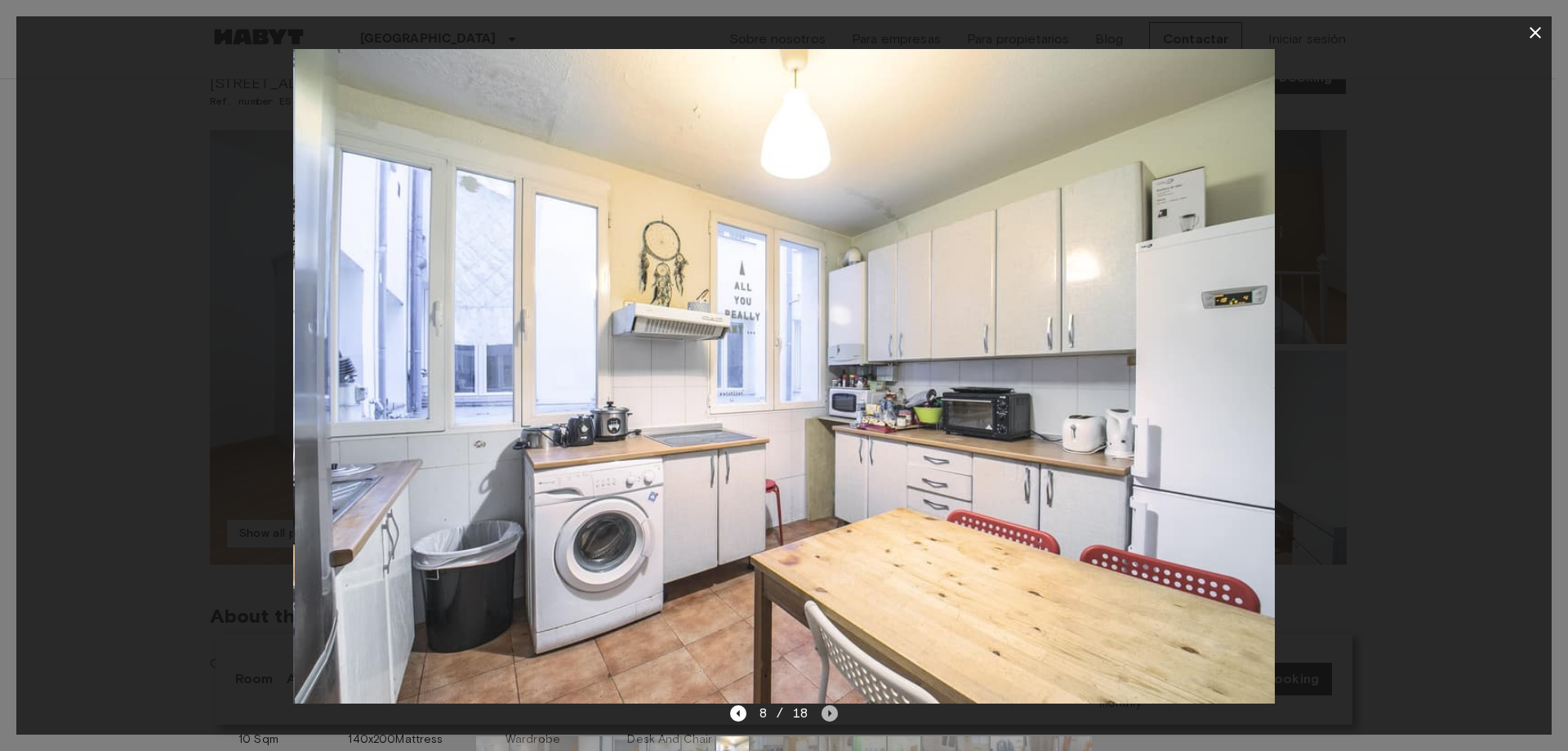
click at [827, 712] on icon "Next image" at bounding box center [830, 713] width 17 height 17
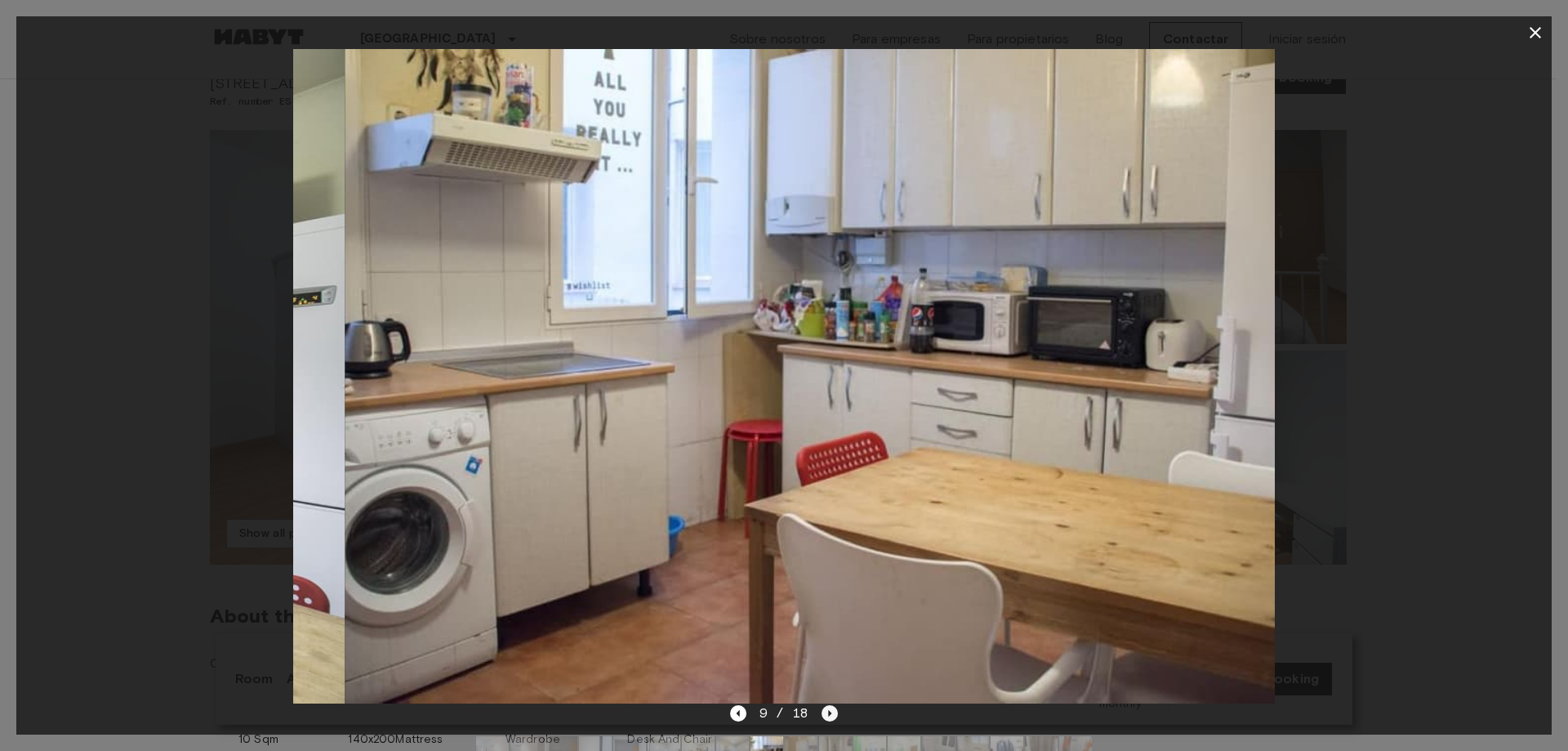
click at [827, 712] on icon "Next image" at bounding box center [830, 713] width 17 height 17
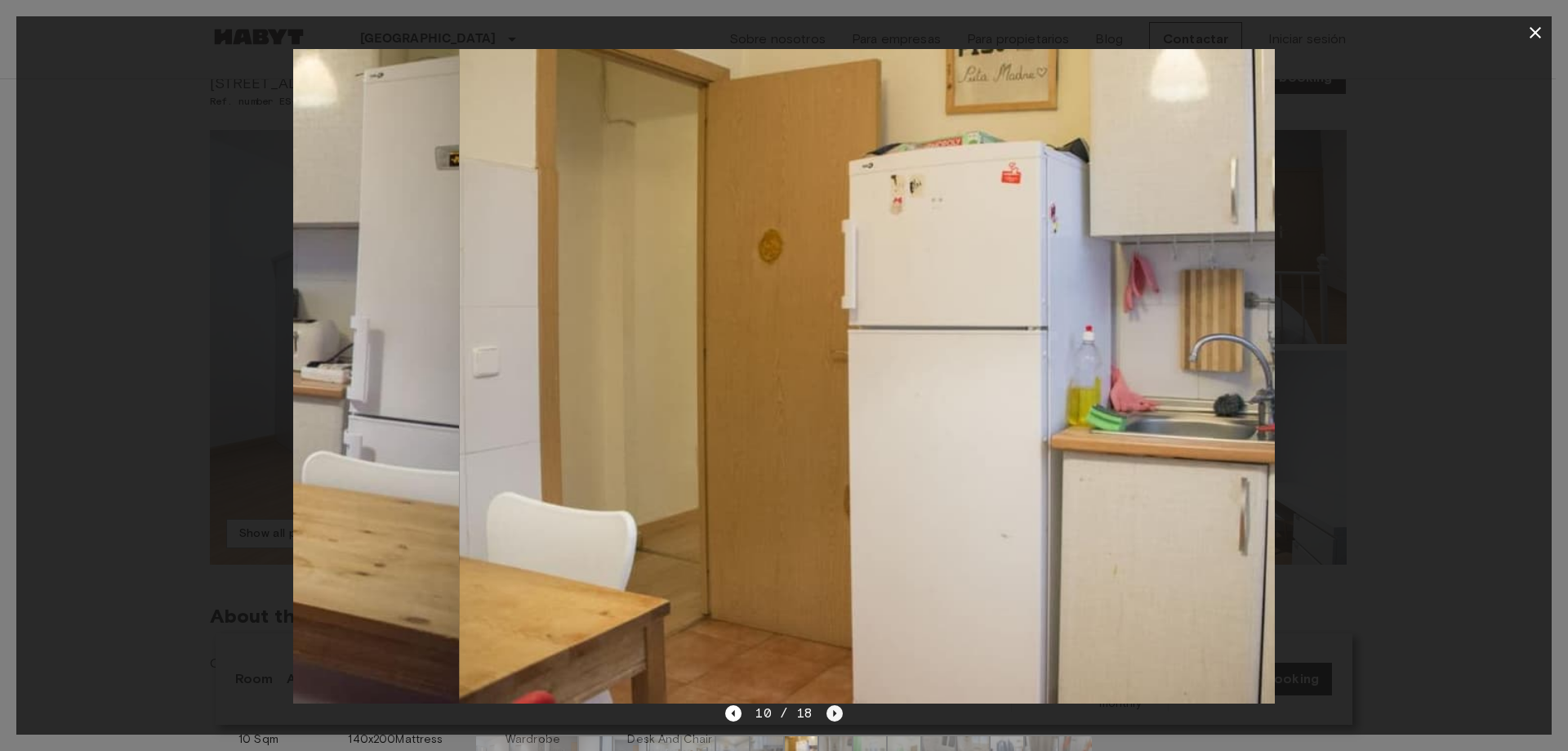
click at [827, 712] on icon "Next image" at bounding box center [834, 713] width 17 height 17
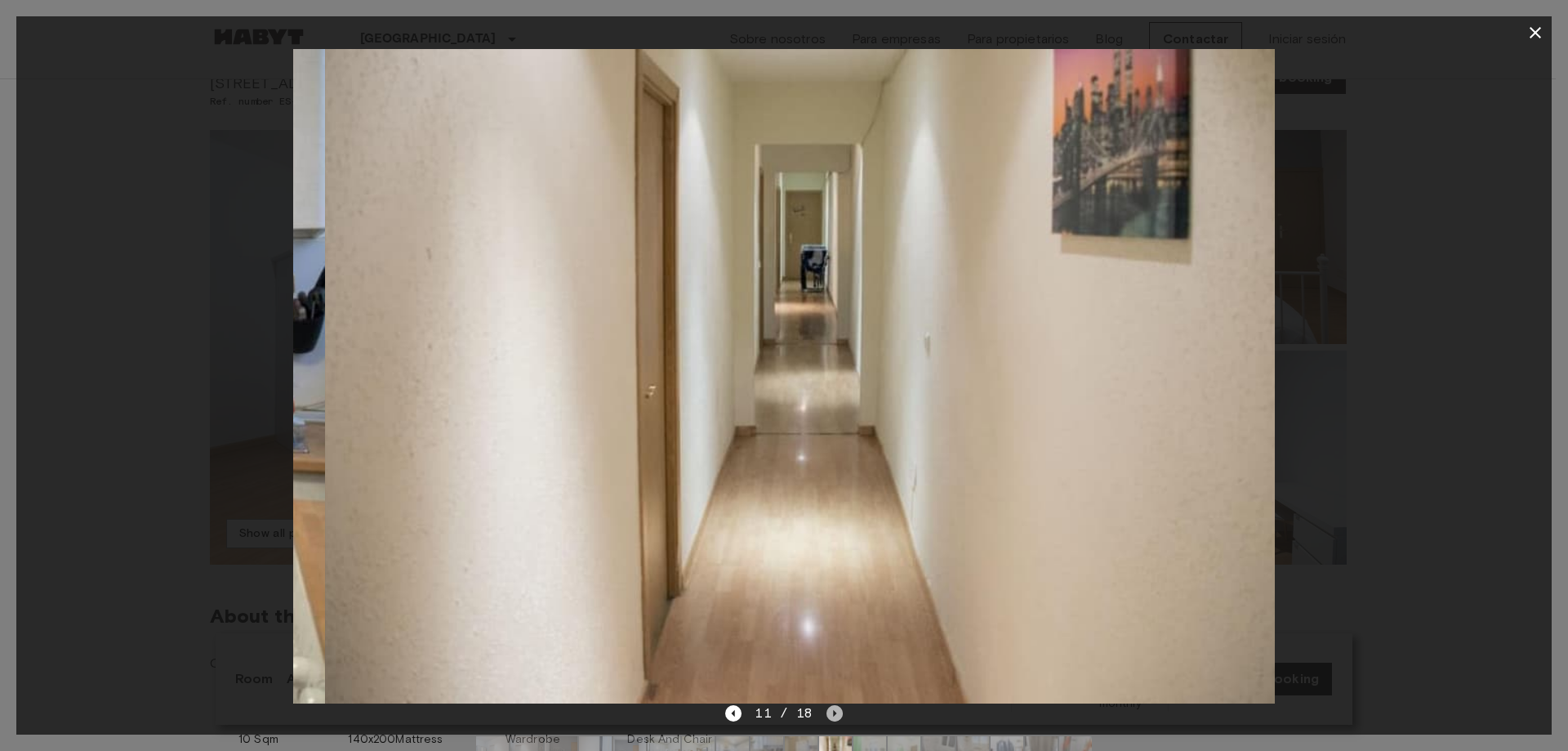
click at [827, 712] on icon "Next image" at bounding box center [834, 713] width 17 height 17
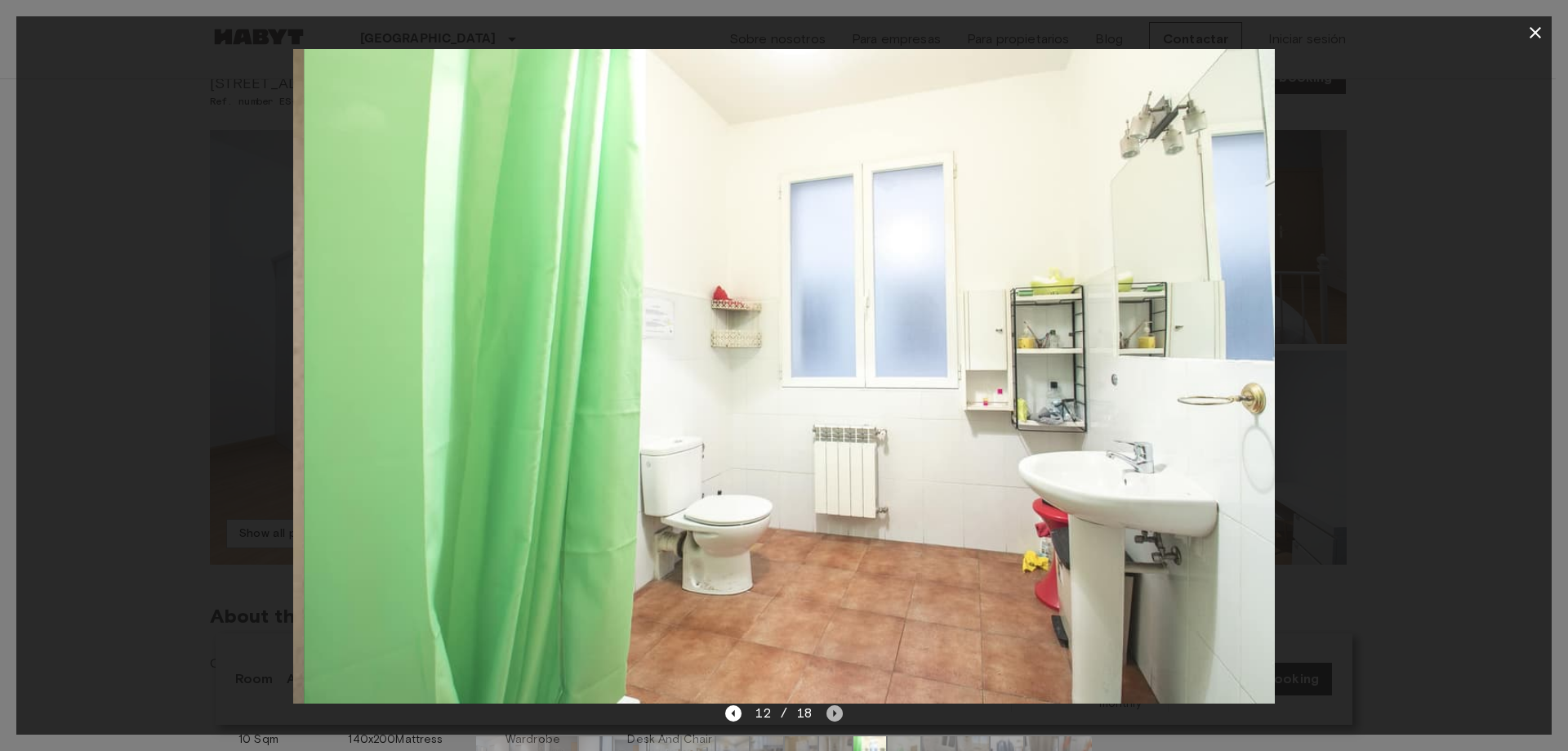
click at [827, 712] on icon "Next image" at bounding box center [834, 713] width 17 height 17
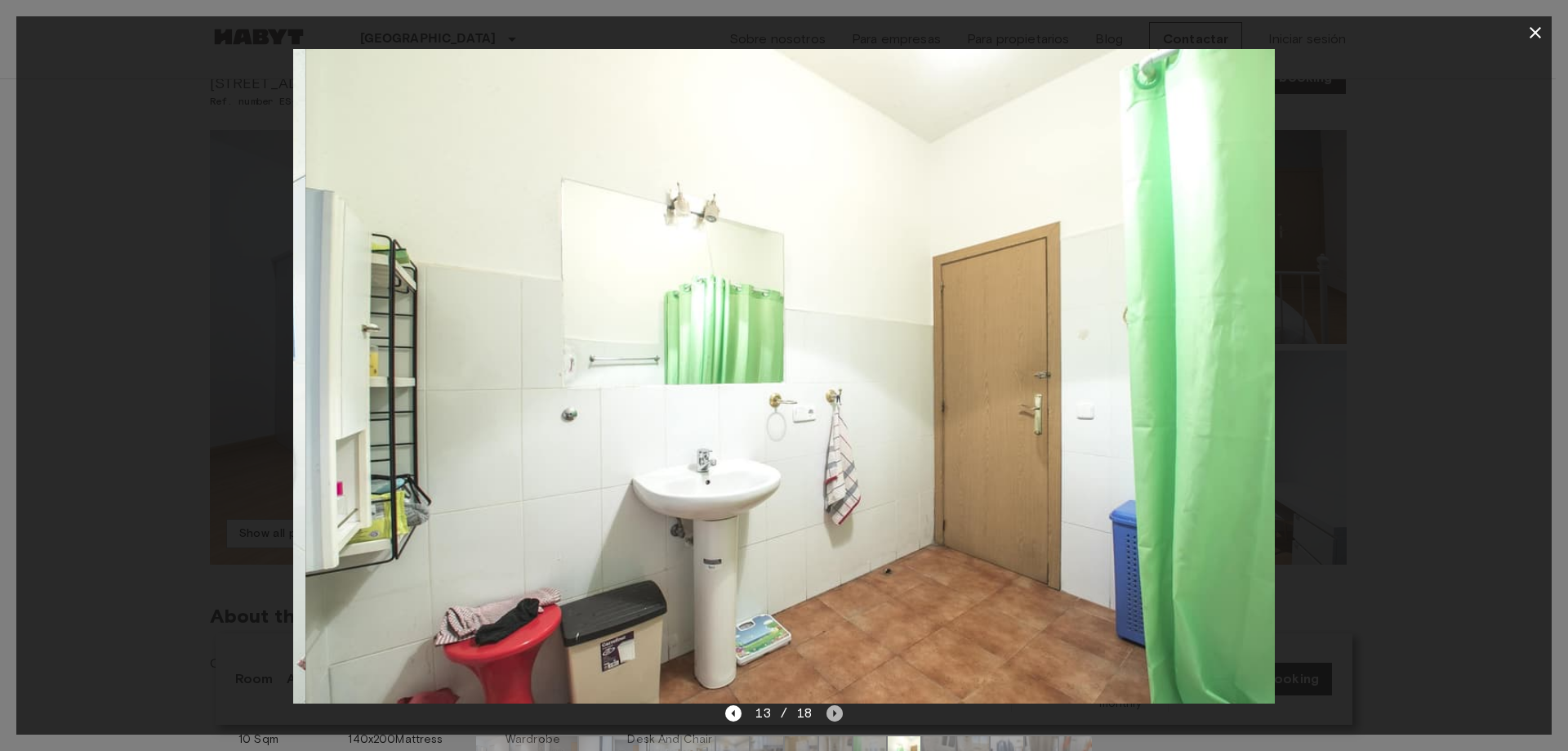
click at [827, 712] on icon "Next image" at bounding box center [834, 713] width 17 height 17
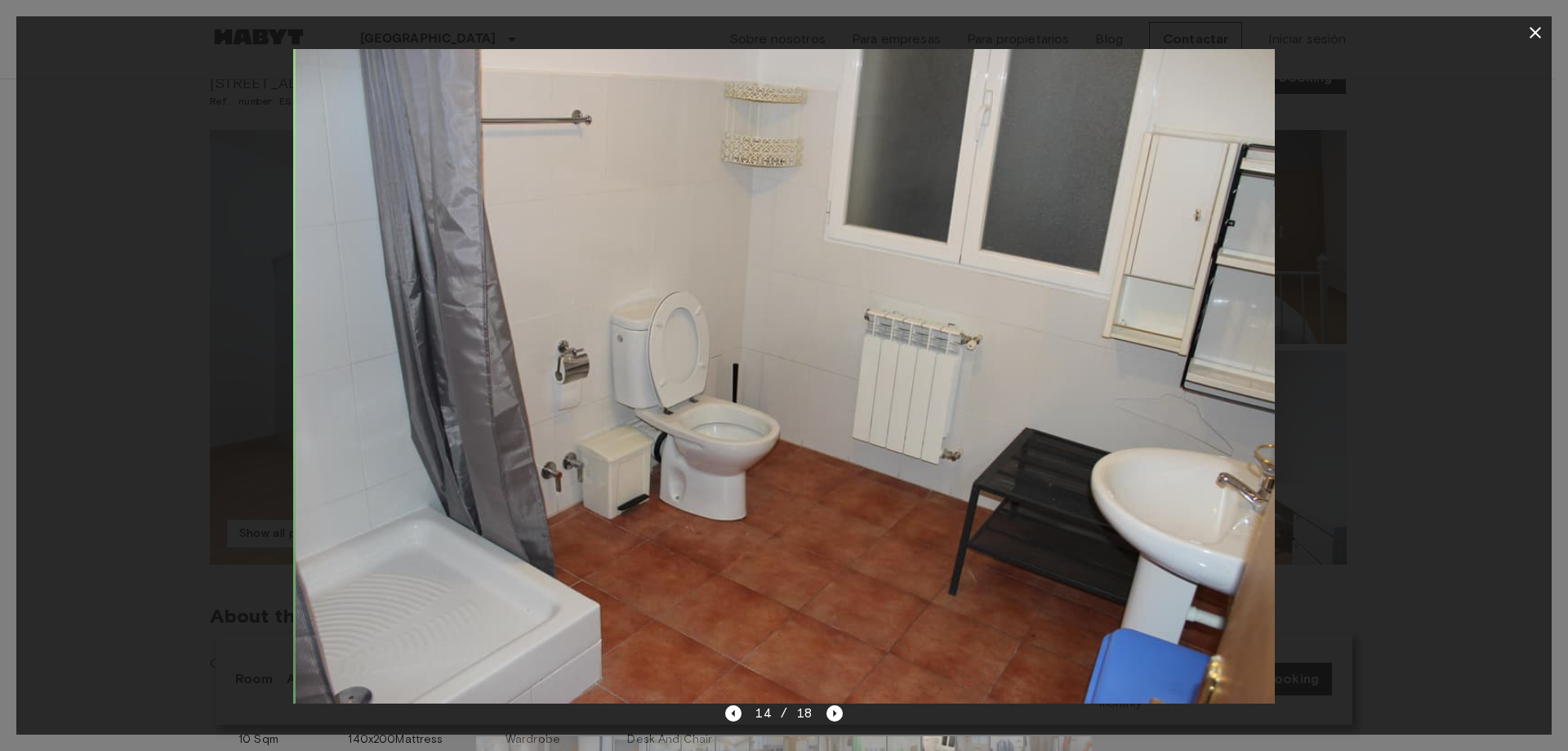
click at [1541, 32] on icon "button" at bounding box center [1536, 32] width 19 height 19
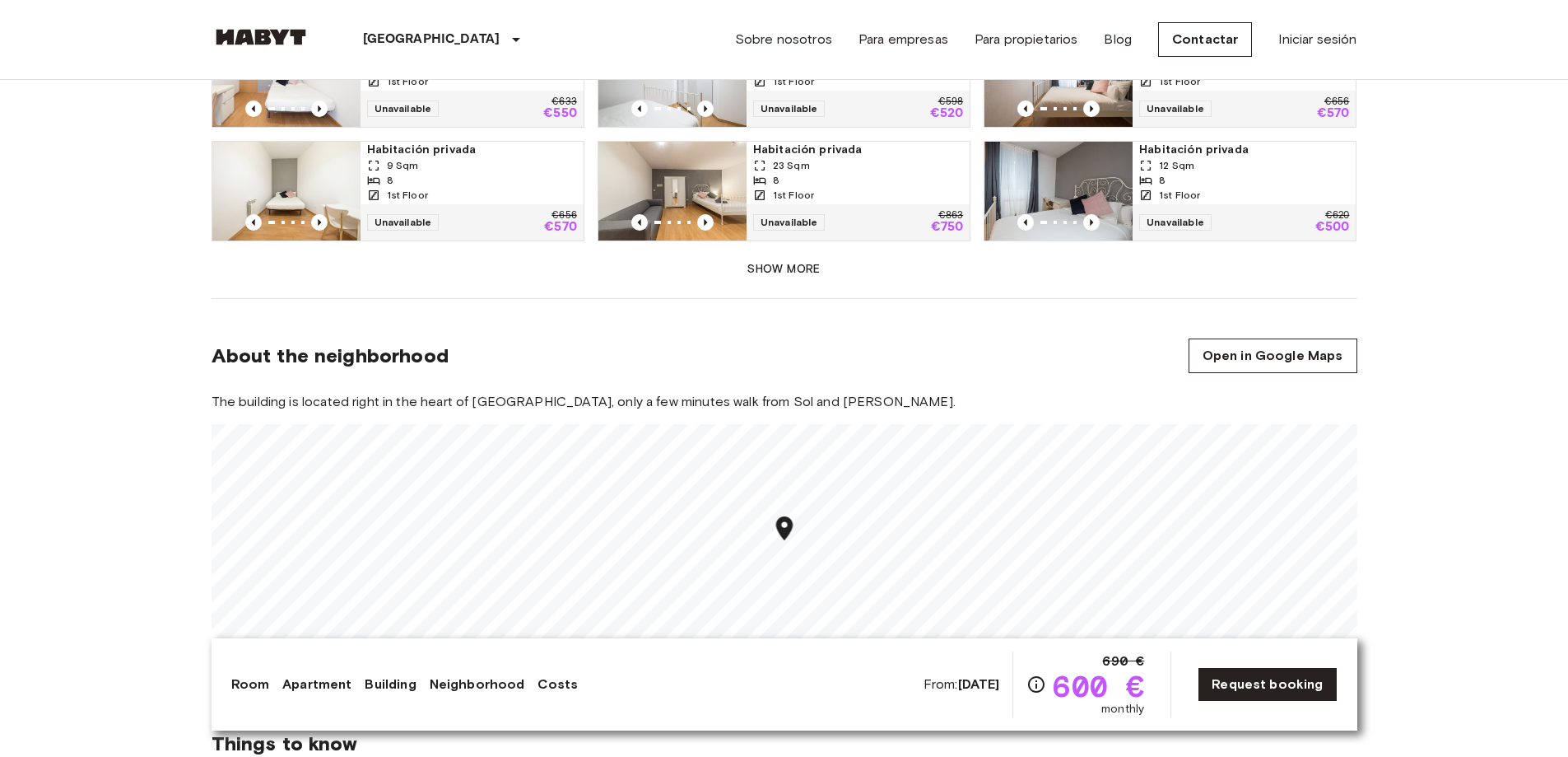
scroll to position [1400, 0]
